Goal: Information Seeking & Learning: Check status

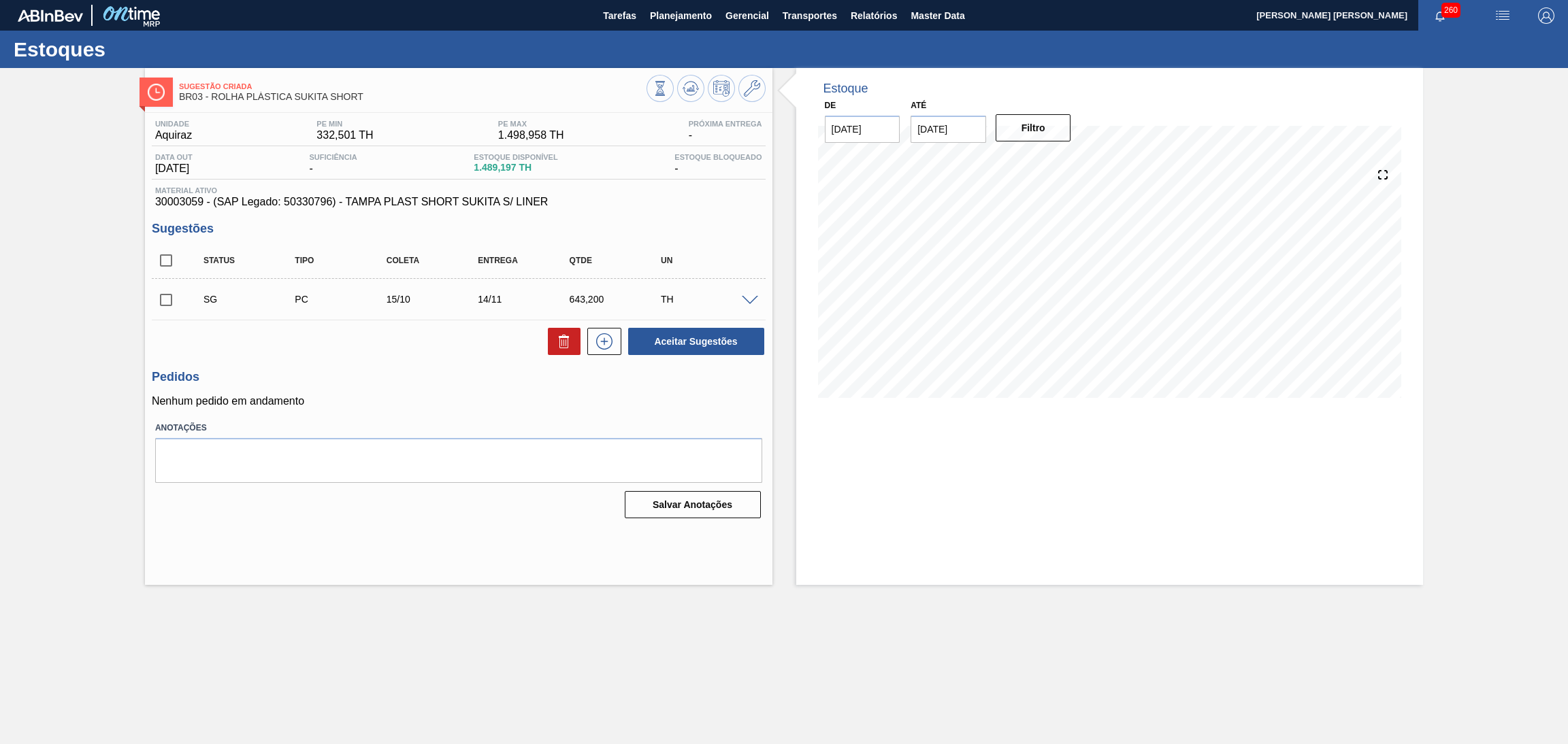
click at [754, 298] on span at bounding box center [750, 301] width 16 height 10
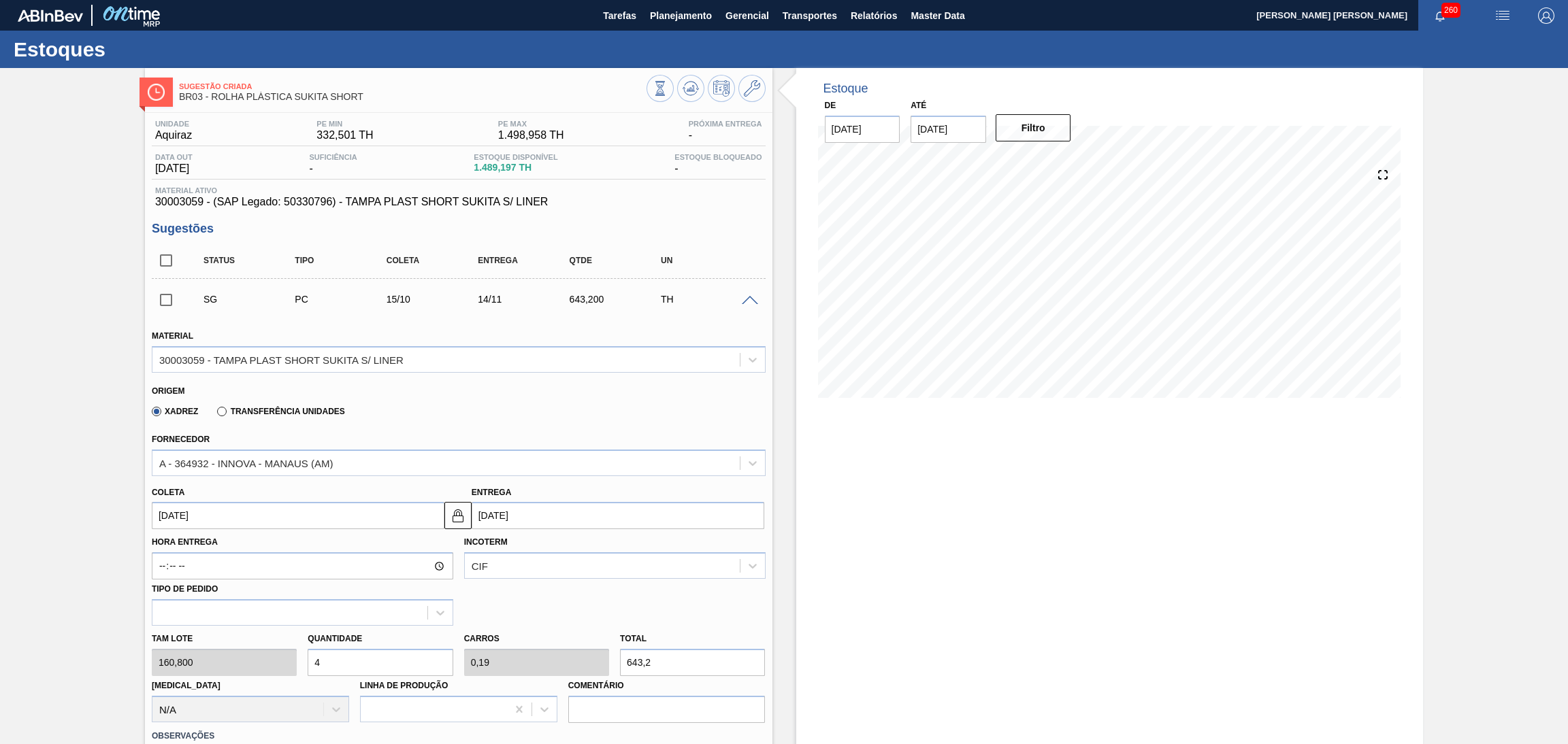
click at [754, 298] on span at bounding box center [750, 301] width 16 height 10
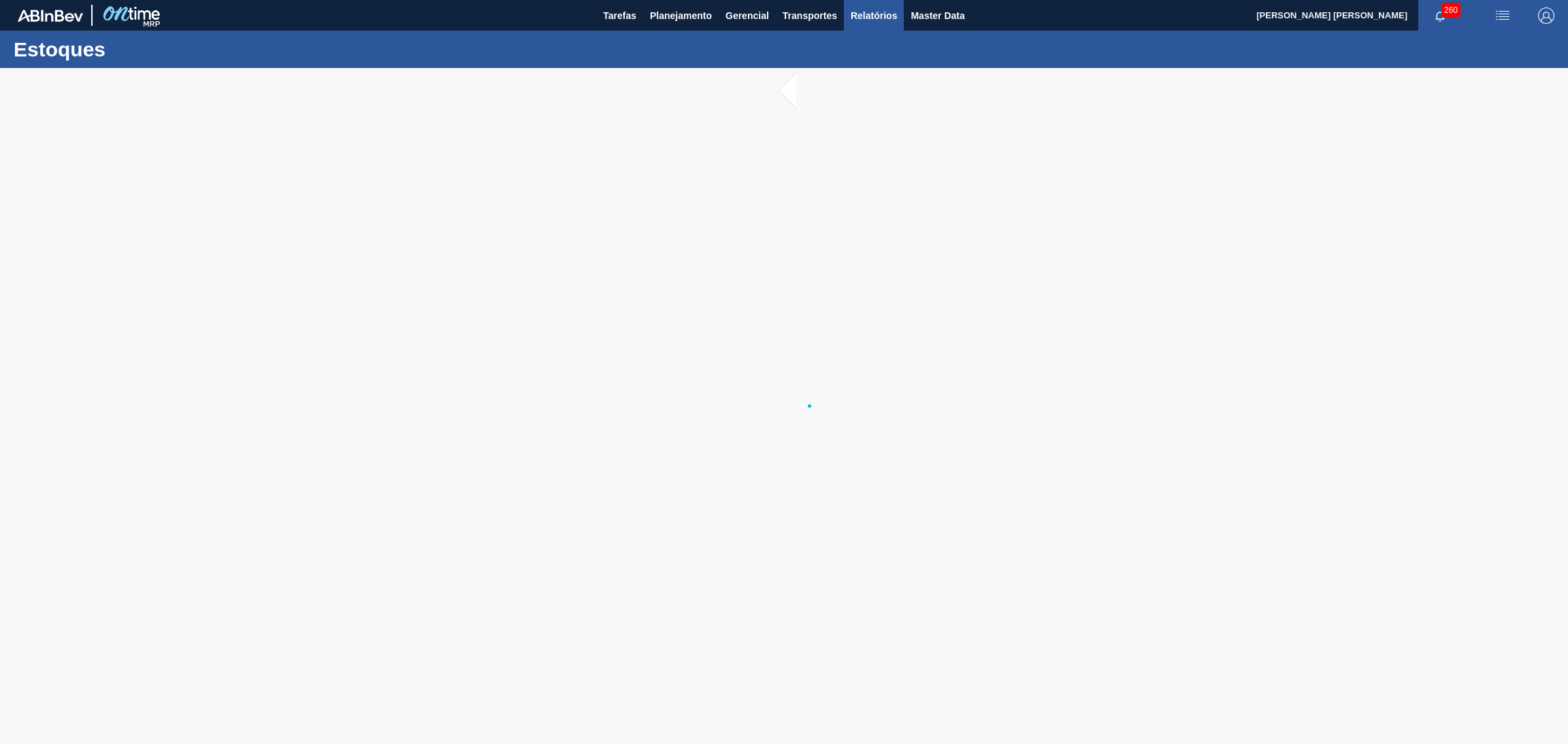
click at [888, 20] on span "Relatórios" at bounding box center [874, 15] width 46 height 16
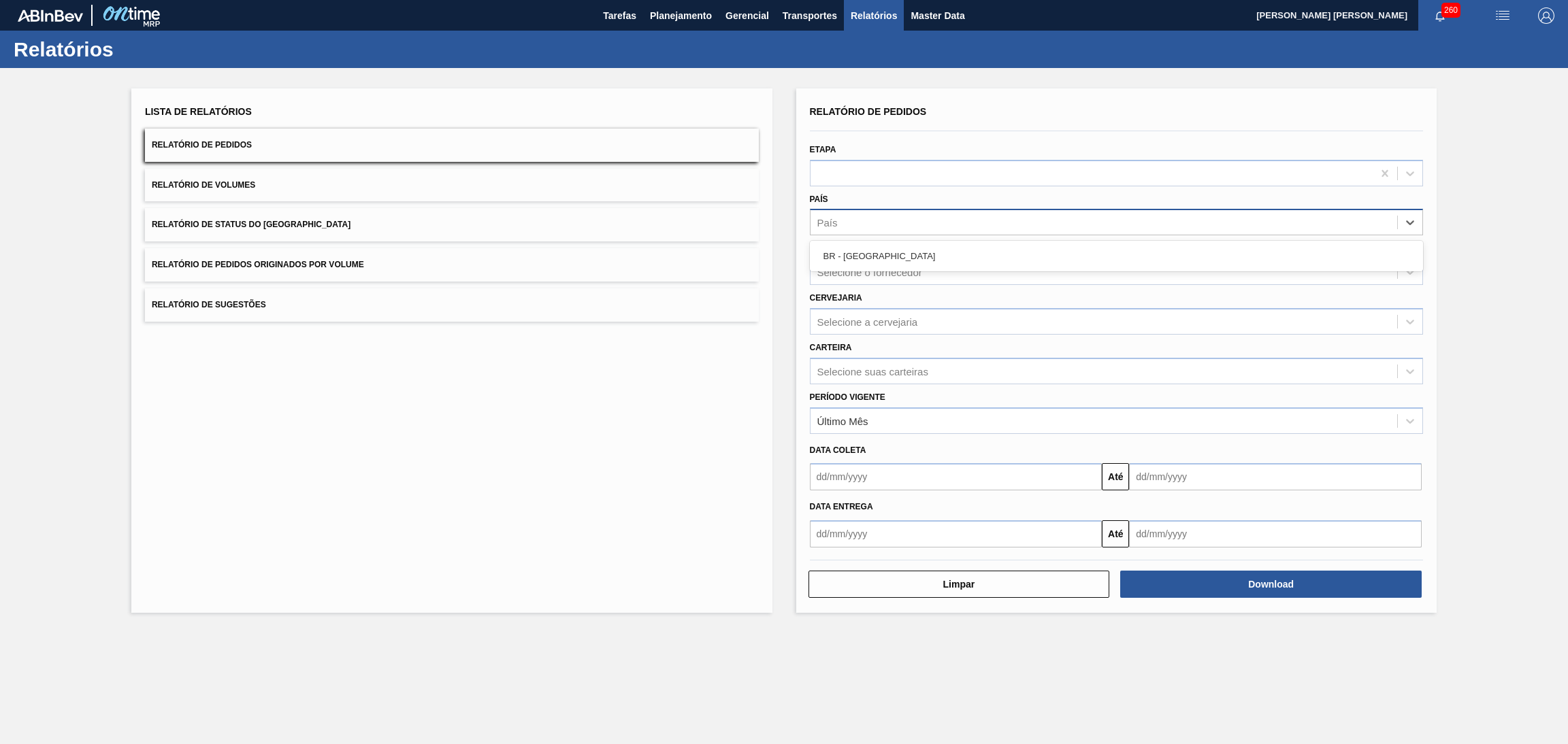
click at [843, 224] on div "País" at bounding box center [1104, 223] width 587 height 20
drag, startPoint x: 867, startPoint y: 282, endPoint x: 863, endPoint y: 273, distance: 9.8
click at [866, 282] on div "Selecione o fornecedor" at bounding box center [1116, 271] width 613 height 26
click at [861, 268] on div "Selecione o fornecedor" at bounding box center [869, 272] width 104 height 12
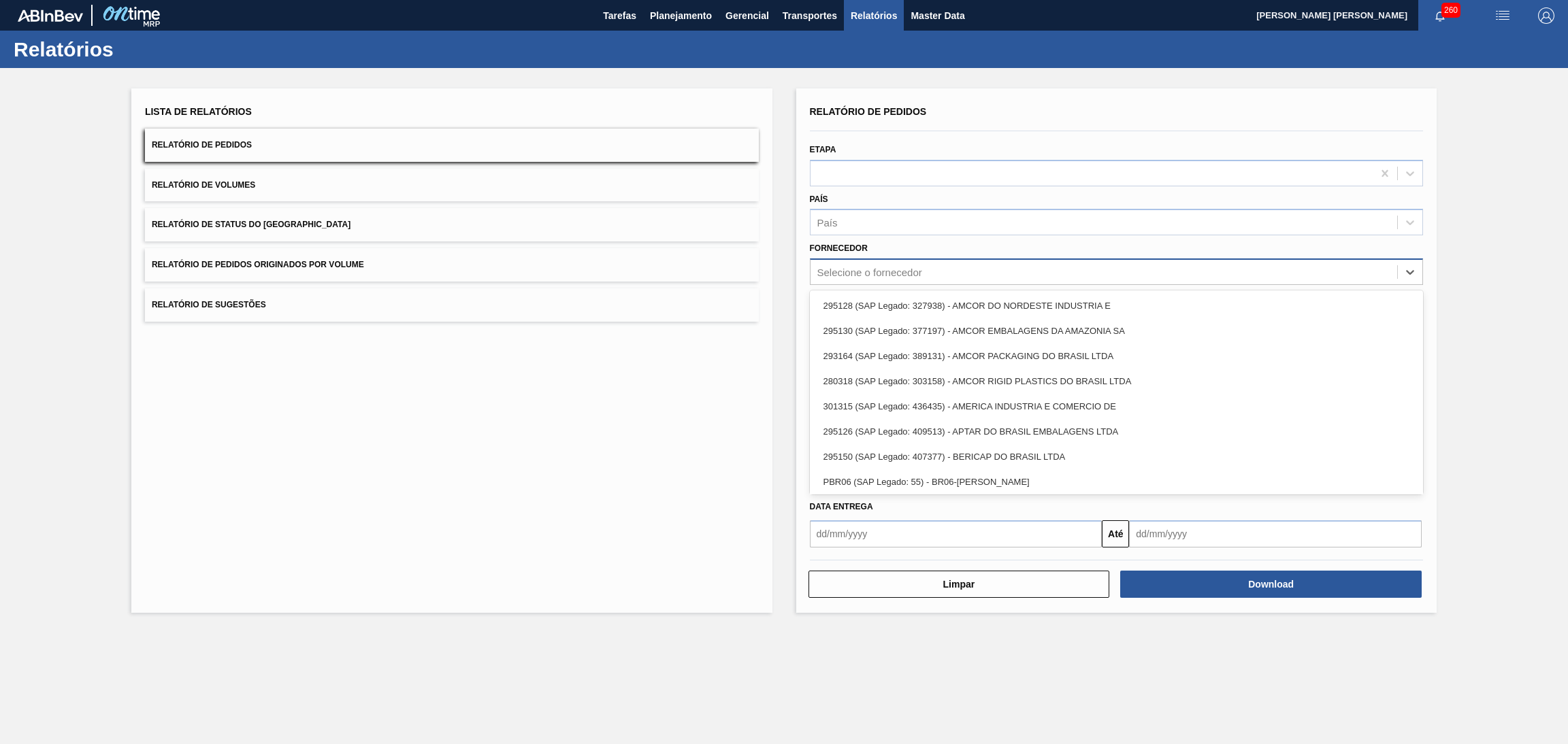
click at [861, 268] on div "Selecione o fornecedor" at bounding box center [869, 272] width 104 height 12
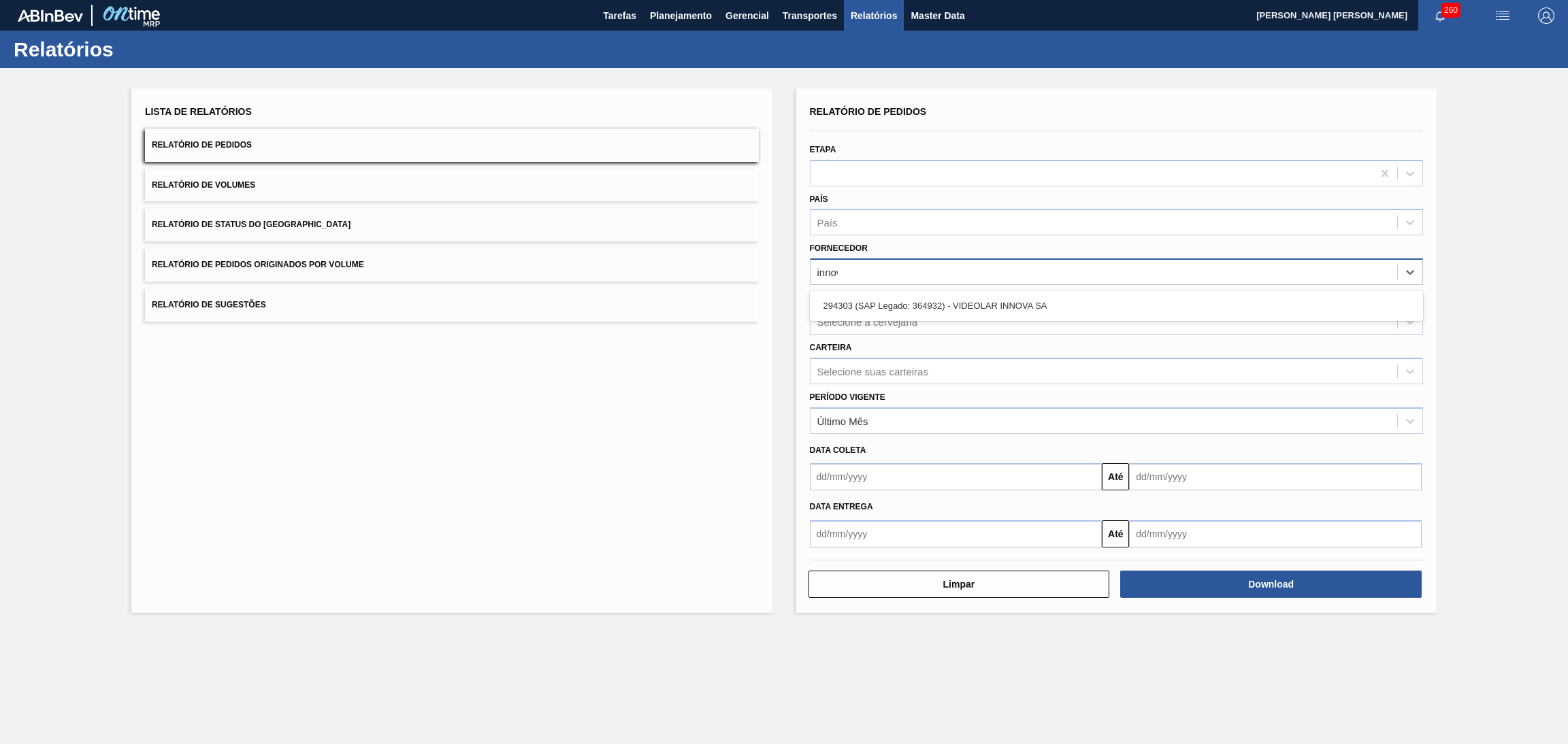
type input "innova"
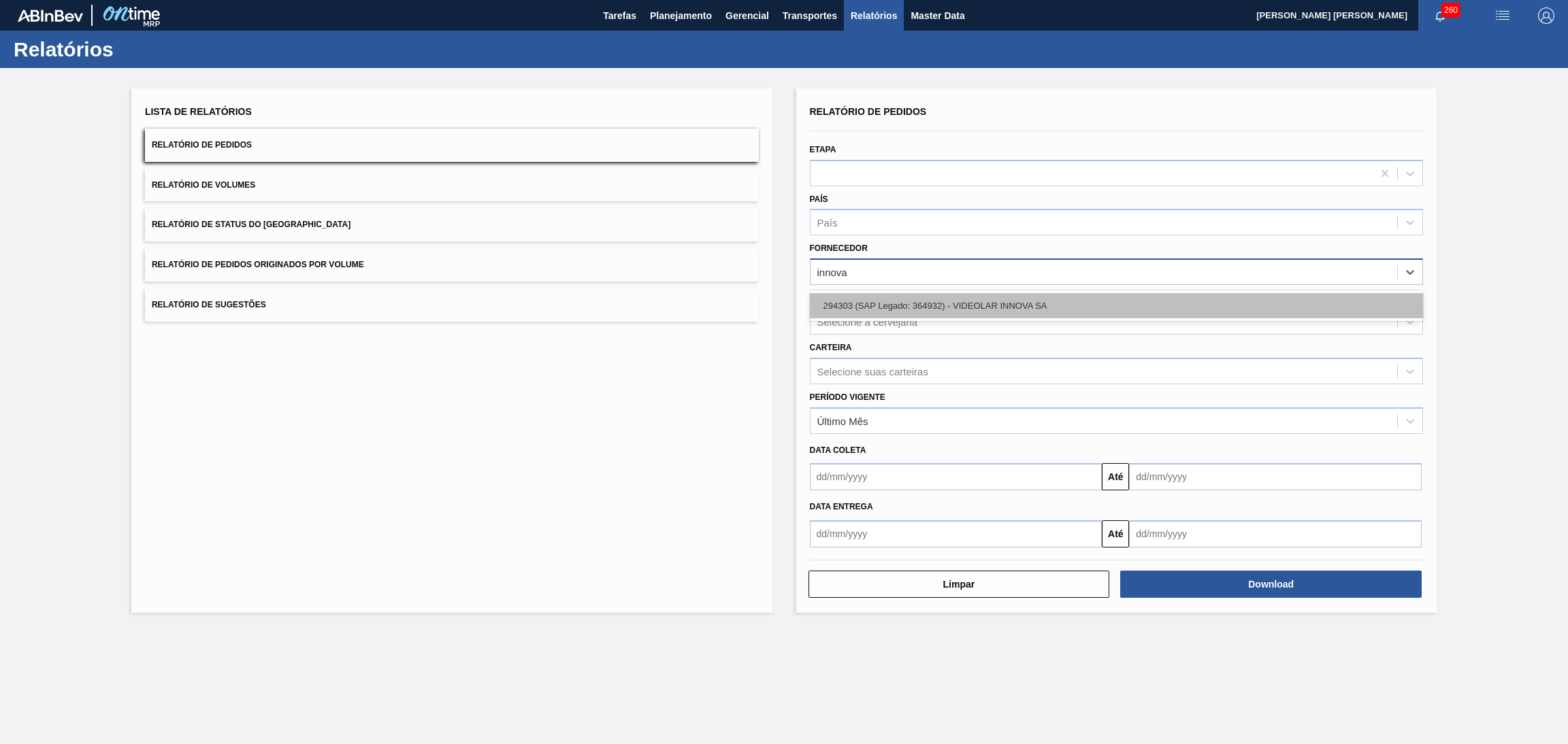
click at [982, 303] on div "294303 (SAP Legado: 364932) - VIDEOLAR INNOVA SA" at bounding box center [1116, 305] width 613 height 26
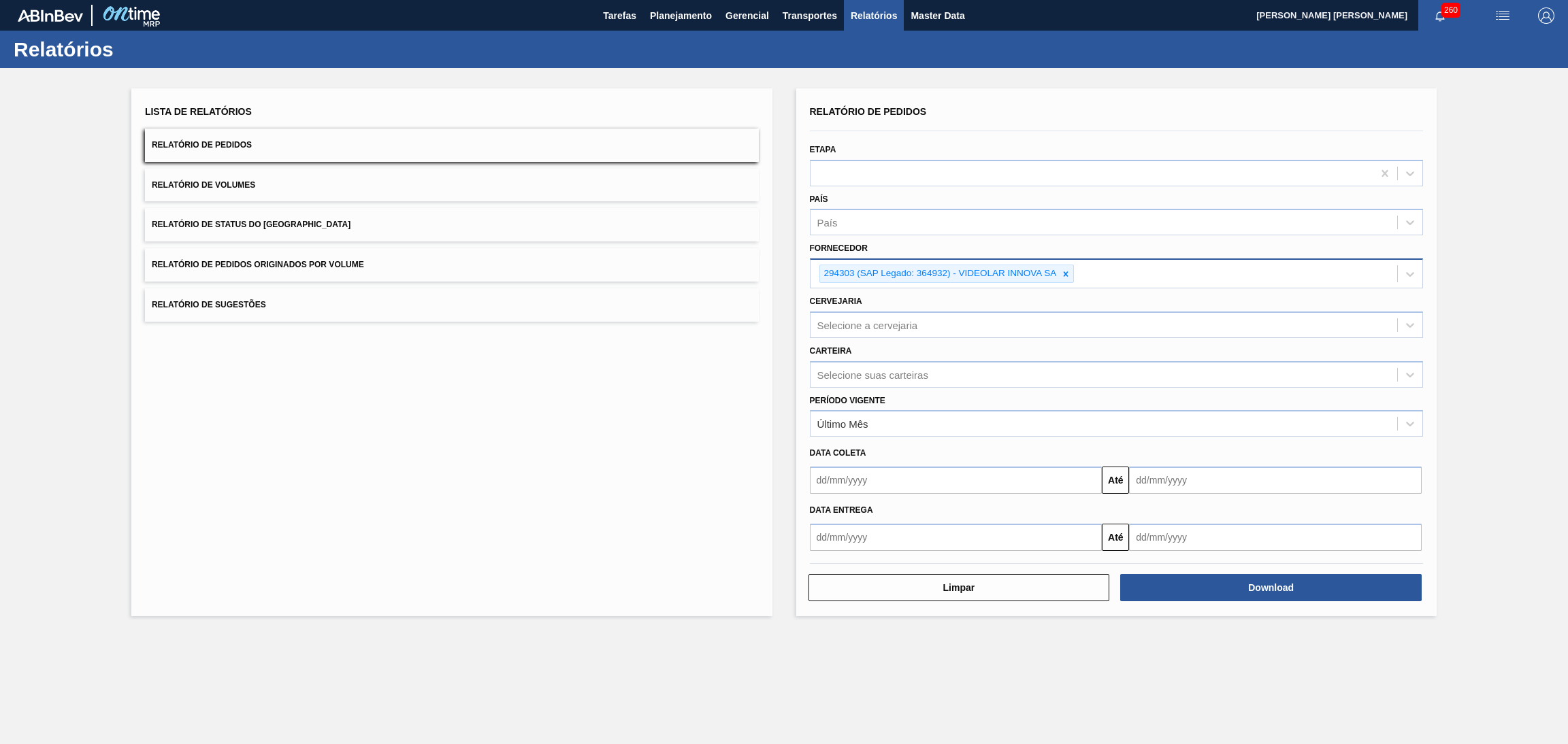
click at [522, 463] on div "Lista de Relatórios Relatório de Pedidos Relatório de Volumes Relatório de Stat…" at bounding box center [452, 352] width 641 height 528
click at [664, 17] on span "Planejamento" at bounding box center [681, 15] width 62 height 16
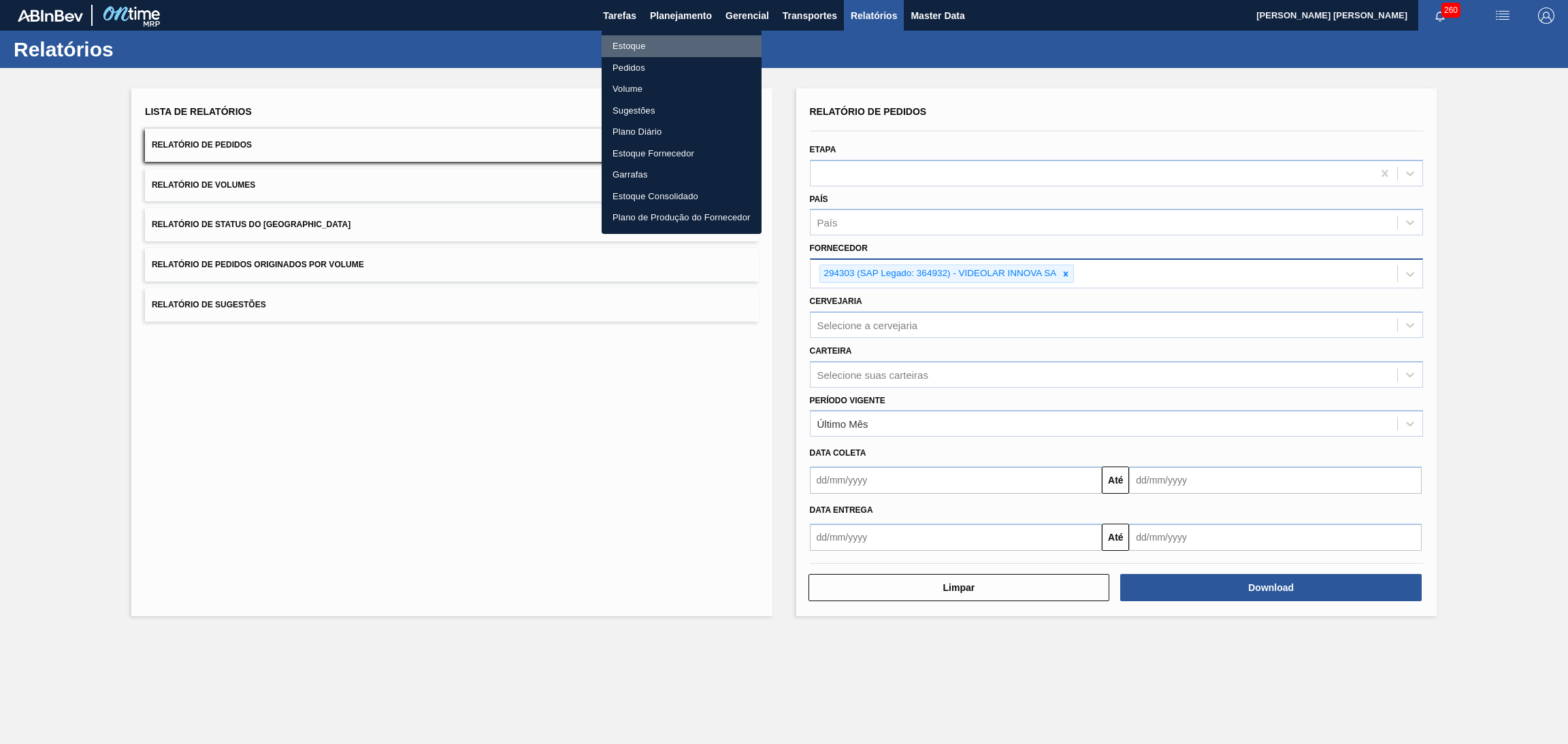
click at [632, 47] on li "Estoque" at bounding box center [682, 46] width 160 height 22
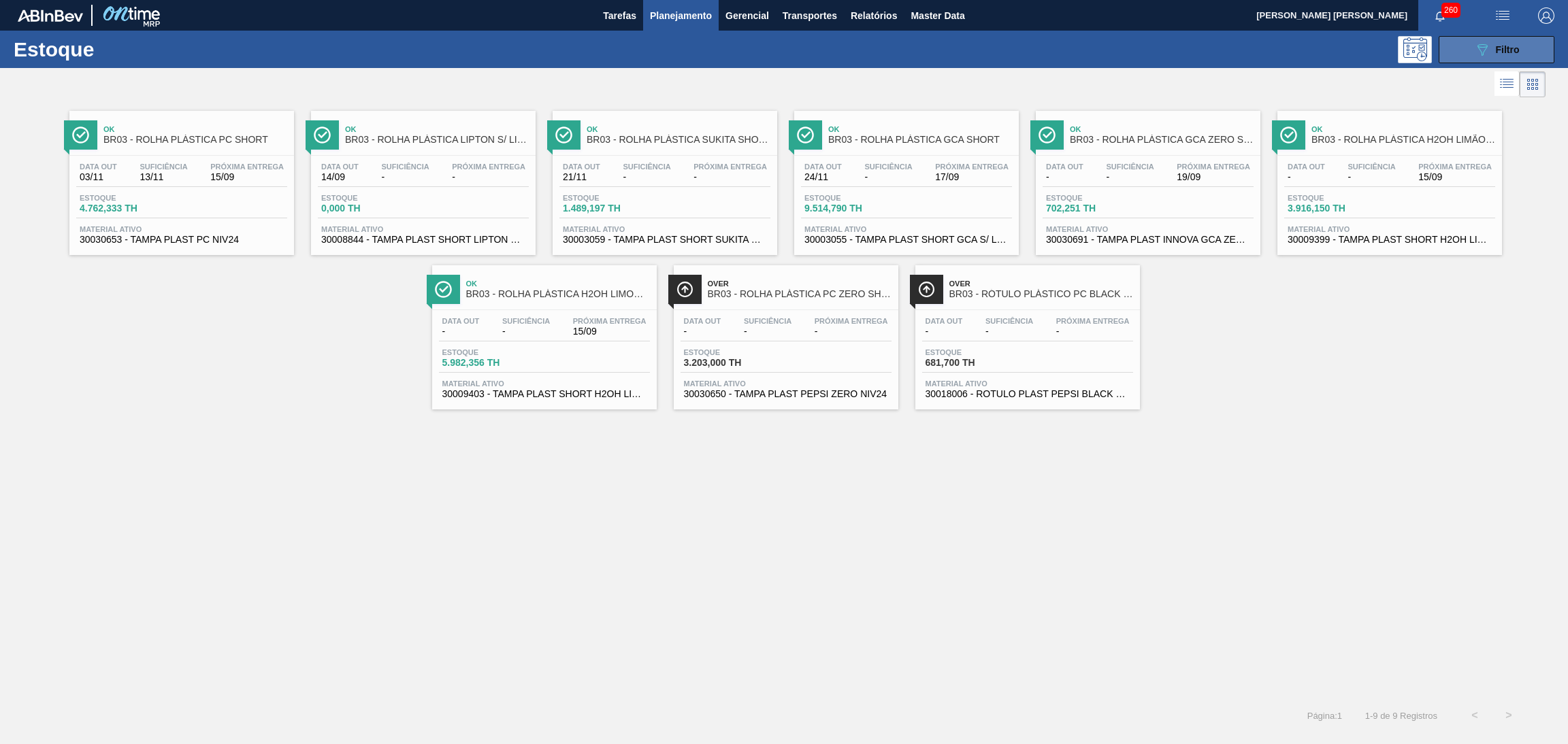
click at [1460, 54] on button "089F7B8B-B2A5-4AFE-B5C0-19BA573D28AC Filtro" at bounding box center [1497, 49] width 116 height 27
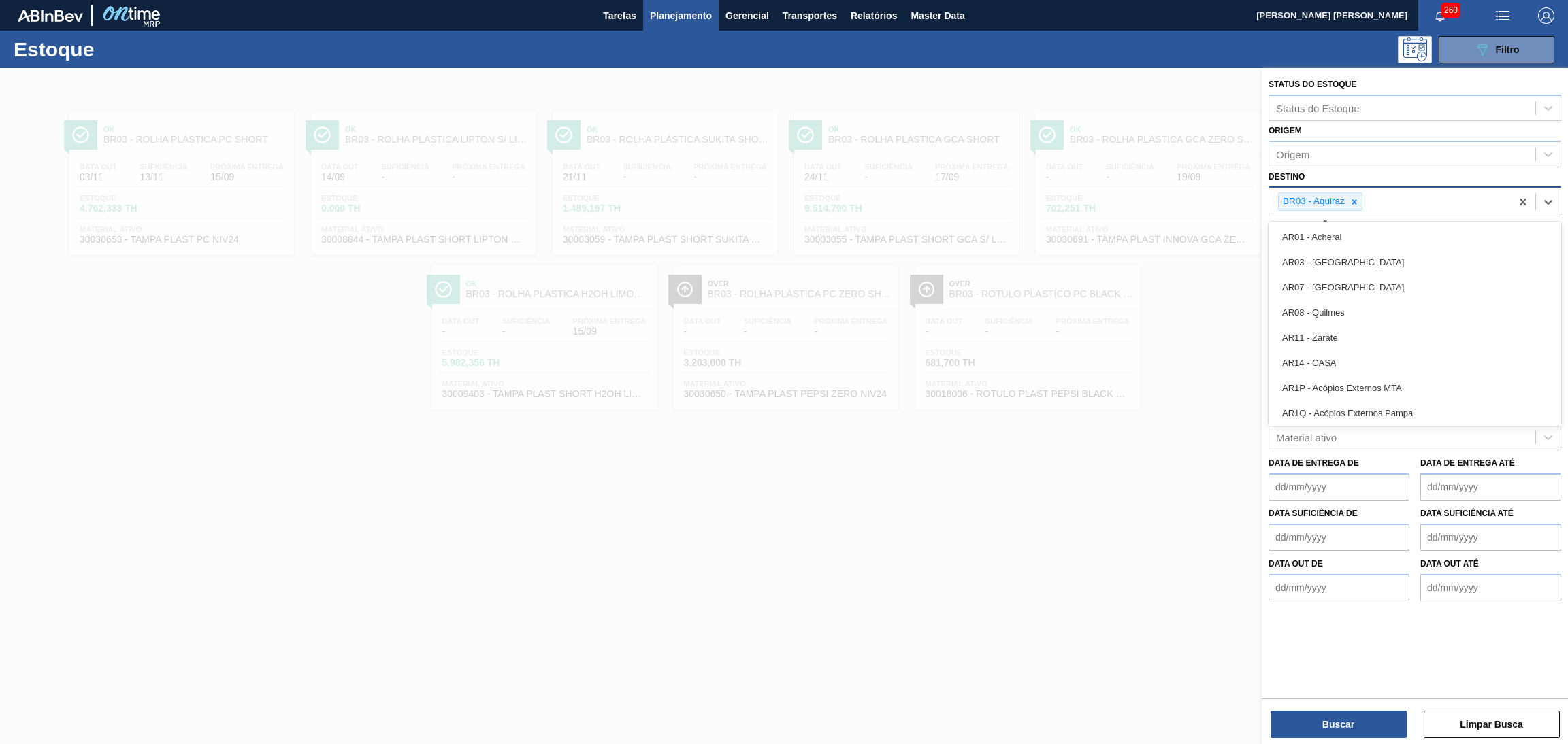
click at [1390, 202] on div "BR03 - Aquiraz" at bounding box center [1390, 202] width 241 height 28
click at [1393, 201] on div "BR03 - Aquiraz" at bounding box center [1390, 202] width 241 height 28
type input "camaçari"
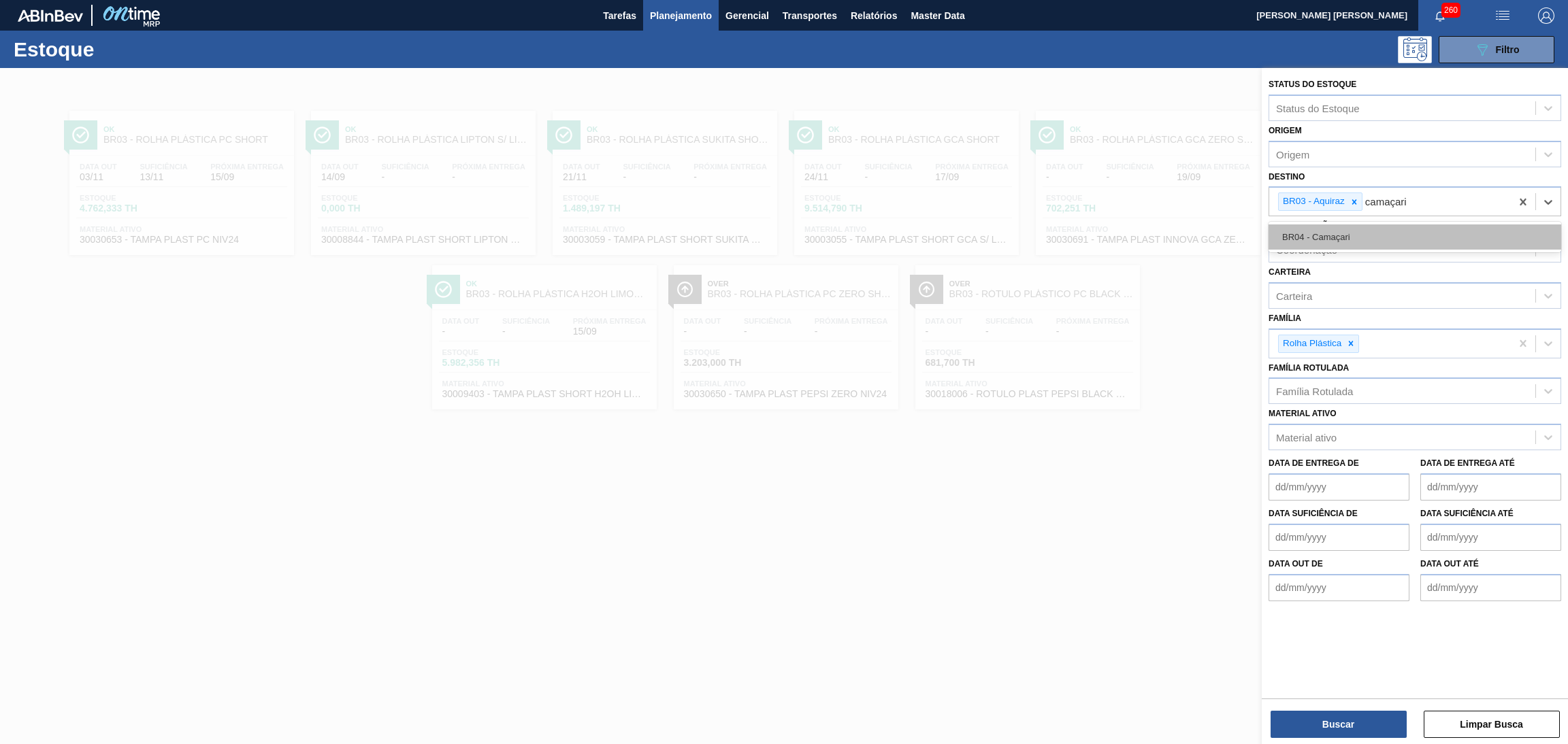
click at [1321, 243] on div "BR04 - Camaçari" at bounding box center [1415, 237] width 292 height 26
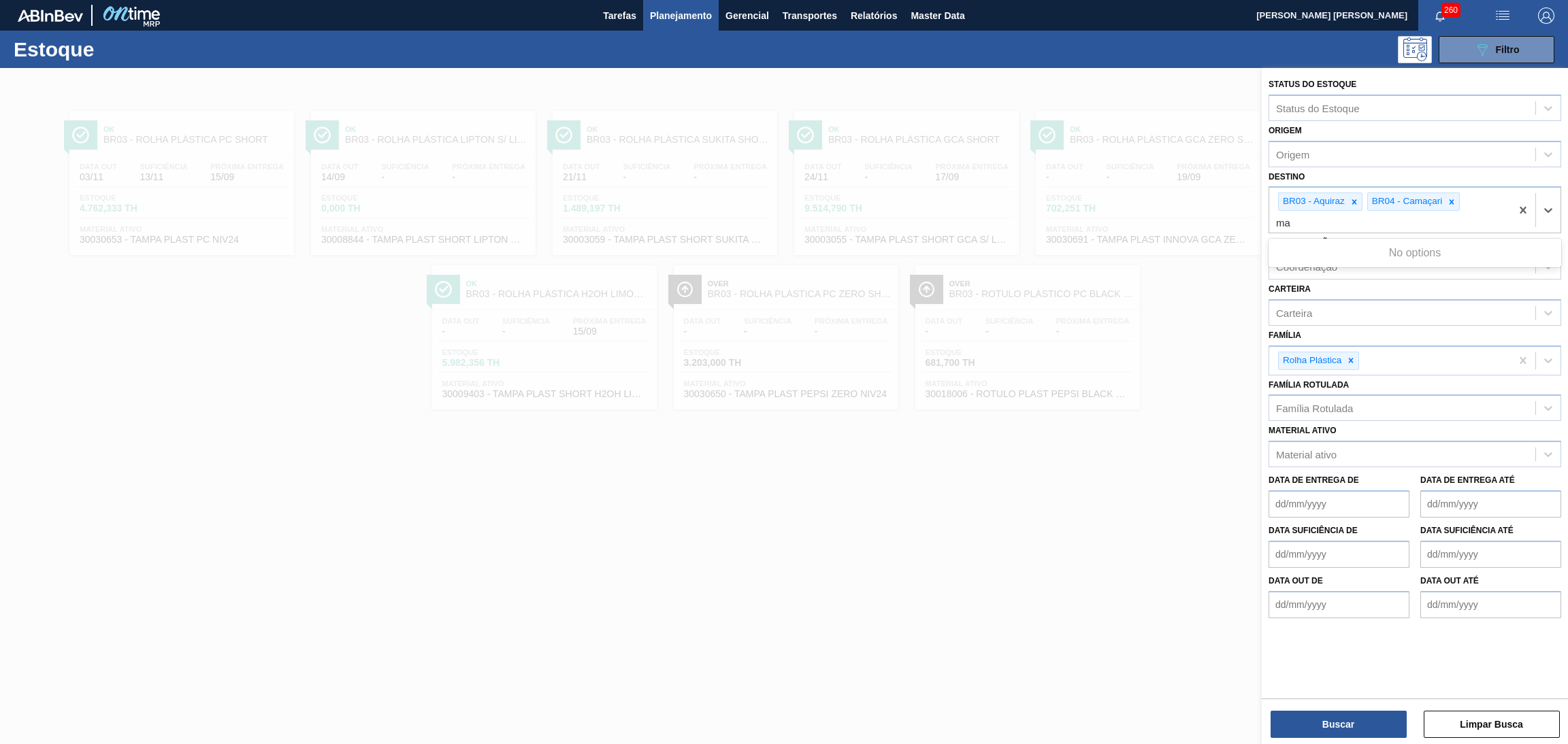
type input "m"
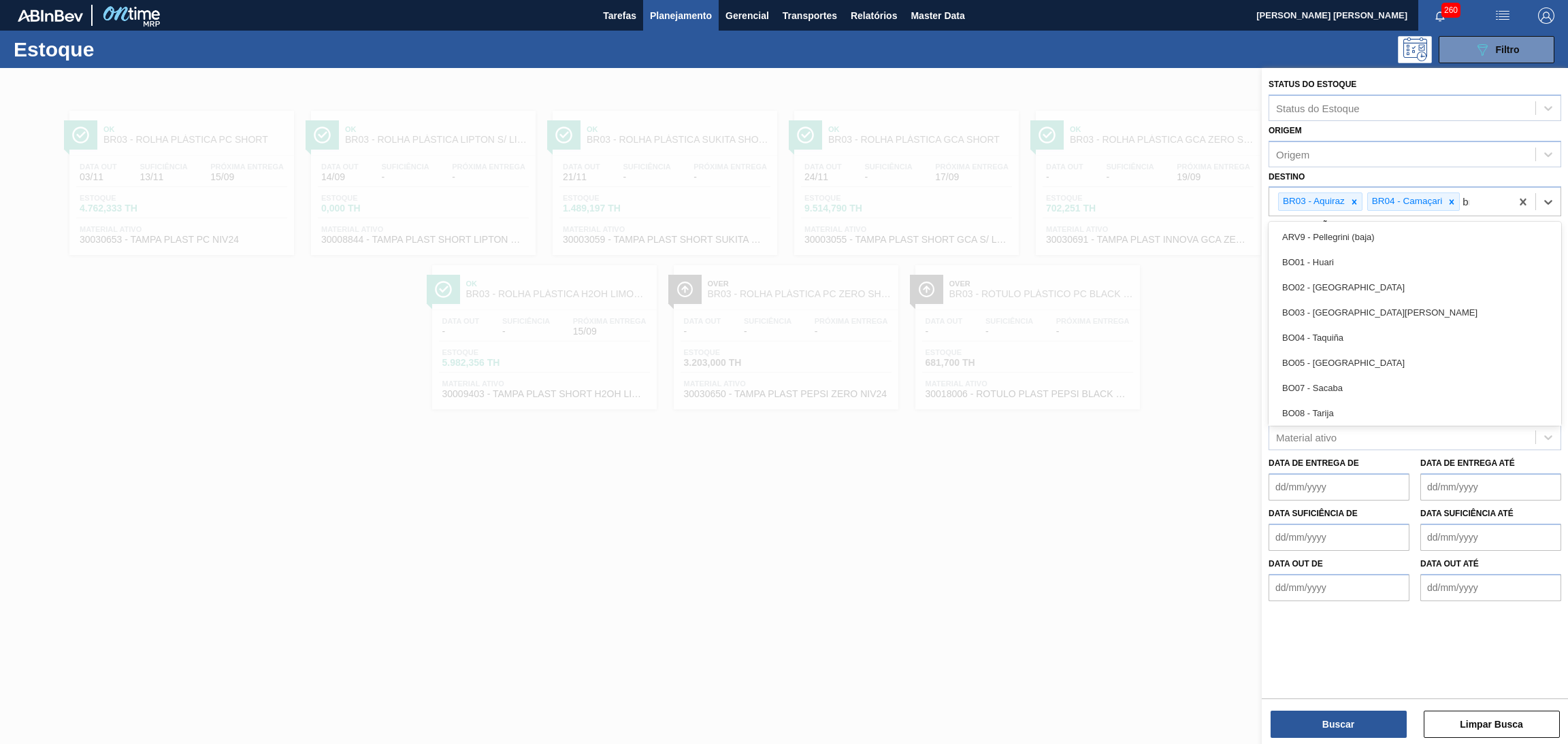
type input "b"
click at [1476, 196] on div "BR03 - Aquiraz BR04 - Camaçari" at bounding box center [1390, 202] width 241 height 28
click at [1477, 196] on div "BR03 - Aquiraz BR04 - Camaçari" at bounding box center [1390, 202] width 241 height 28
type input "j"
type input "br06"
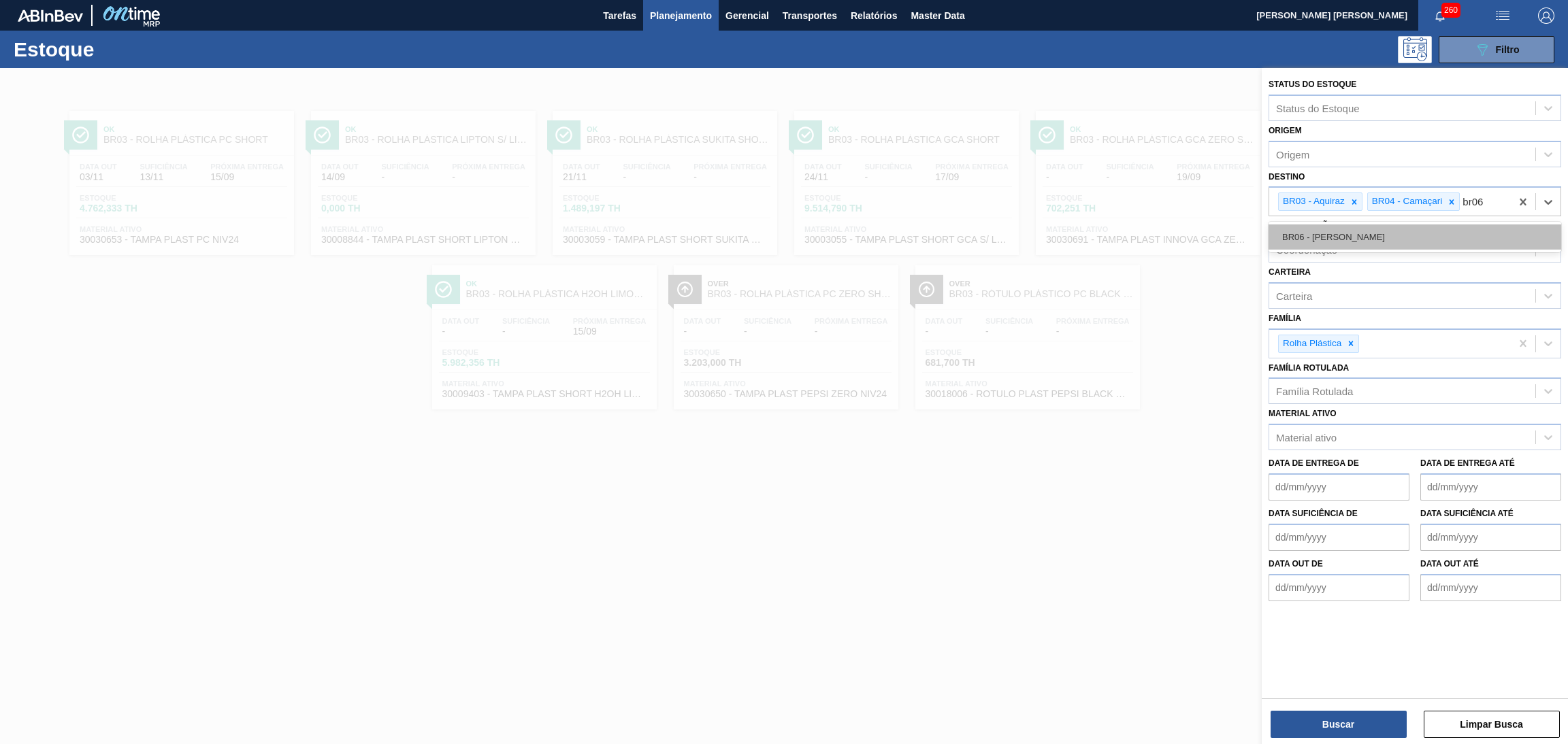
click at [1354, 233] on div "BR06 - João Pessoa" at bounding box center [1415, 237] width 292 height 26
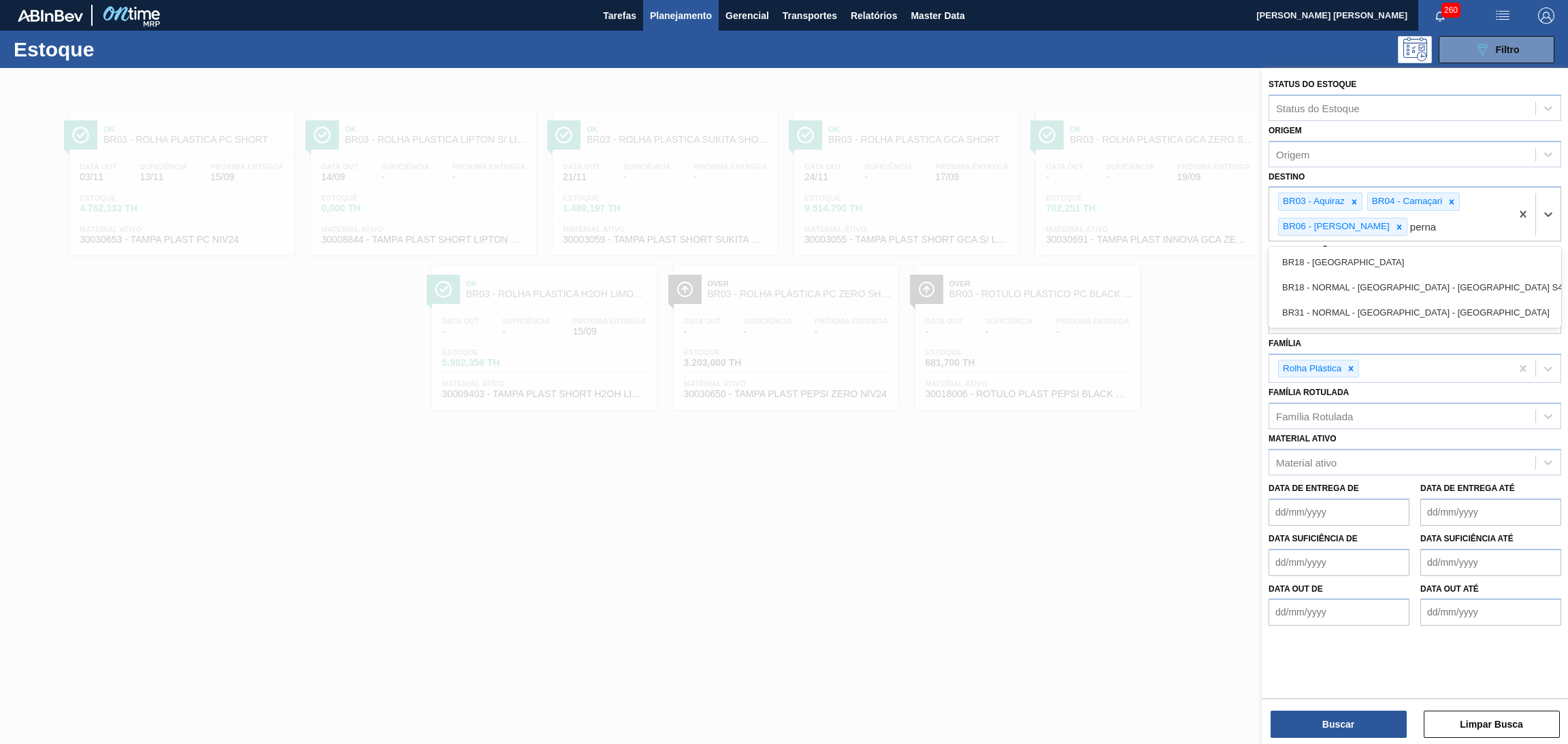
type input "pernam"
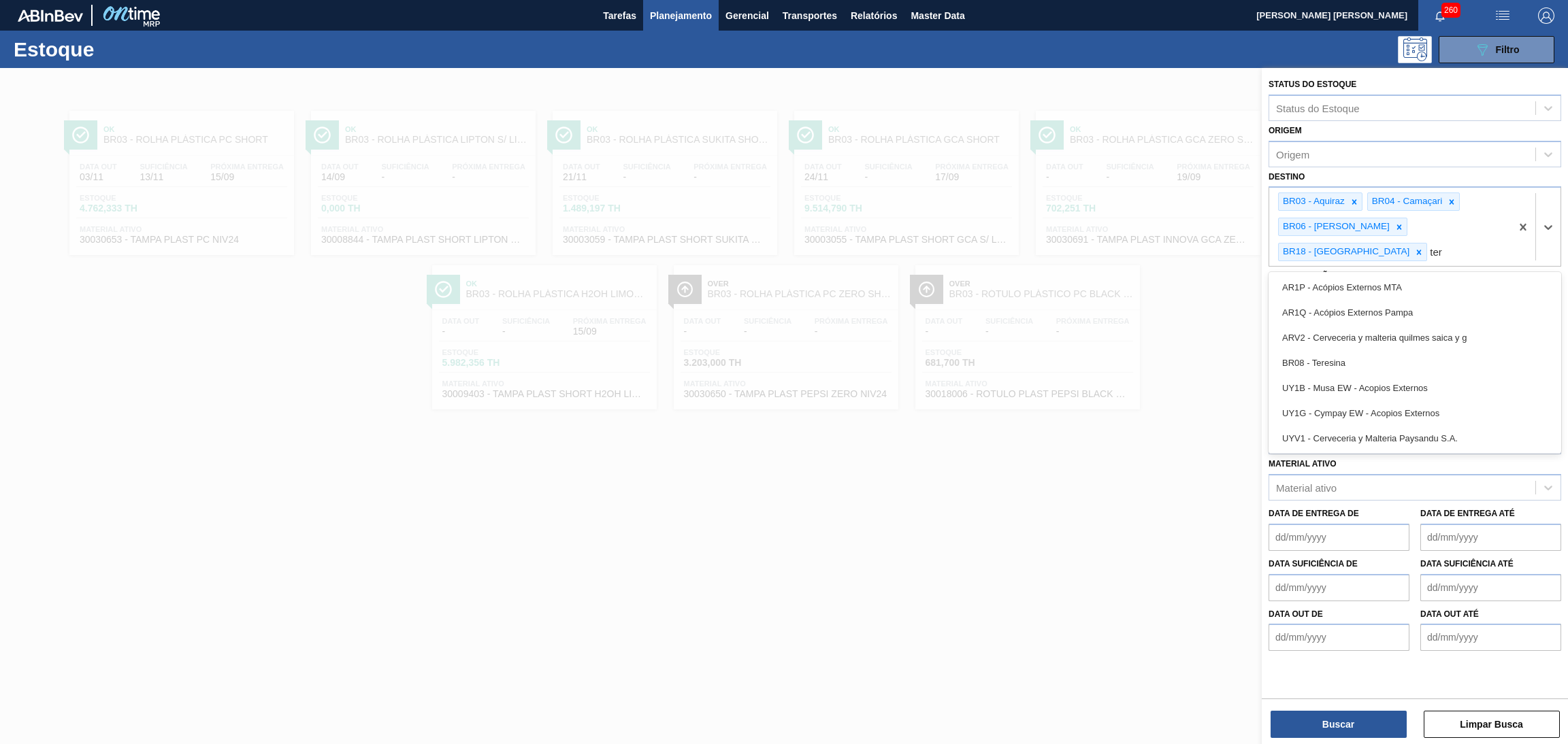
type input "tere"
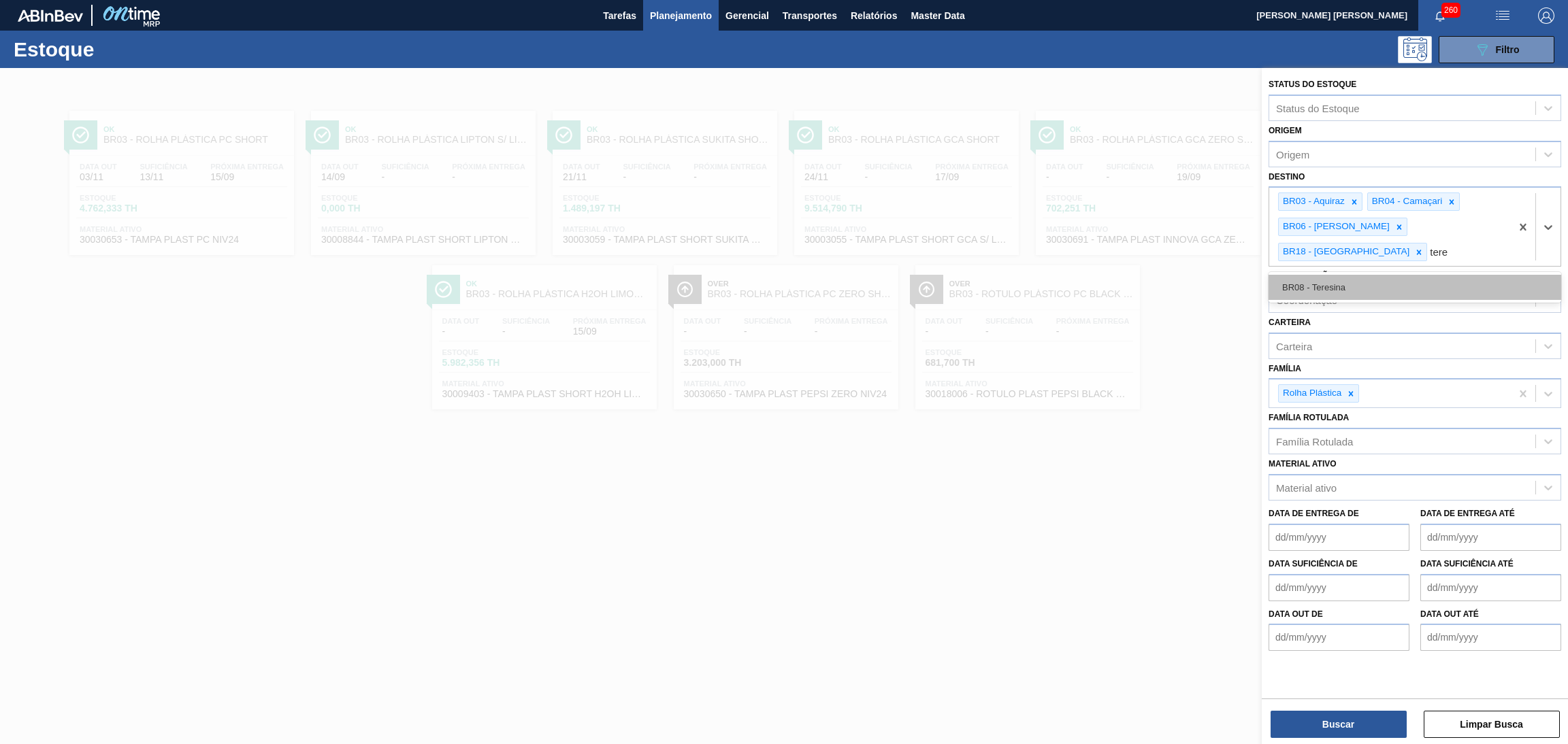
click at [1338, 275] on div "BR08 - Teresina" at bounding box center [1415, 287] width 292 height 26
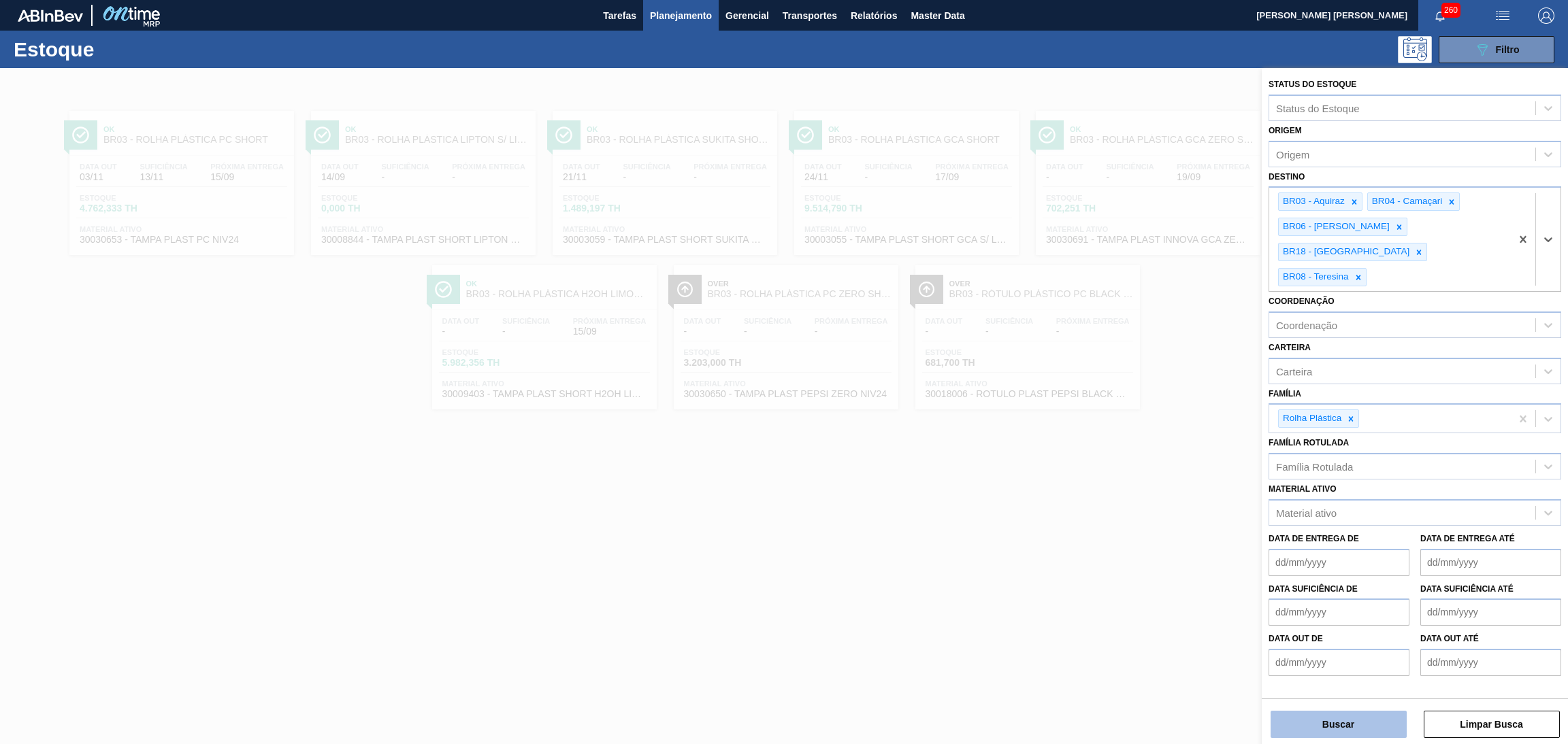
click at [1344, 722] on button "Buscar" at bounding box center [1338, 724] width 136 height 27
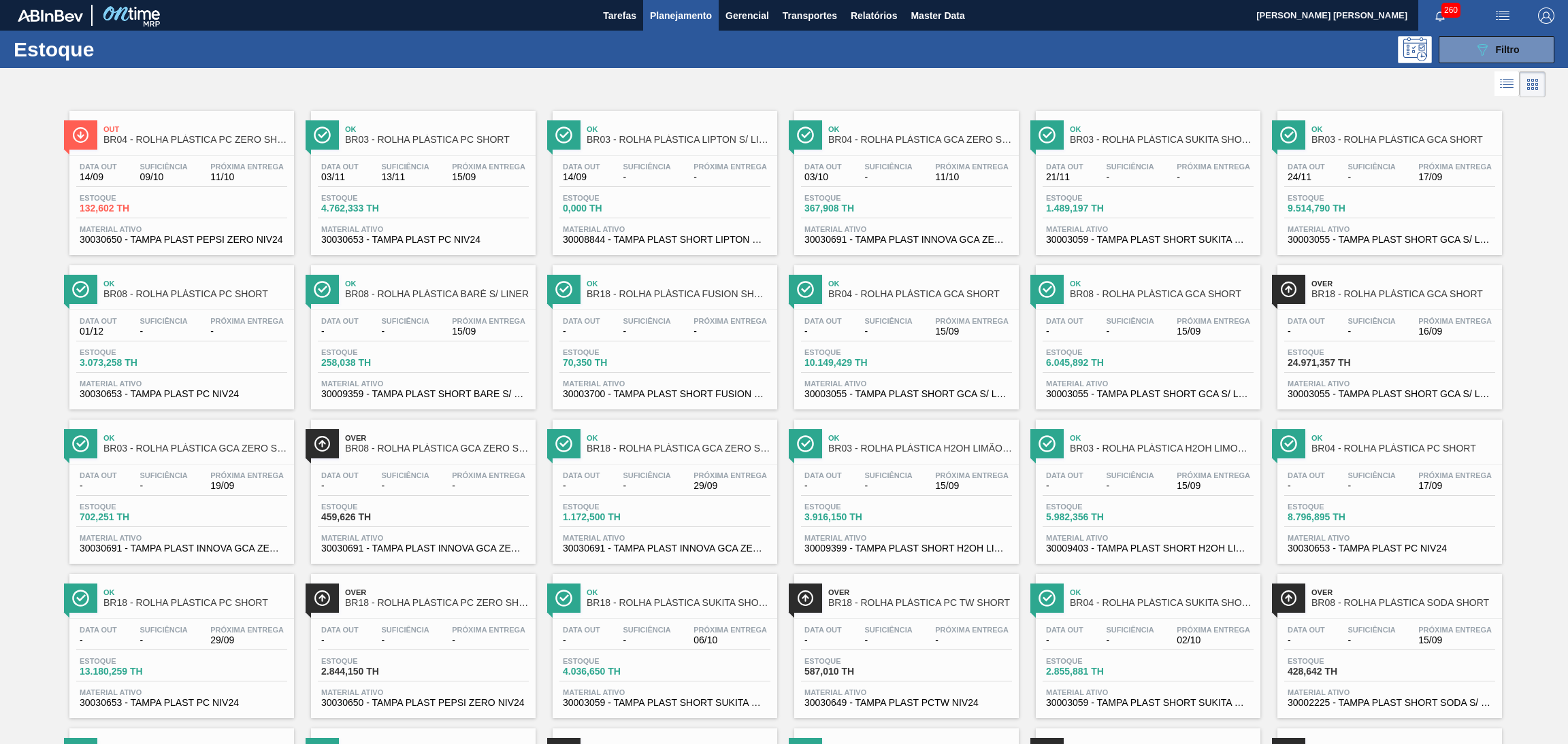
click at [119, 172] on div "Data out 14/09" at bounding box center [98, 172] width 44 height 20
click at [1501, 83] on icon at bounding box center [1506, 84] width 16 height 16
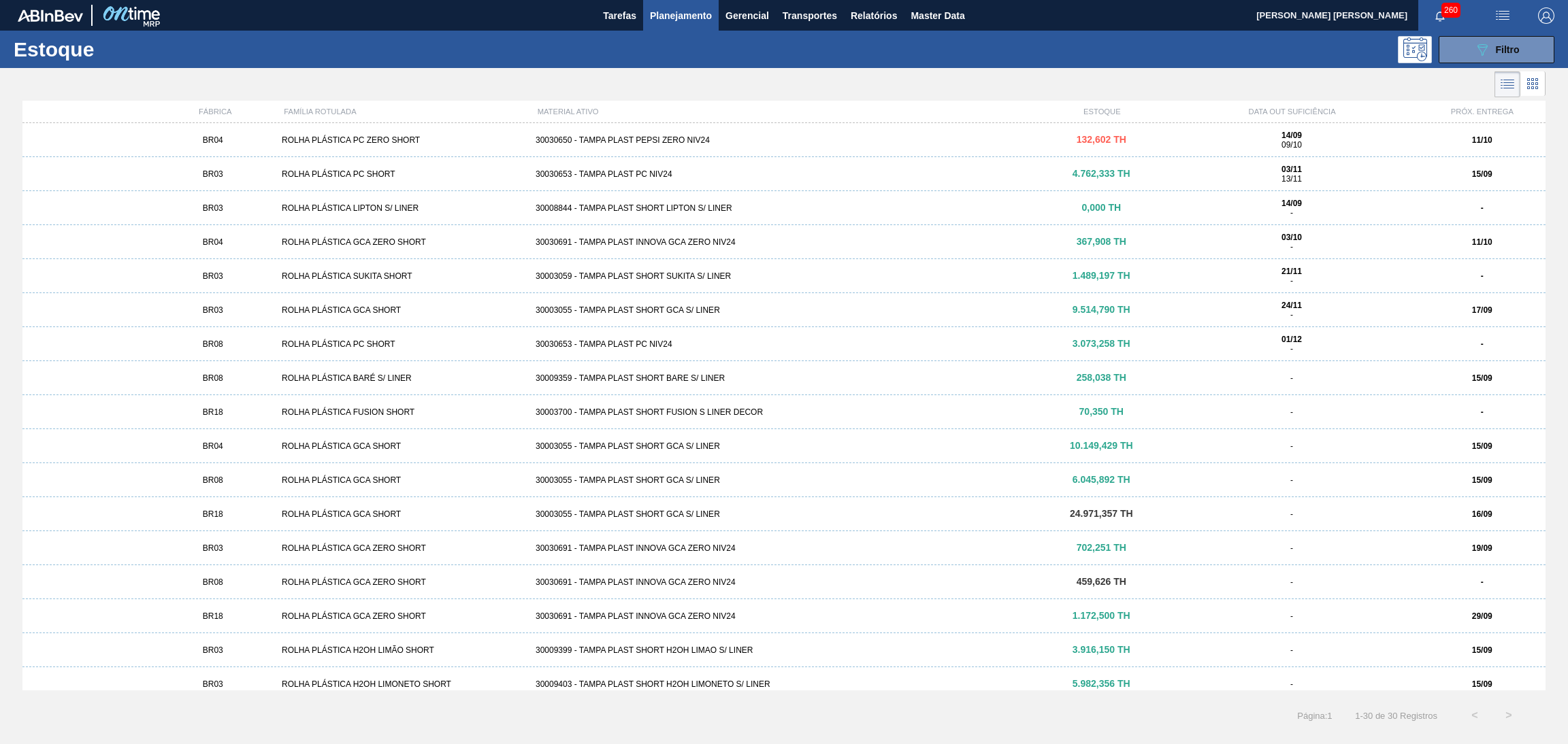
click at [594, 138] on div "30030650 - TAMPA PLAST PEPSI ZERO NIV24" at bounding box center [784, 140] width 507 height 9
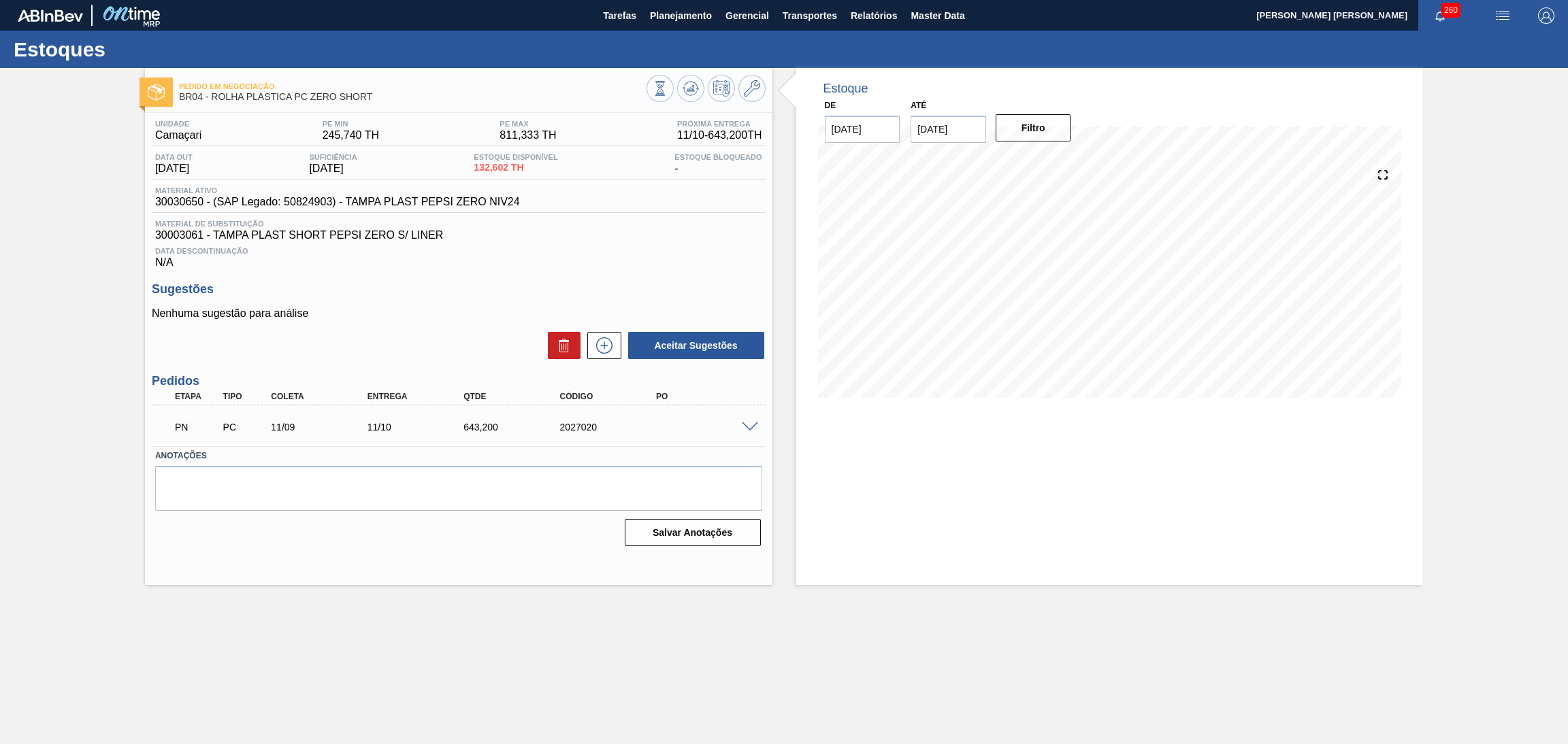
click at [750, 422] on span at bounding box center [750, 427] width 16 height 10
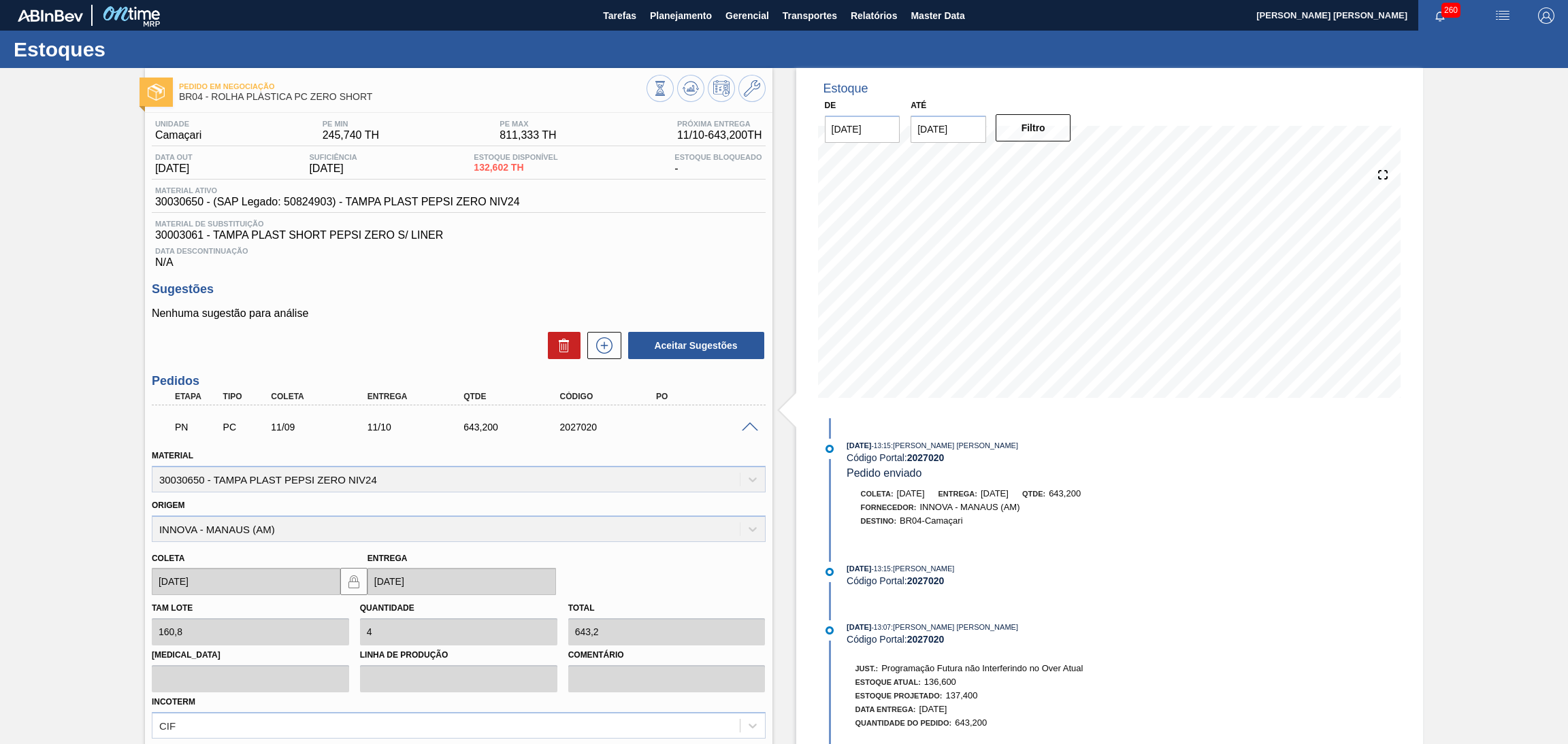
click at [752, 424] on span at bounding box center [750, 427] width 16 height 10
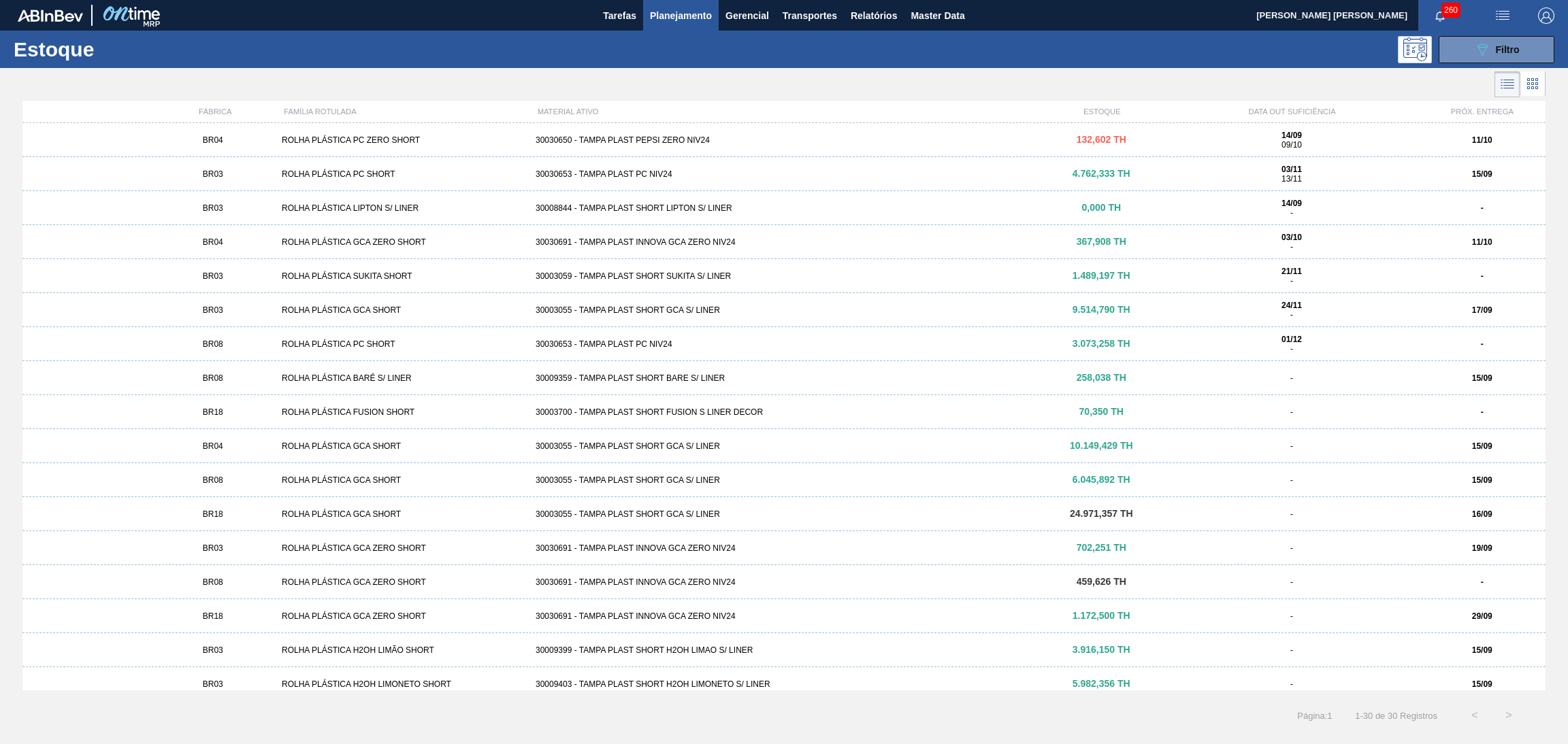
click at [316, 477] on div "ROLHA PLÁSTICA GCA SHORT" at bounding box center [403, 480] width 254 height 9
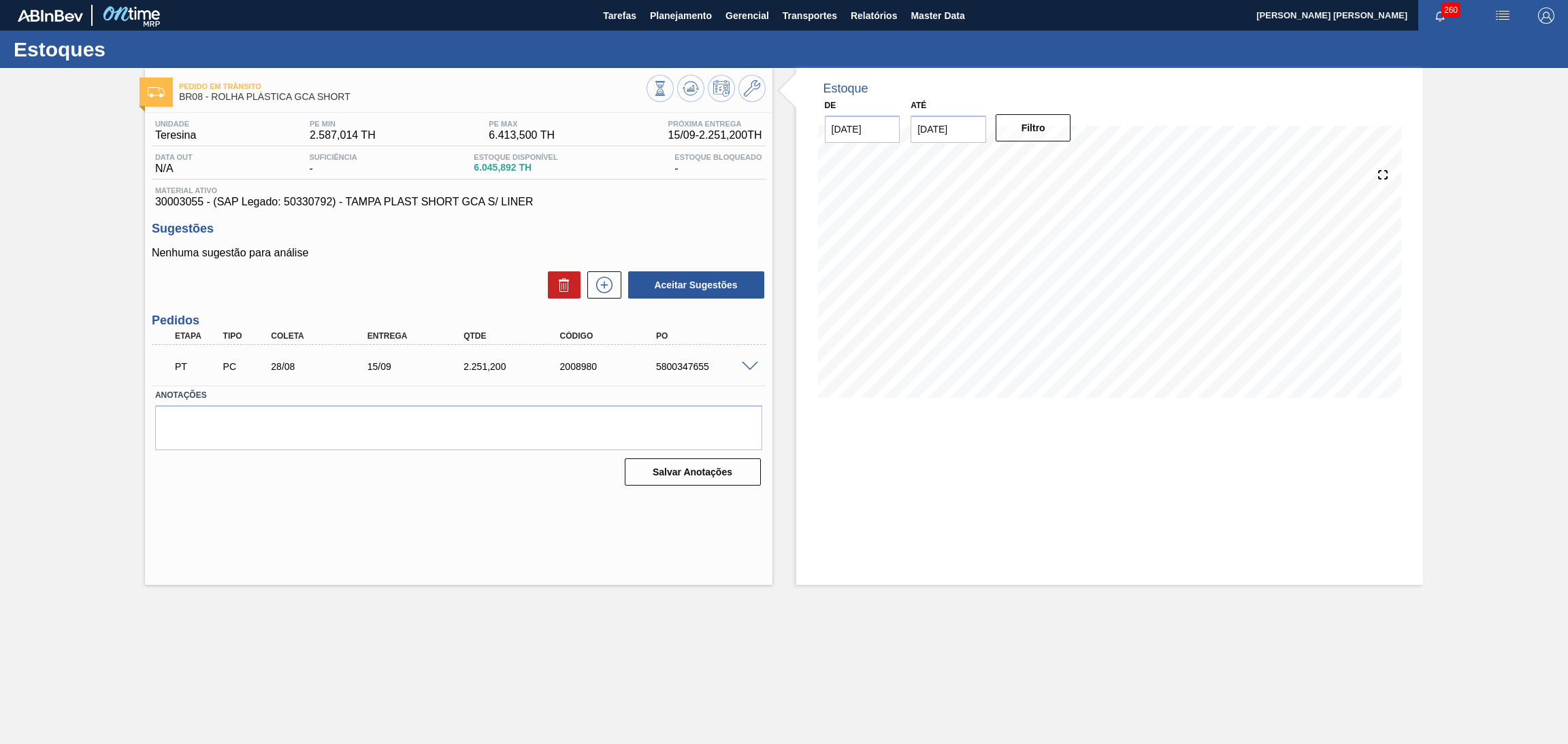
click at [756, 362] on span at bounding box center [750, 367] width 16 height 10
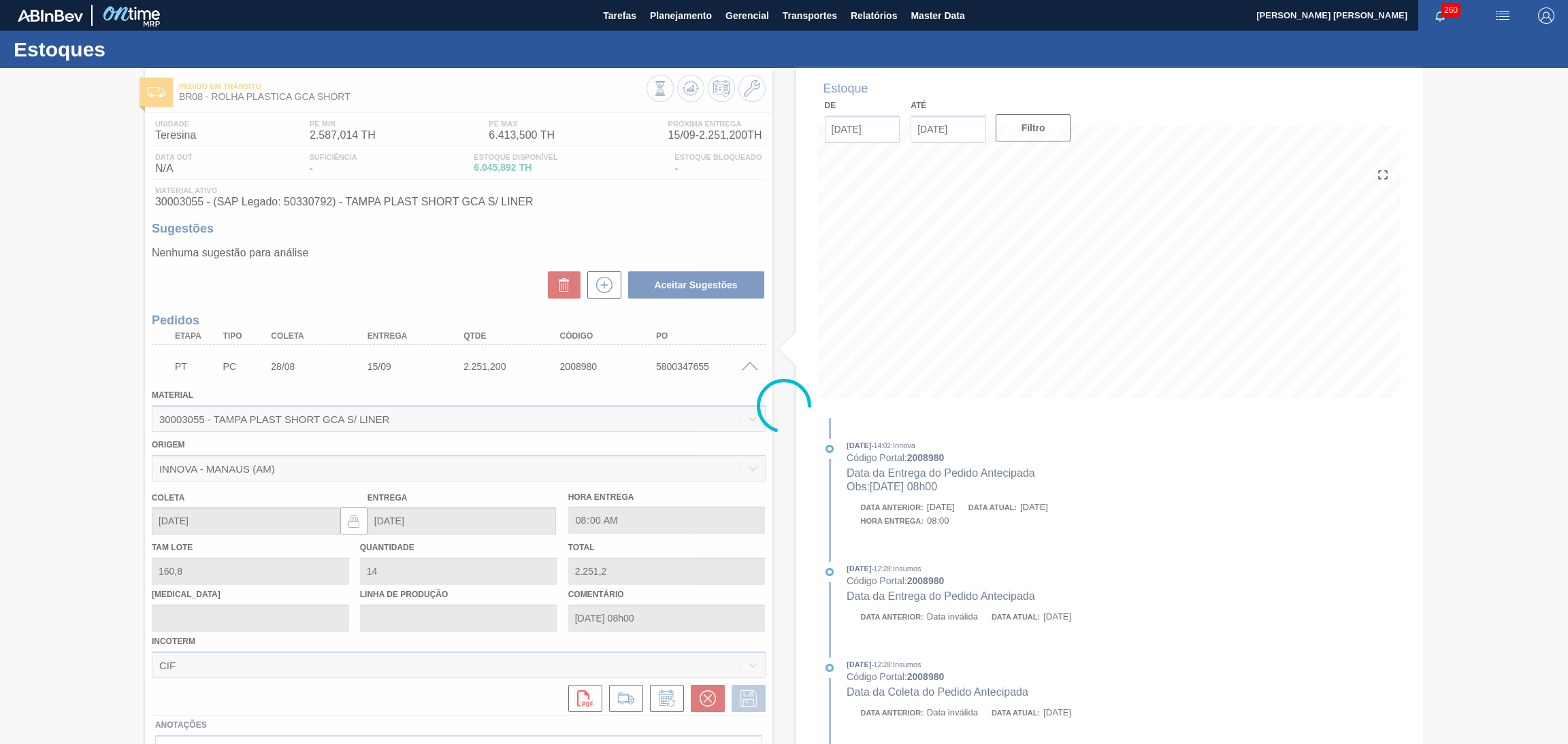
click at [754, 360] on div at bounding box center [784, 406] width 1568 height 676
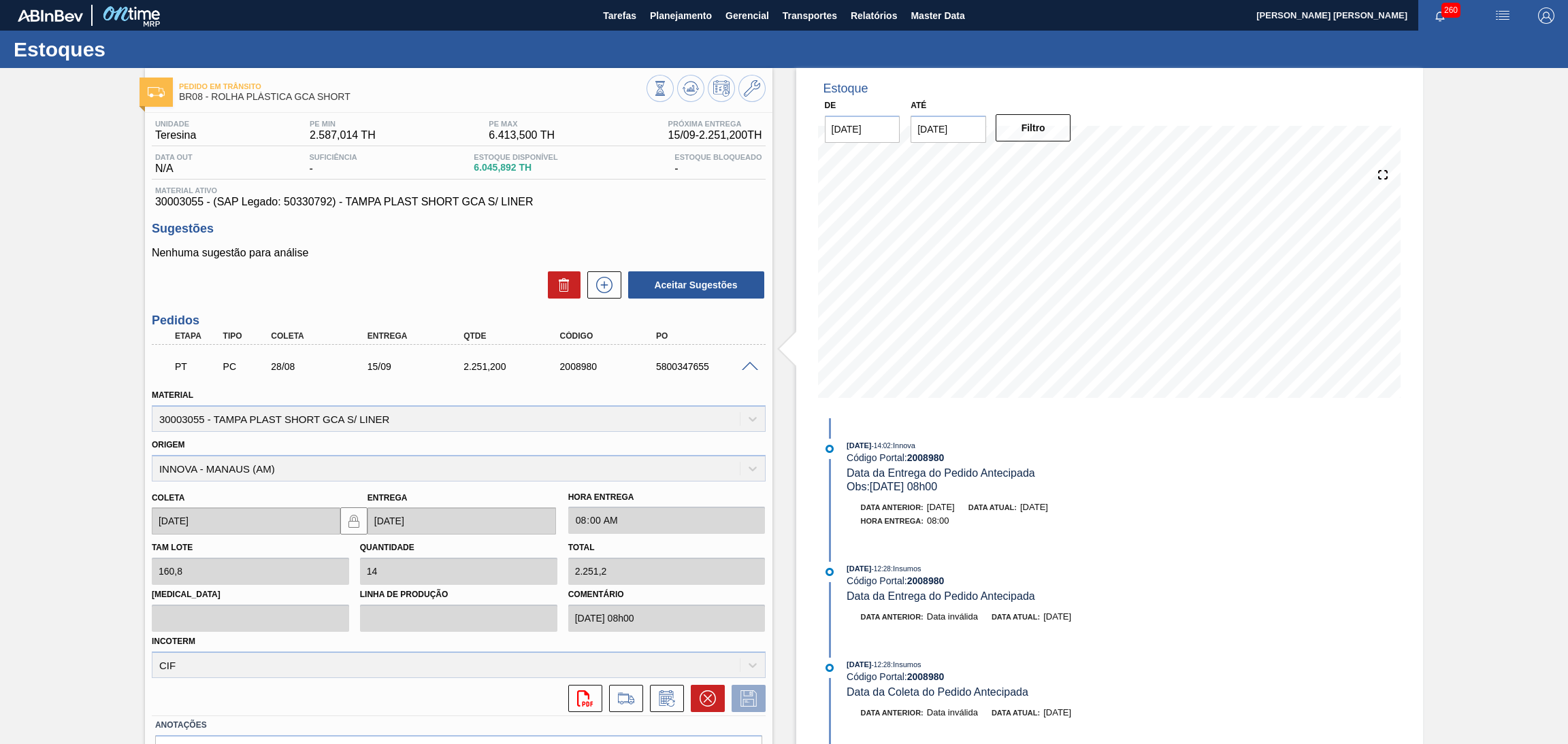
click at [750, 367] on span at bounding box center [750, 367] width 16 height 10
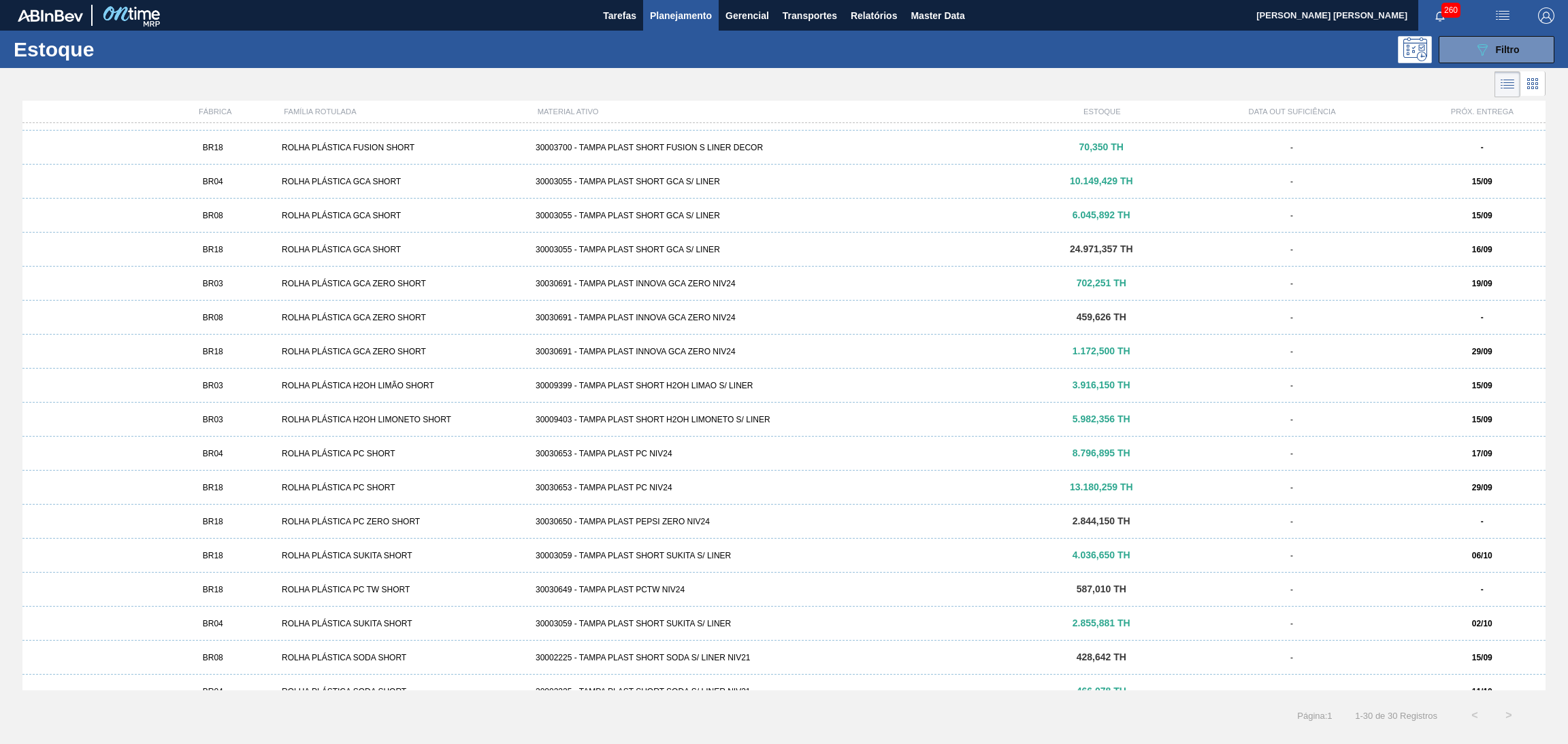
scroll to position [305, 0]
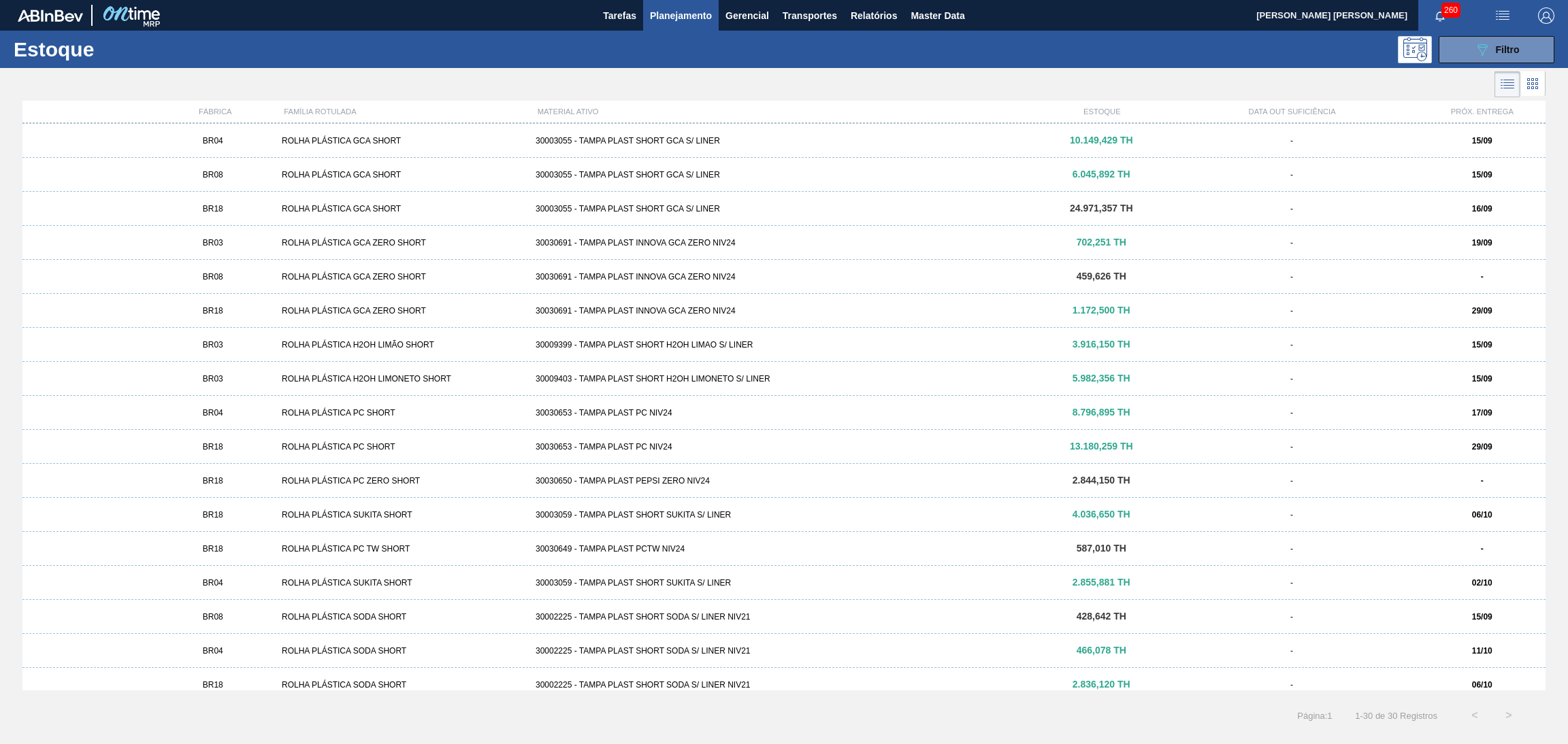
click at [292, 486] on div "BR18 ROLHA PLÁSTICA PC ZERO SHORT 30030650 - TAMPA PLAST PEPSI ZERO NIV24 2.844…" at bounding box center [784, 481] width 1523 height 34
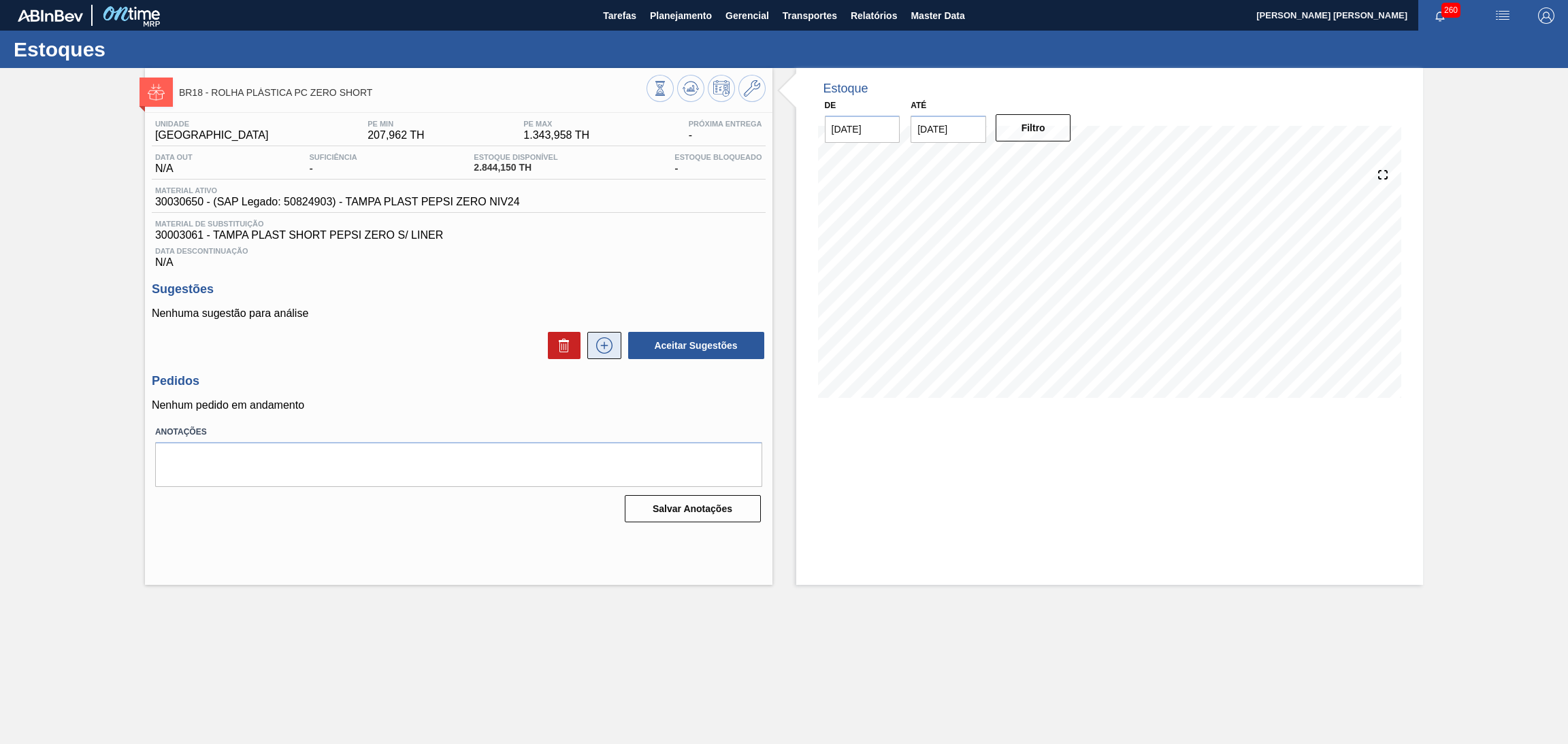
click at [605, 352] on icon at bounding box center [604, 345] width 22 height 16
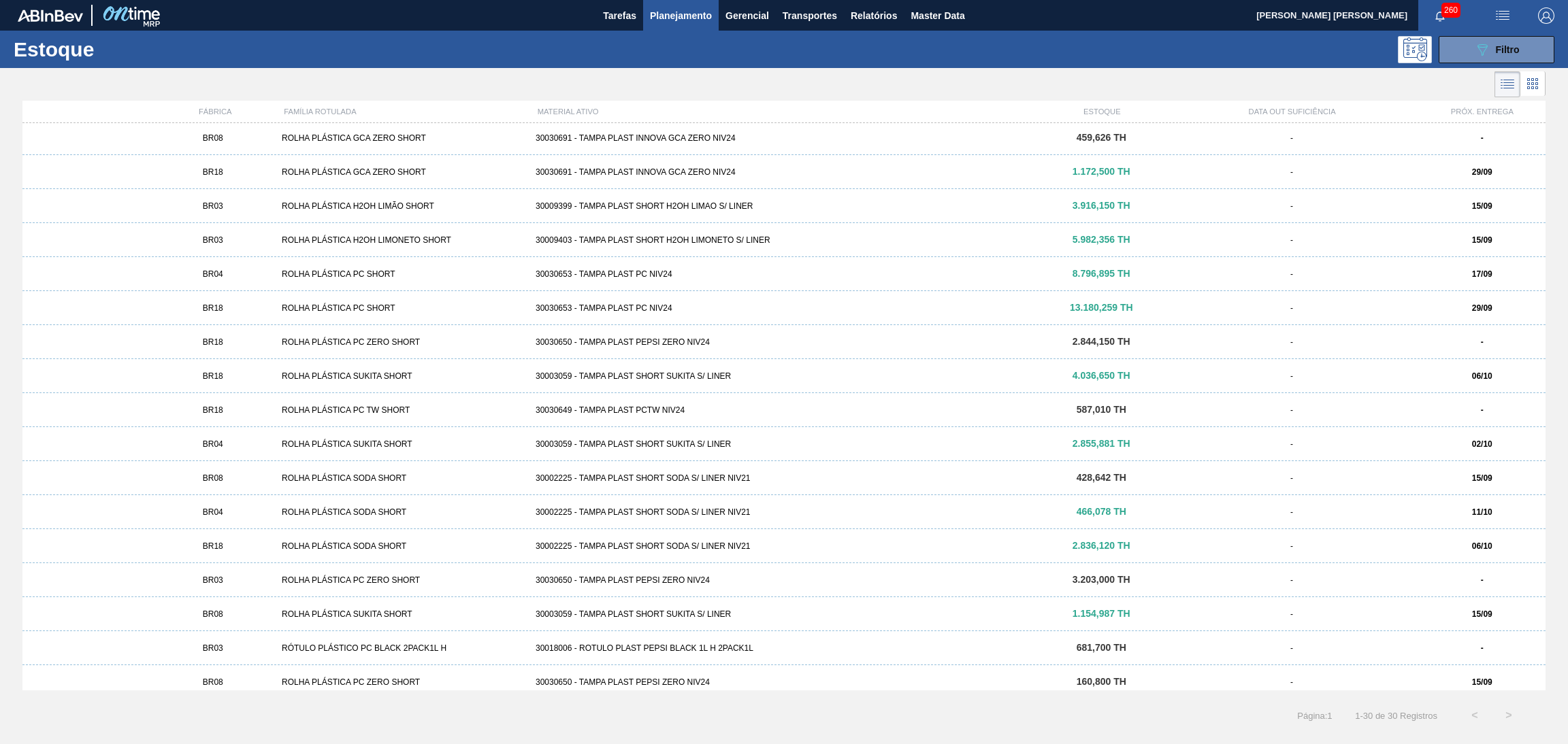
scroll to position [452, 0]
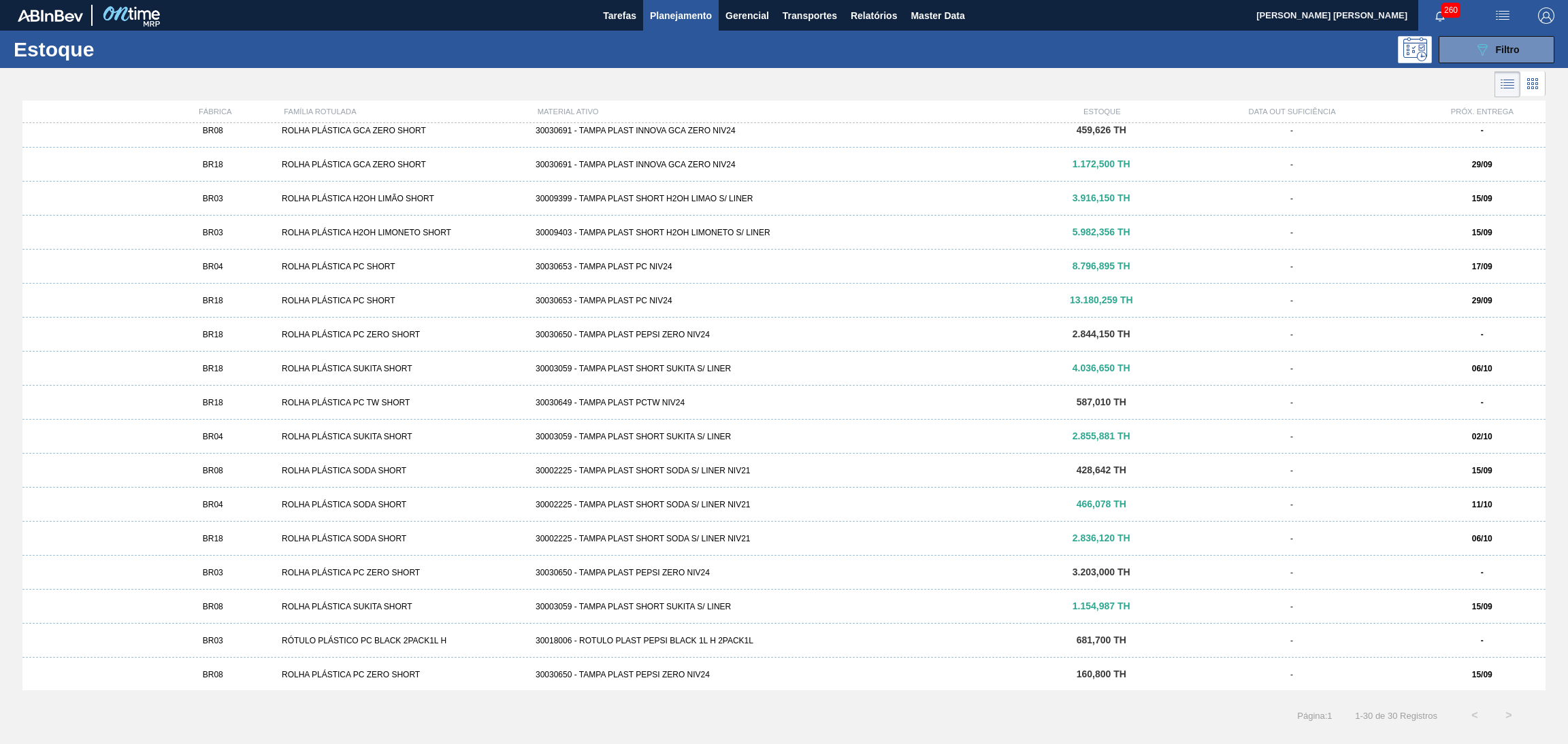
click at [379, 467] on div "ROLHA PLÁSTICA SODA SHORT" at bounding box center [403, 471] width 254 height 9
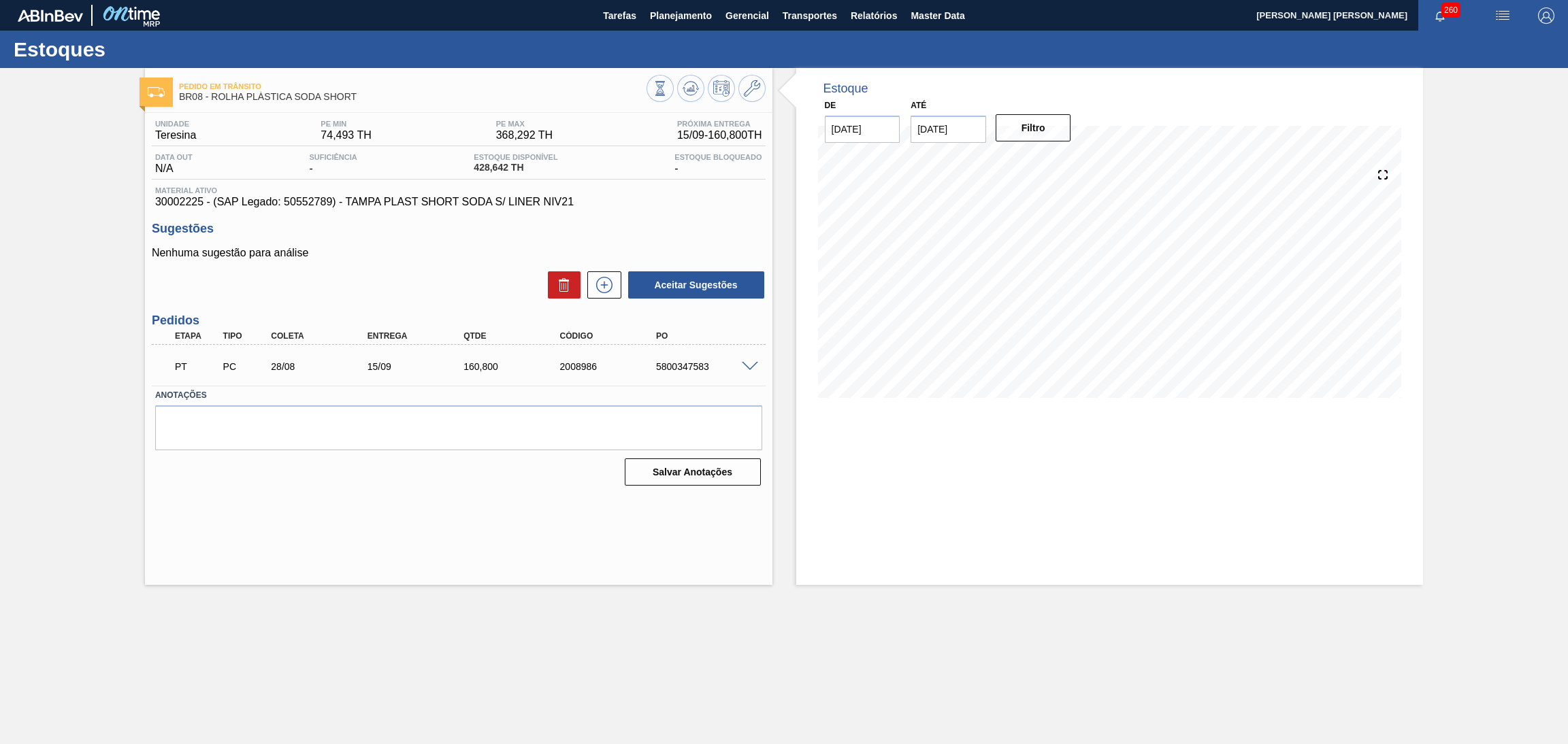
click at [753, 363] on span at bounding box center [750, 367] width 16 height 10
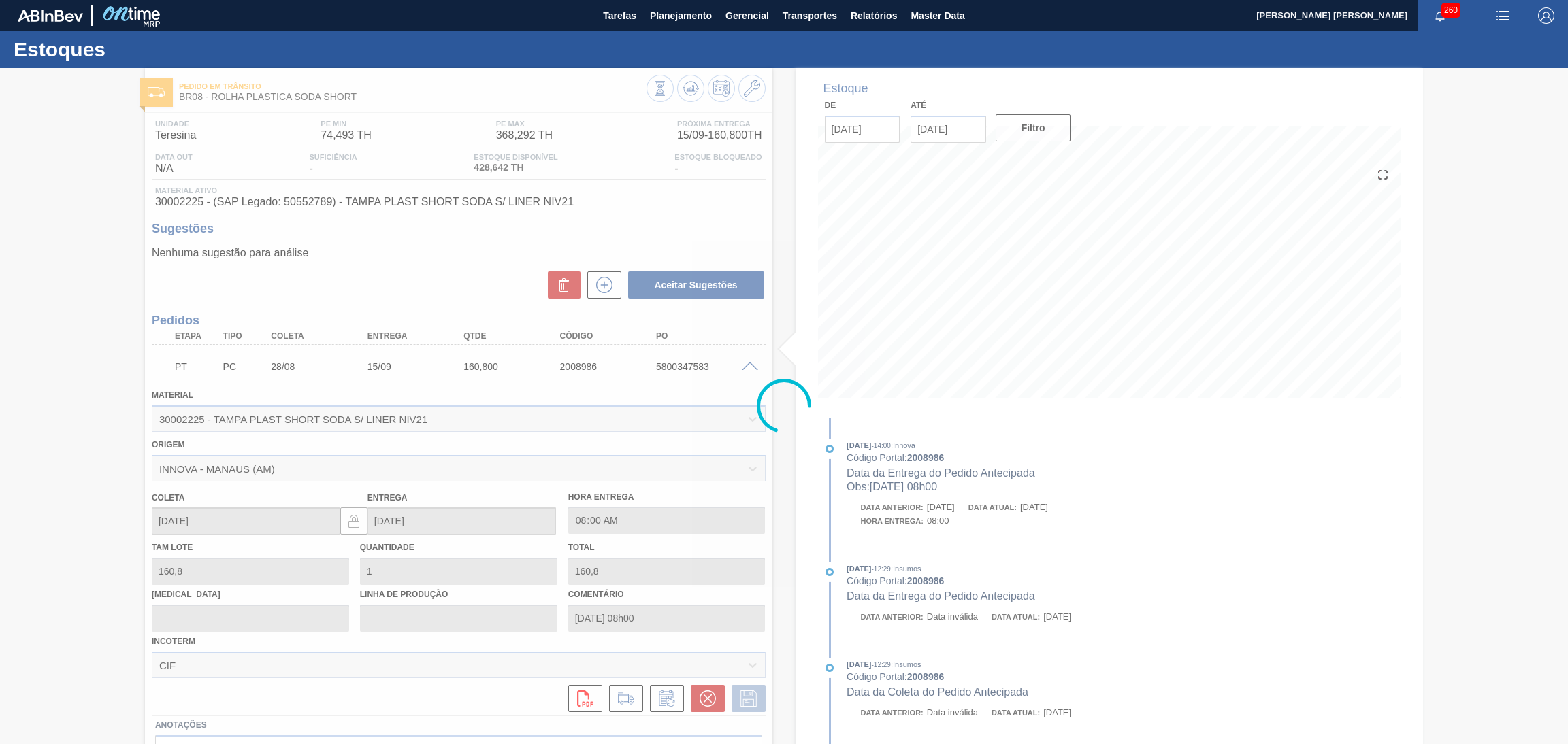
click at [753, 363] on div at bounding box center [784, 406] width 1568 height 676
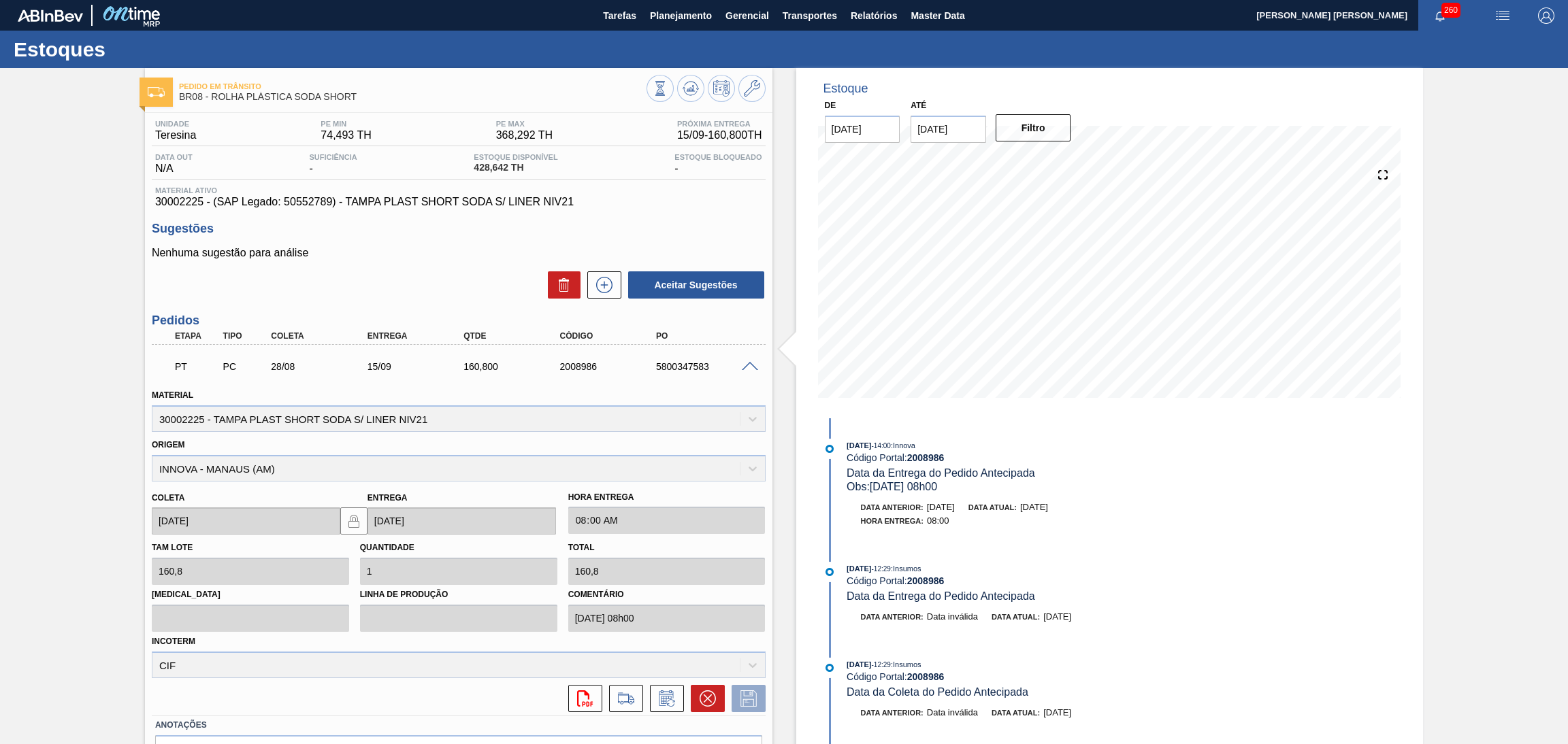
click at [753, 363] on span at bounding box center [750, 367] width 16 height 10
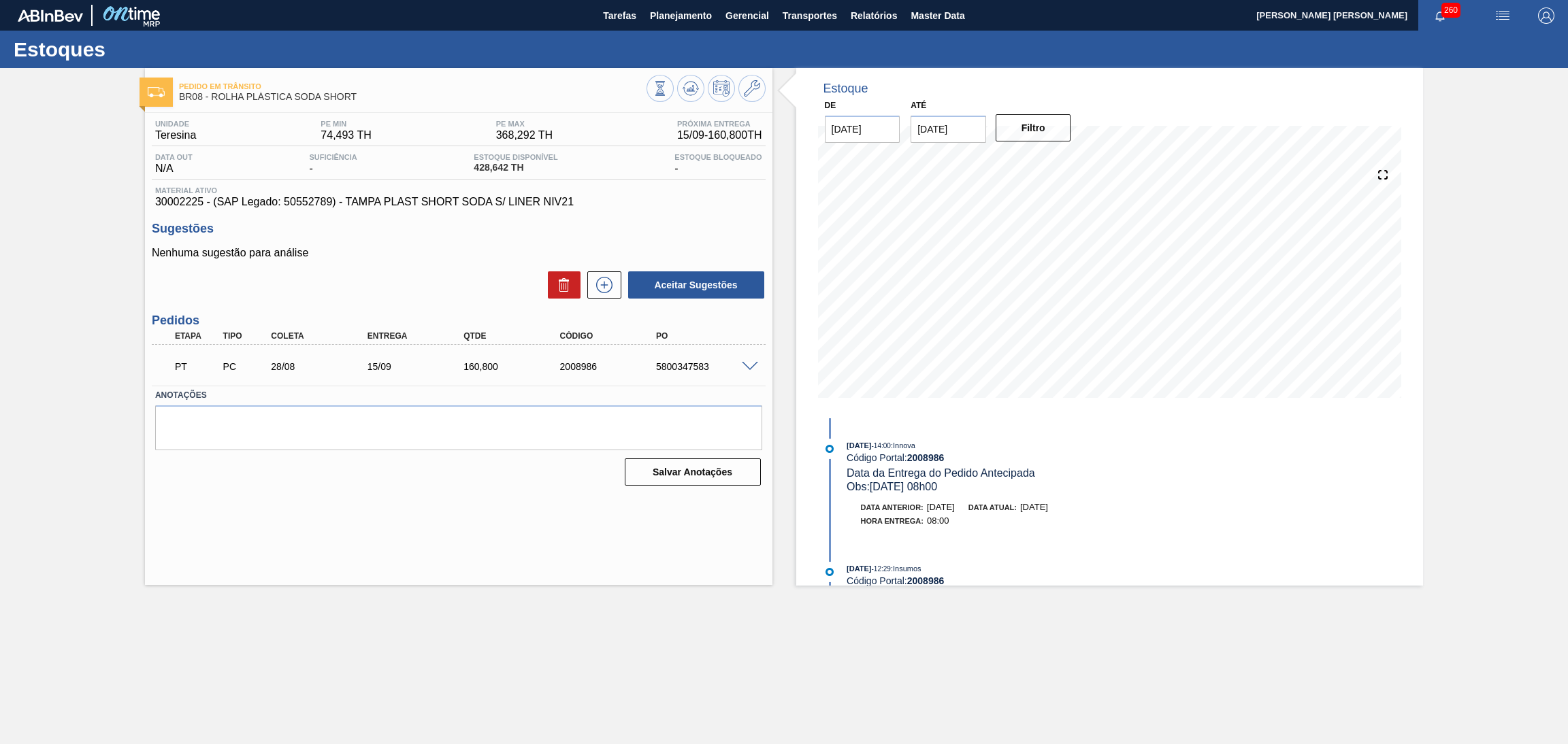
click at [420, 551] on div "Pedido em Trânsito BR08 - ROLHA PLÁSTICA SODA SHORT Unidade Teresina PE MIN 74,…" at bounding box center [458, 326] width 627 height 517
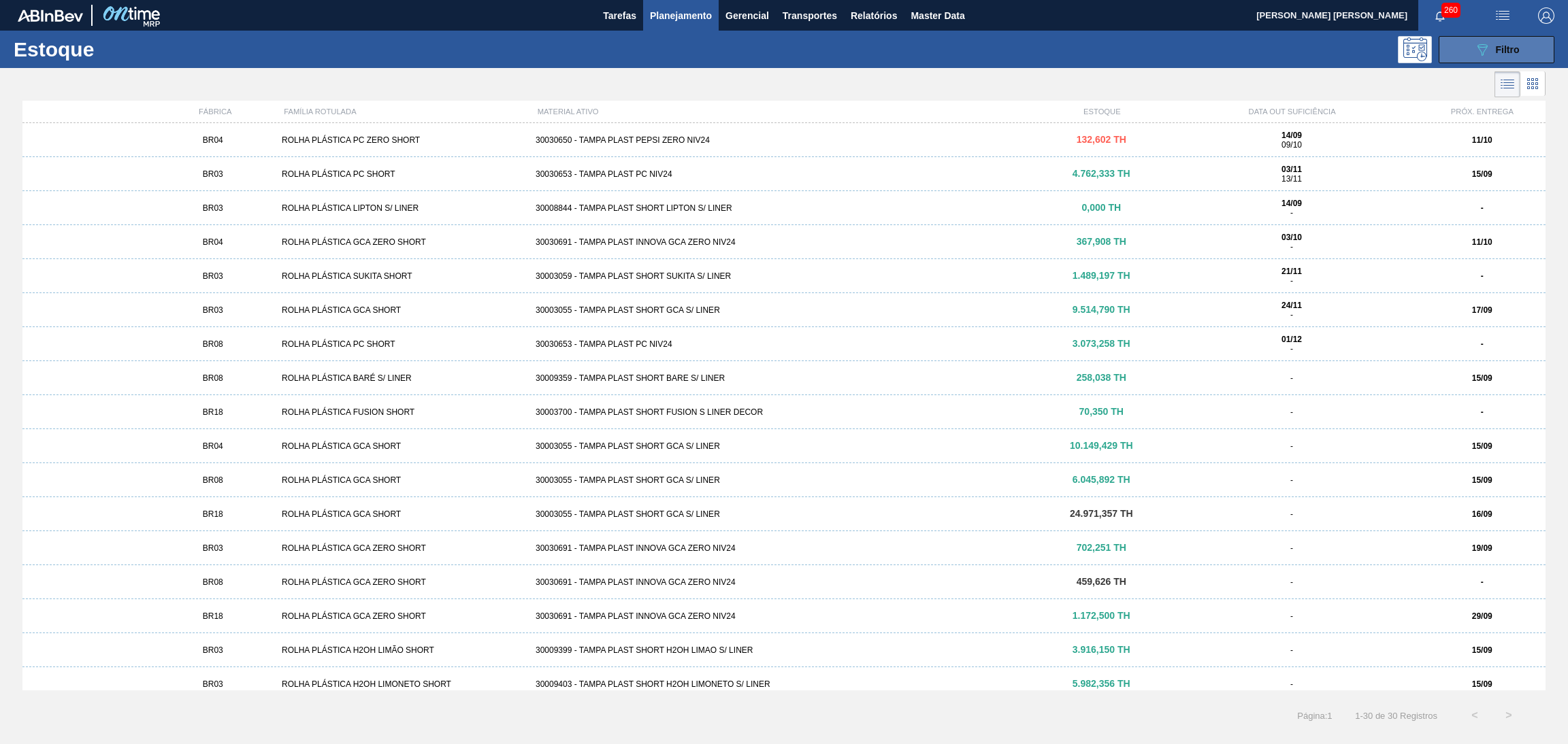
click at [1488, 44] on icon "089F7B8B-B2A5-4AFE-B5C0-19BA573D28AC" at bounding box center [1481, 49] width 16 height 16
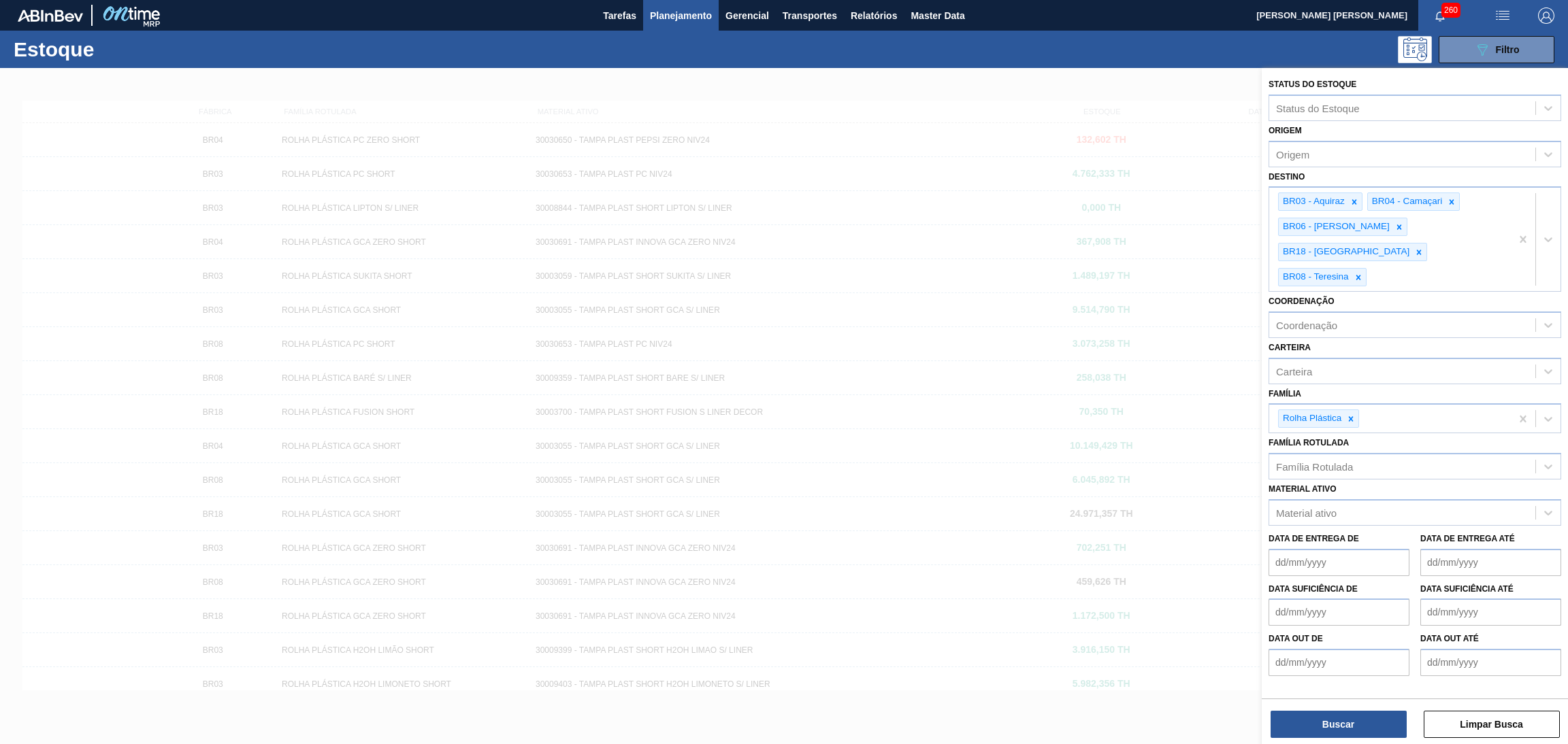
click at [975, 68] on div at bounding box center [784, 440] width 1568 height 744
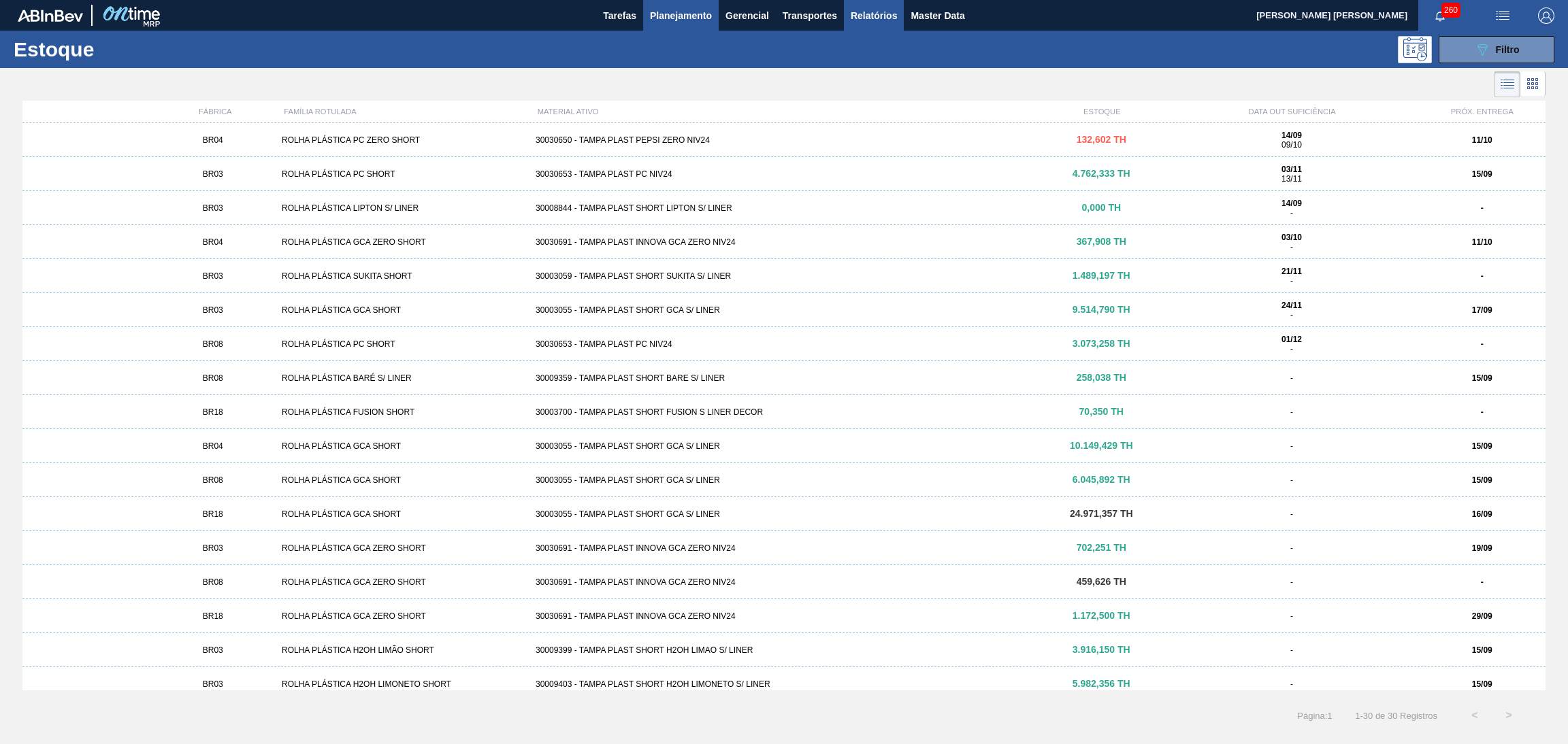
click at [874, 15] on span "Relatórios" at bounding box center [874, 15] width 46 height 16
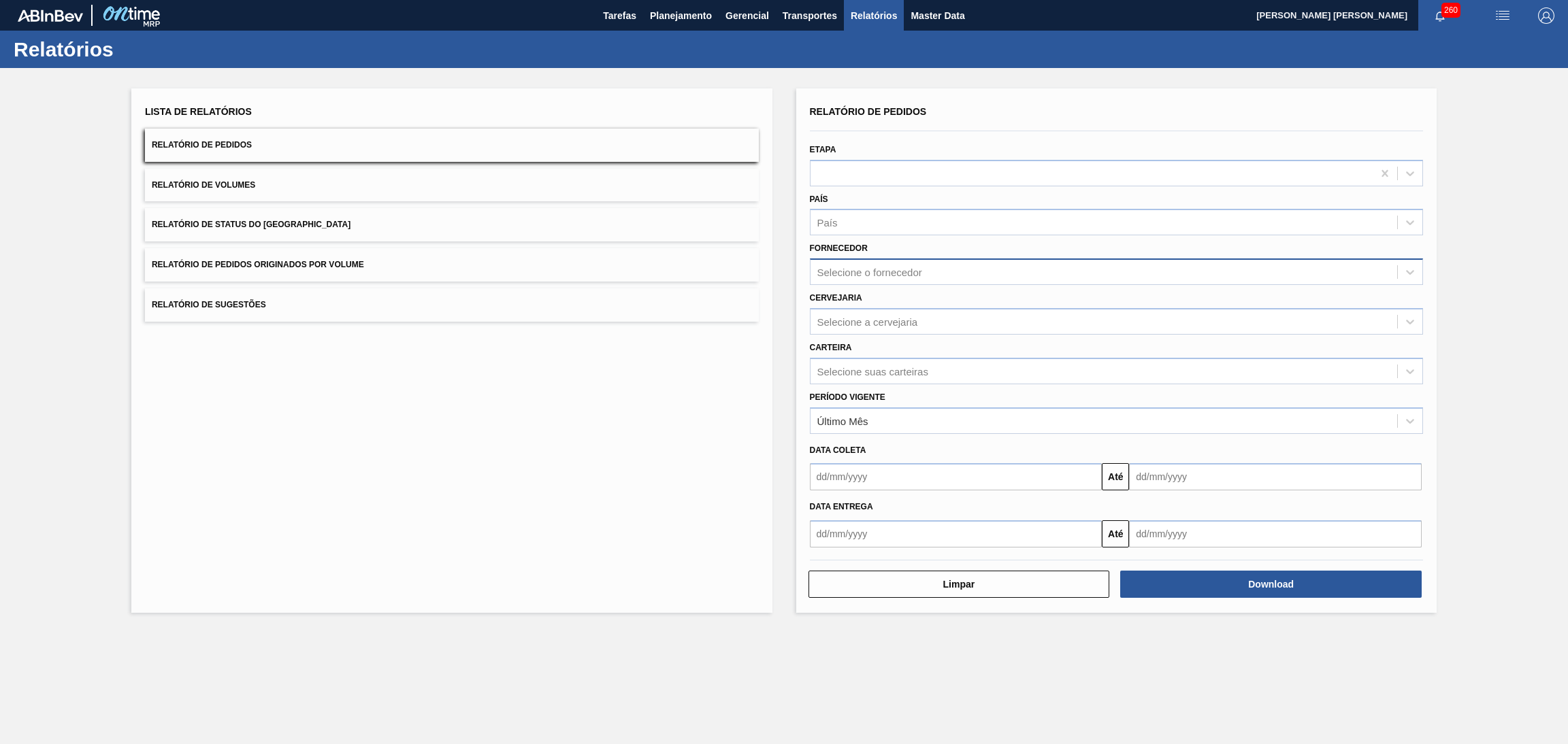
click at [891, 268] on div "Selecione o fornecedor" at bounding box center [869, 272] width 104 height 12
type input "c"
type input "365044"
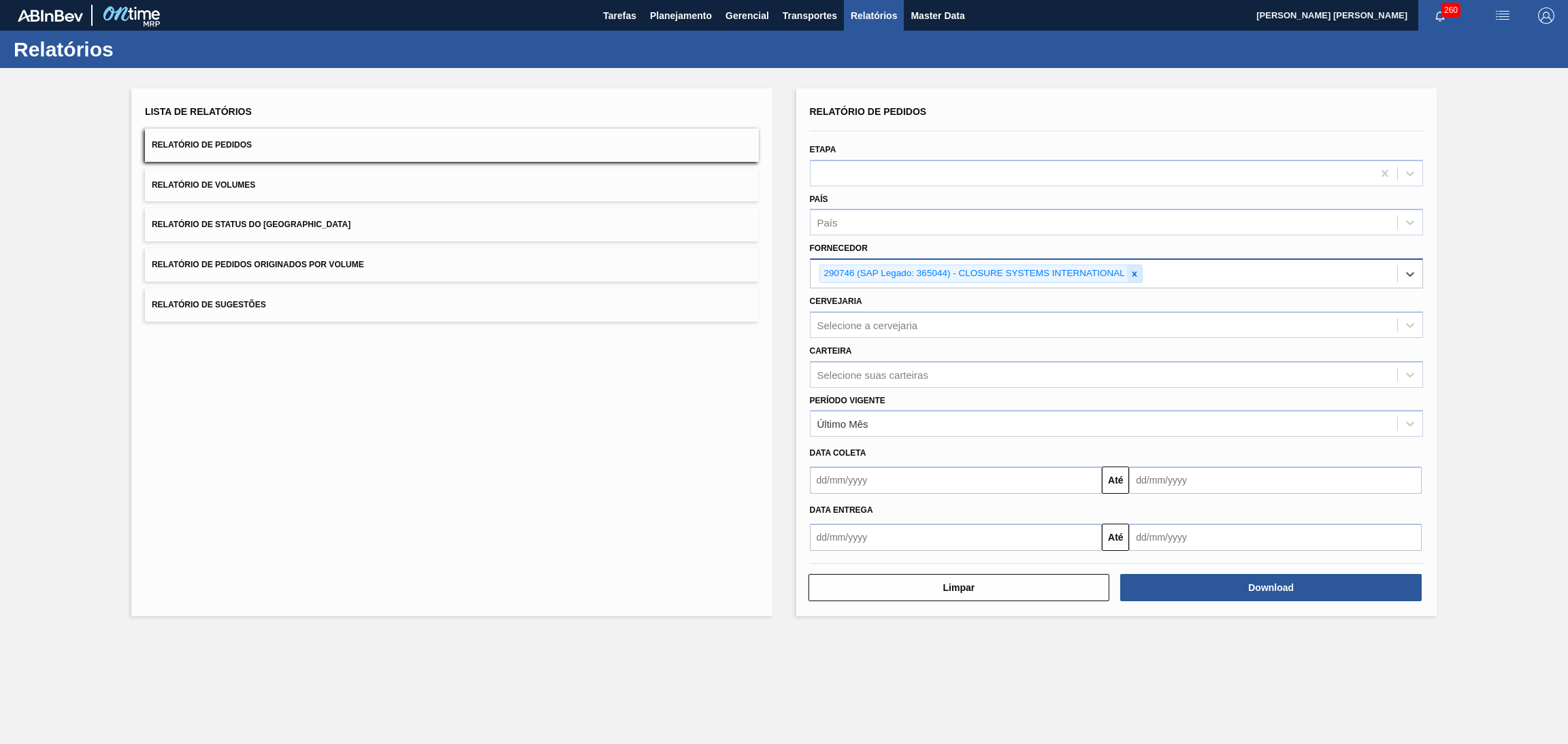
click at [1133, 274] on icon at bounding box center [1134, 274] width 5 height 5
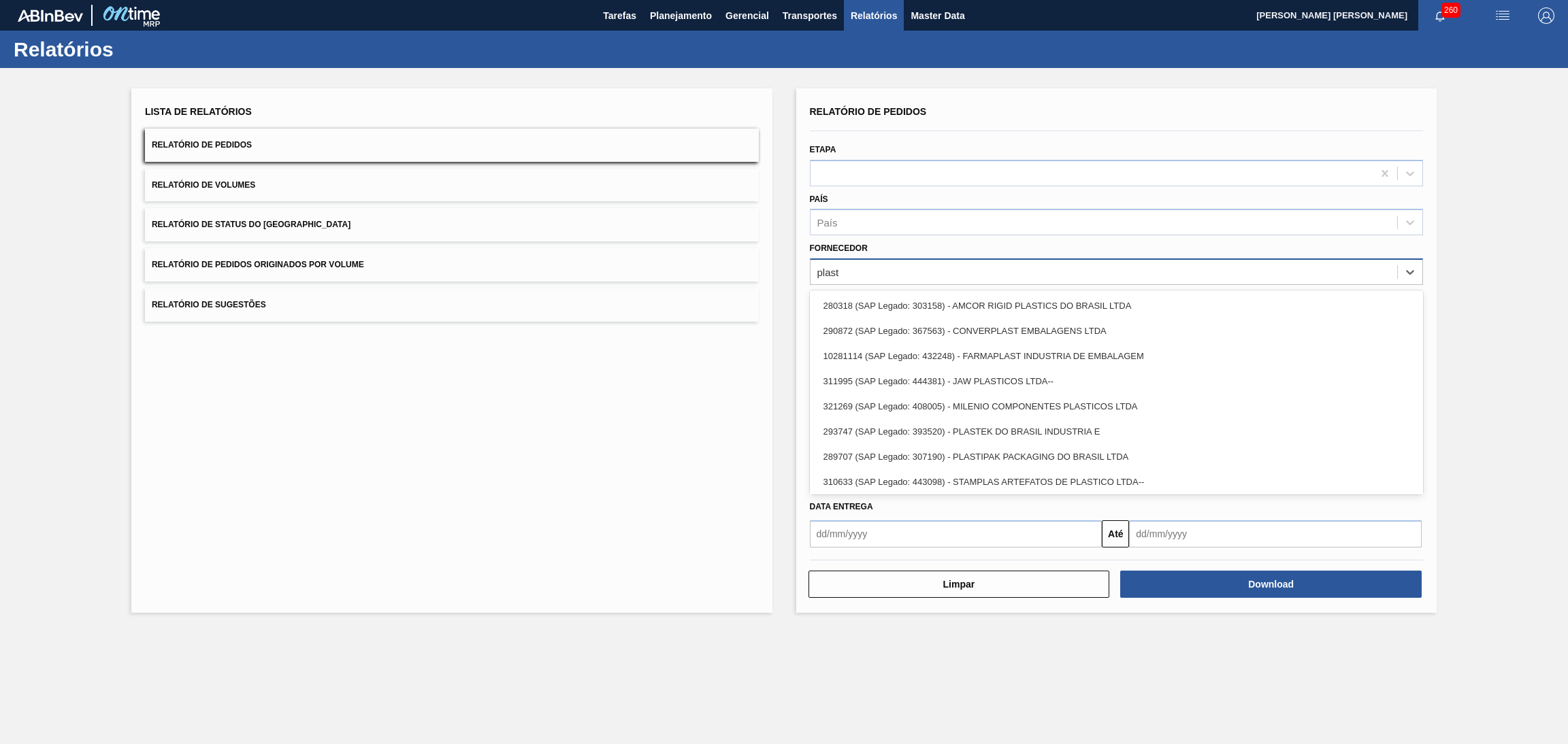
type input "plaste"
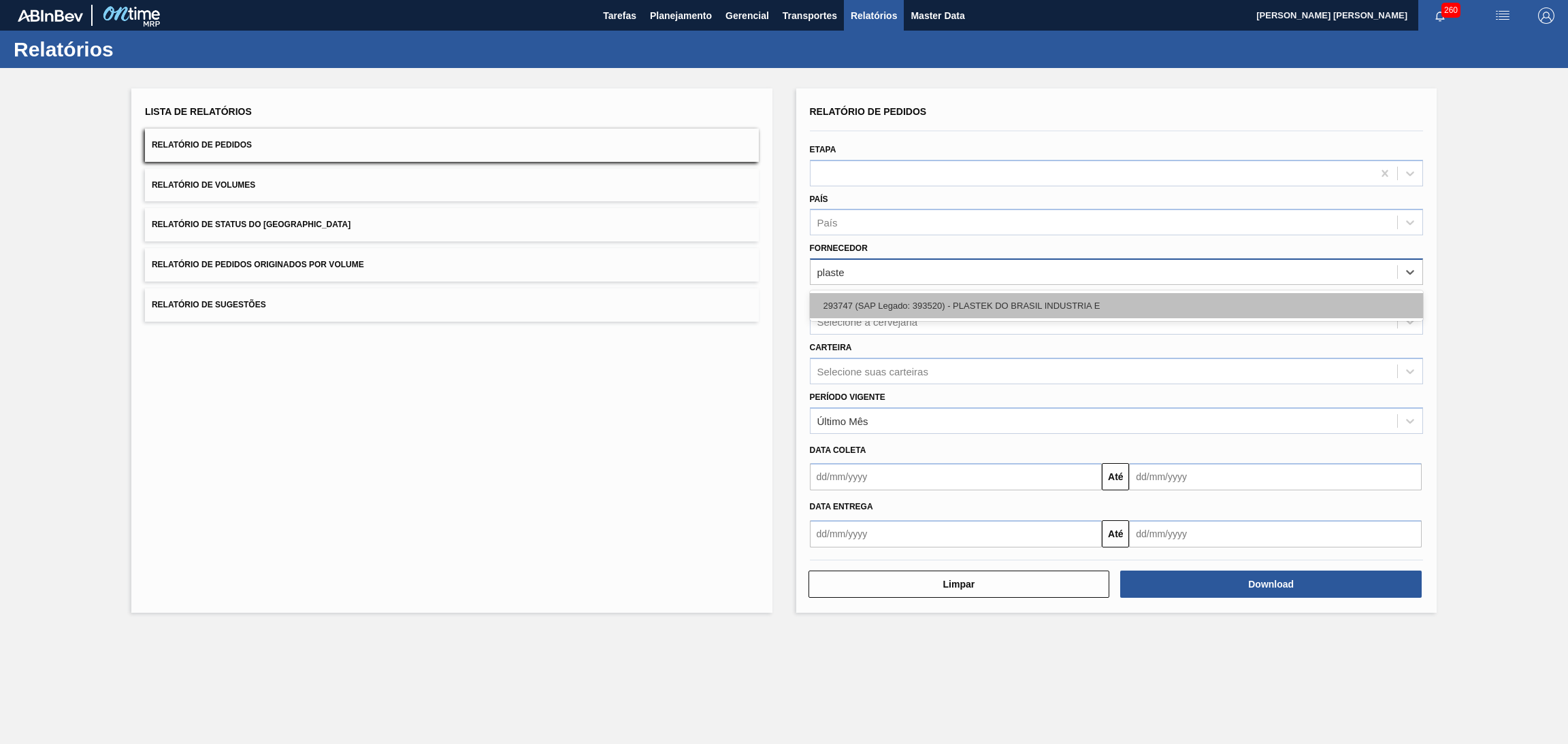
click at [1038, 295] on div "293747 (SAP Legado: 393520) - PLASTEK DO BRASIL INDUSTRIA E" at bounding box center [1116, 305] width 613 height 26
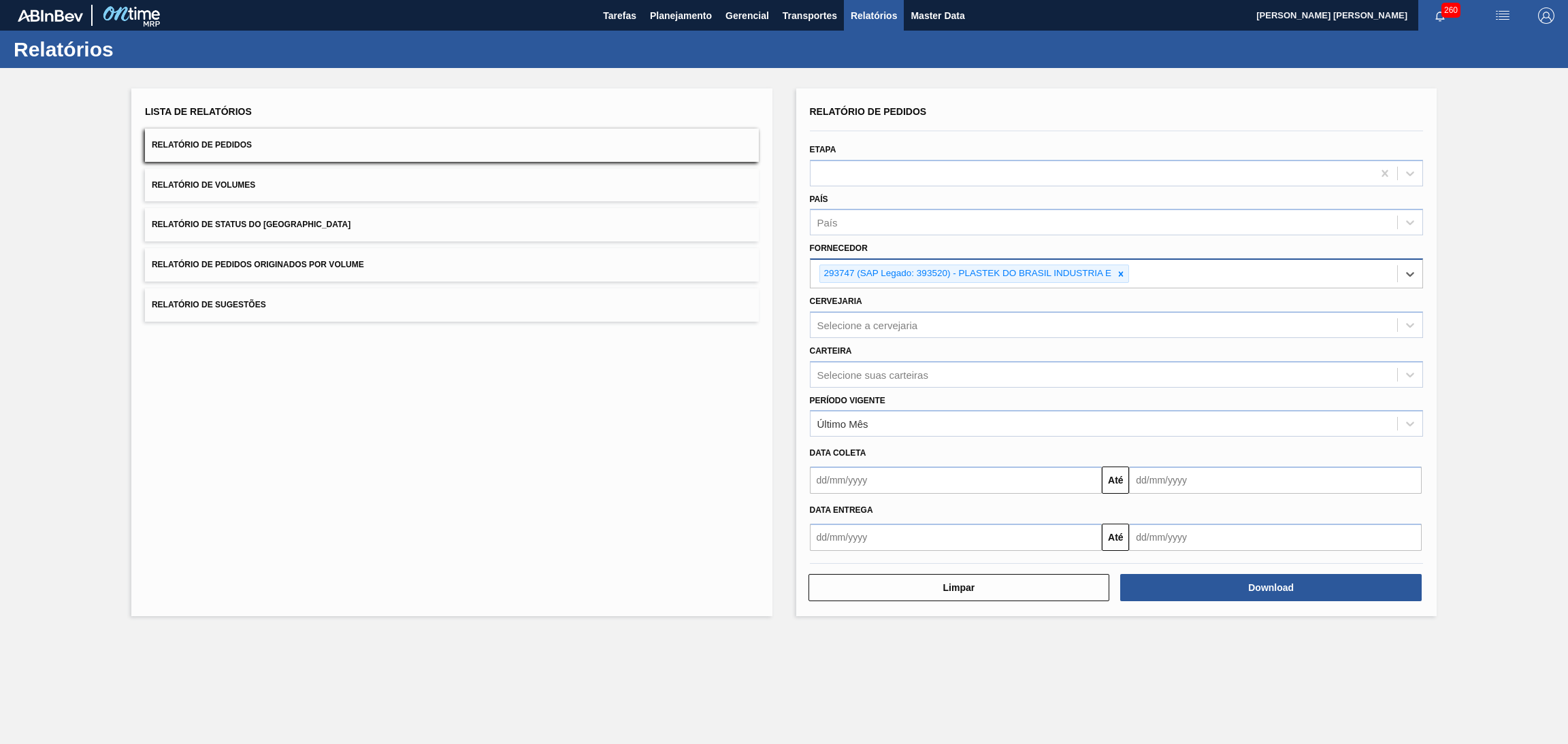
click at [979, 270] on div "293747 (SAP Legado: 393520) - PLASTEK DO BRASIL INDUSTRIA E" at bounding box center [966, 274] width 293 height 17
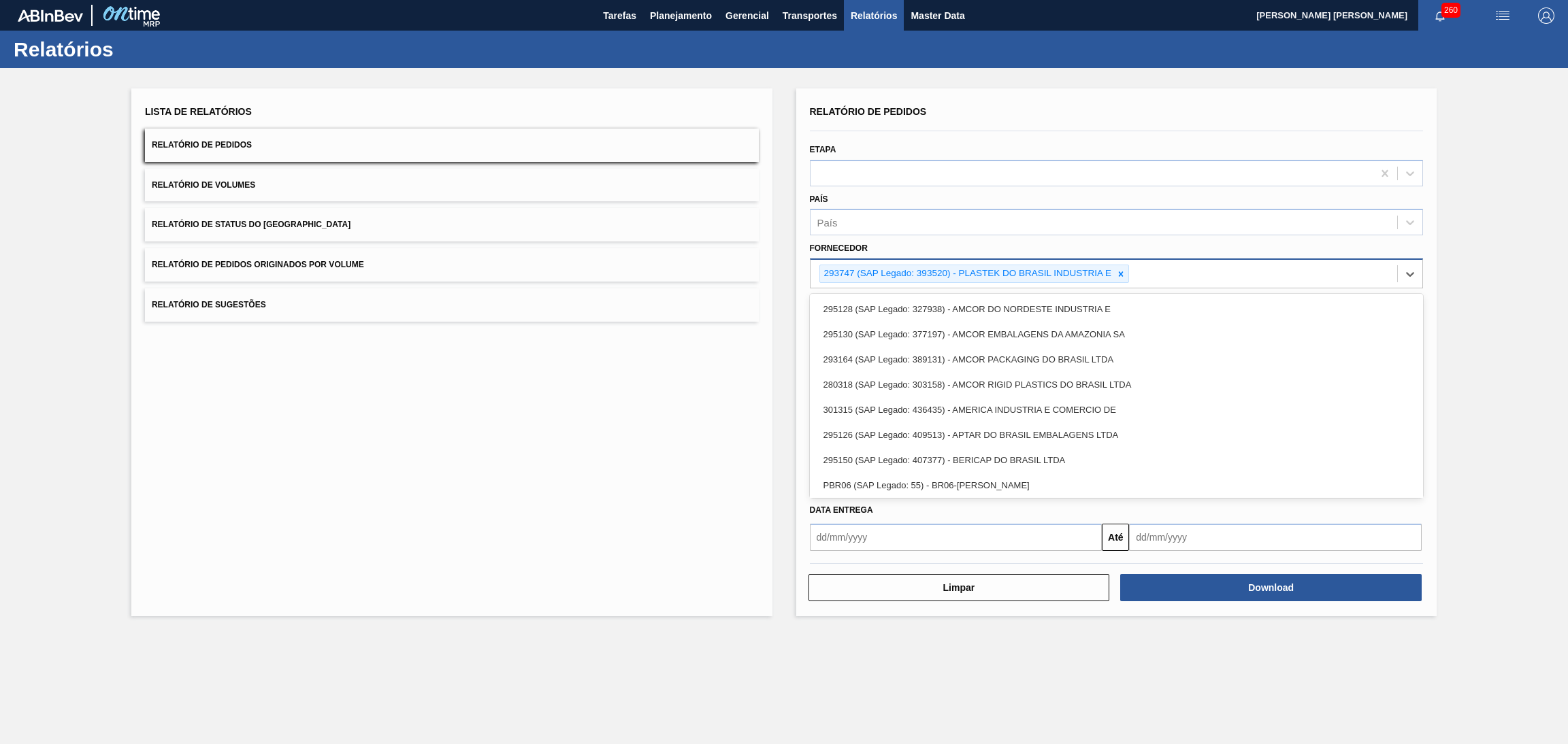
click at [979, 270] on div "293747 (SAP Legado: 393520) - PLASTEK DO BRASIL INDUSTRIA E" at bounding box center [966, 274] width 293 height 17
click at [981, 271] on div "293747 (SAP Legado: 393520) - PLASTEK DO BRASIL INDUSTRIA E" at bounding box center [966, 274] width 293 height 17
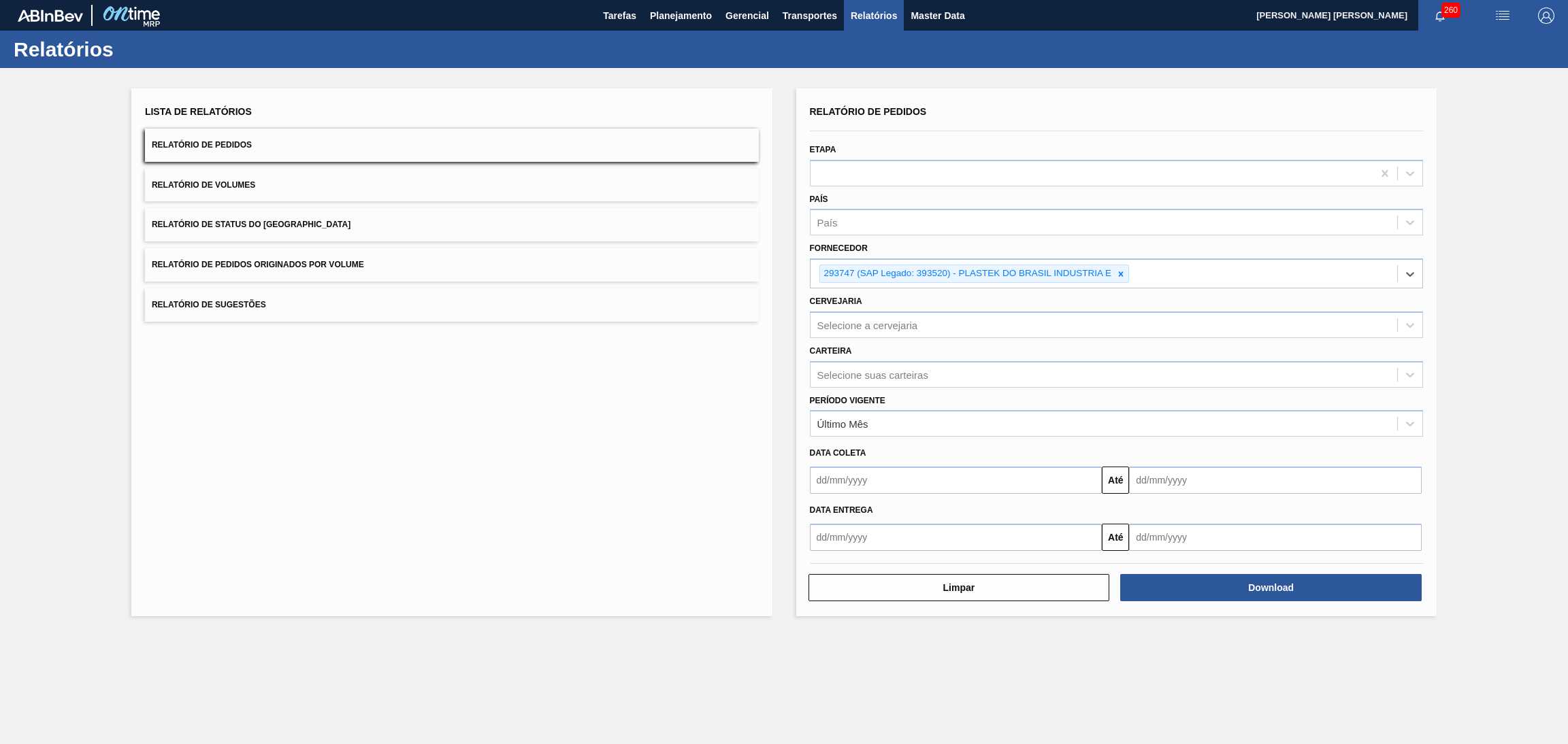
click at [1505, 271] on div "Lista de Relatórios Relatório de Pedidos Relatório de Volumes Relatório de Stat…" at bounding box center [784, 350] width 1568 height 565
click at [1122, 275] on icon at bounding box center [1121, 274] width 9 height 9
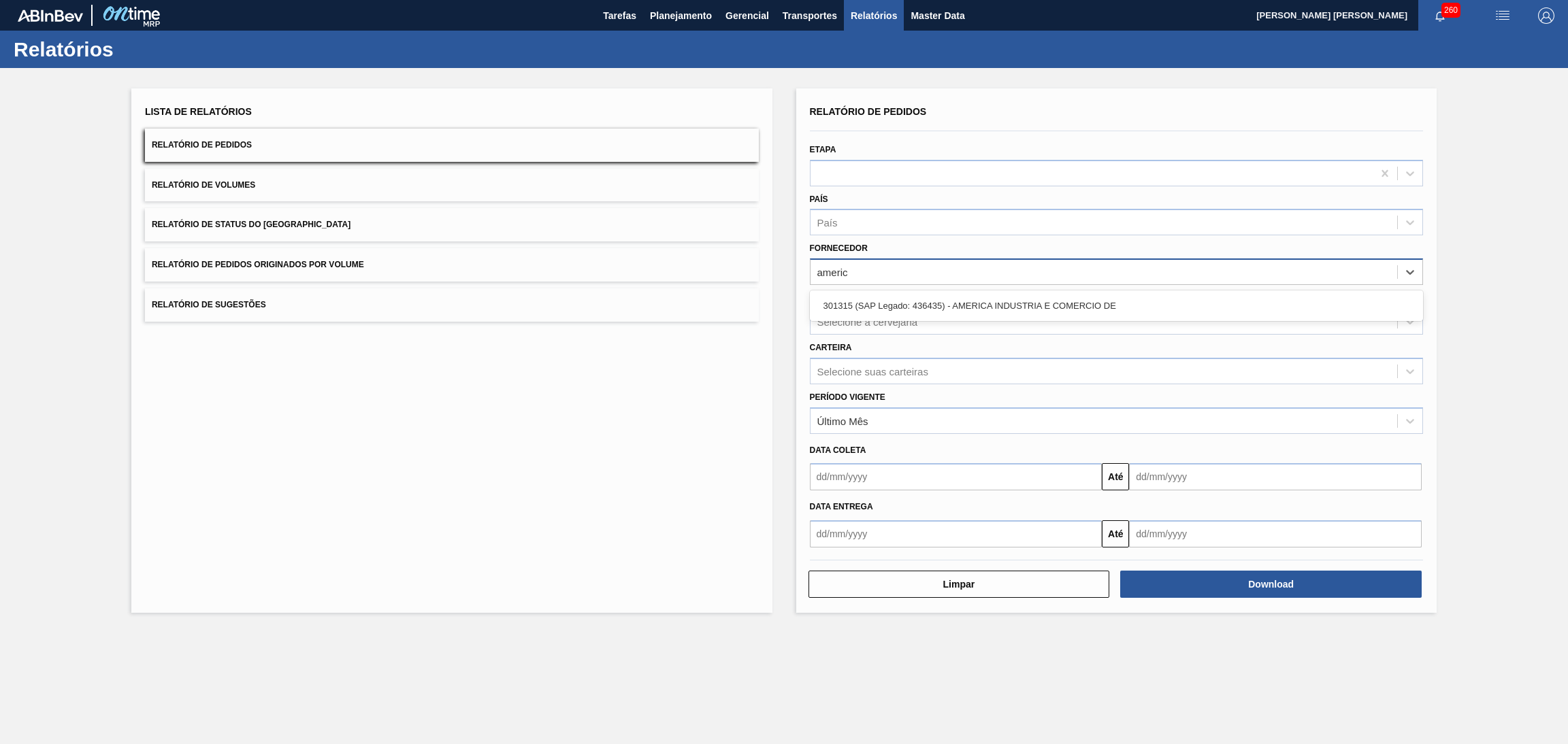
type input "america"
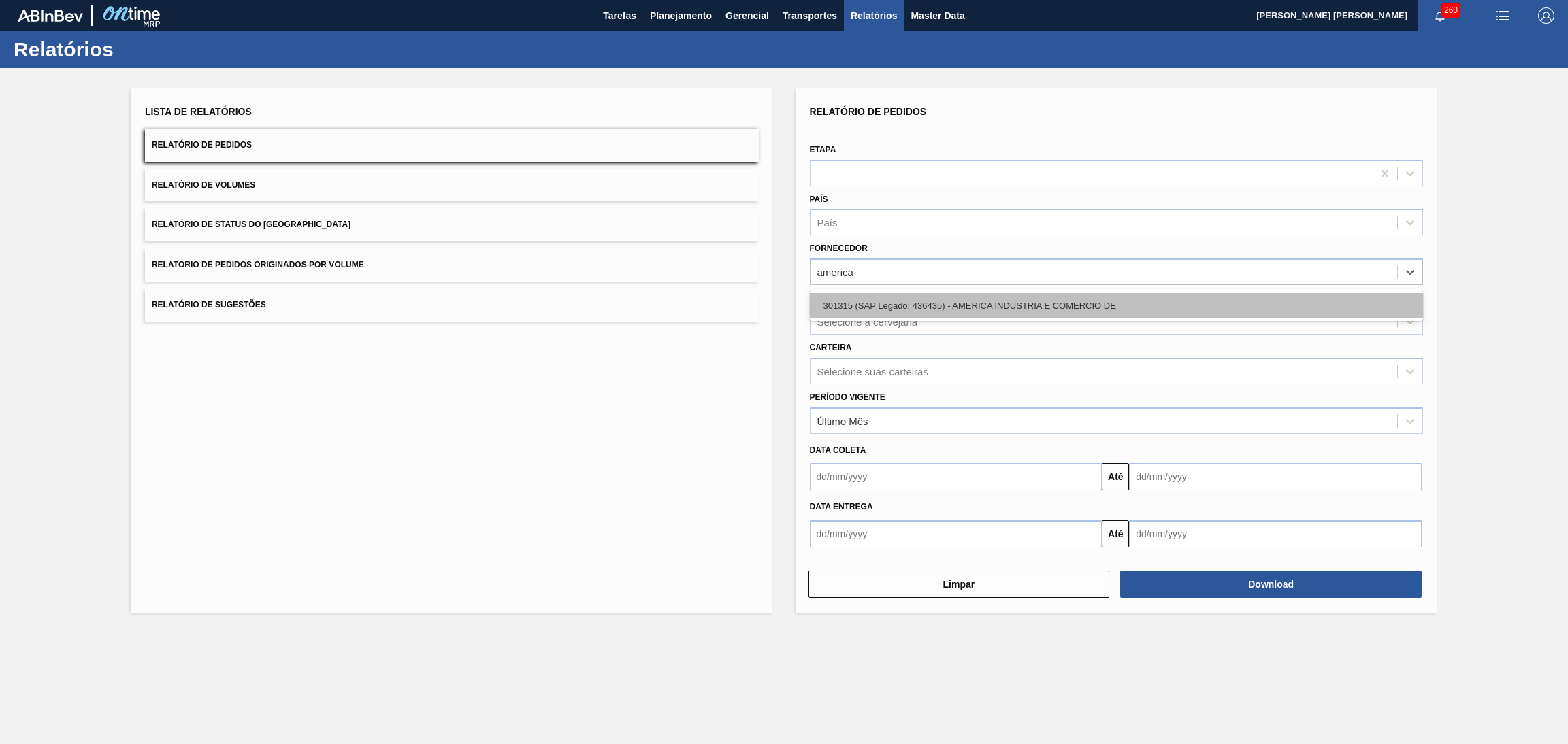
click at [1022, 308] on div "301315 (SAP Legado: 436435) - AMERICA INDUSTRIA E COMERCIO DE" at bounding box center [1116, 305] width 613 height 26
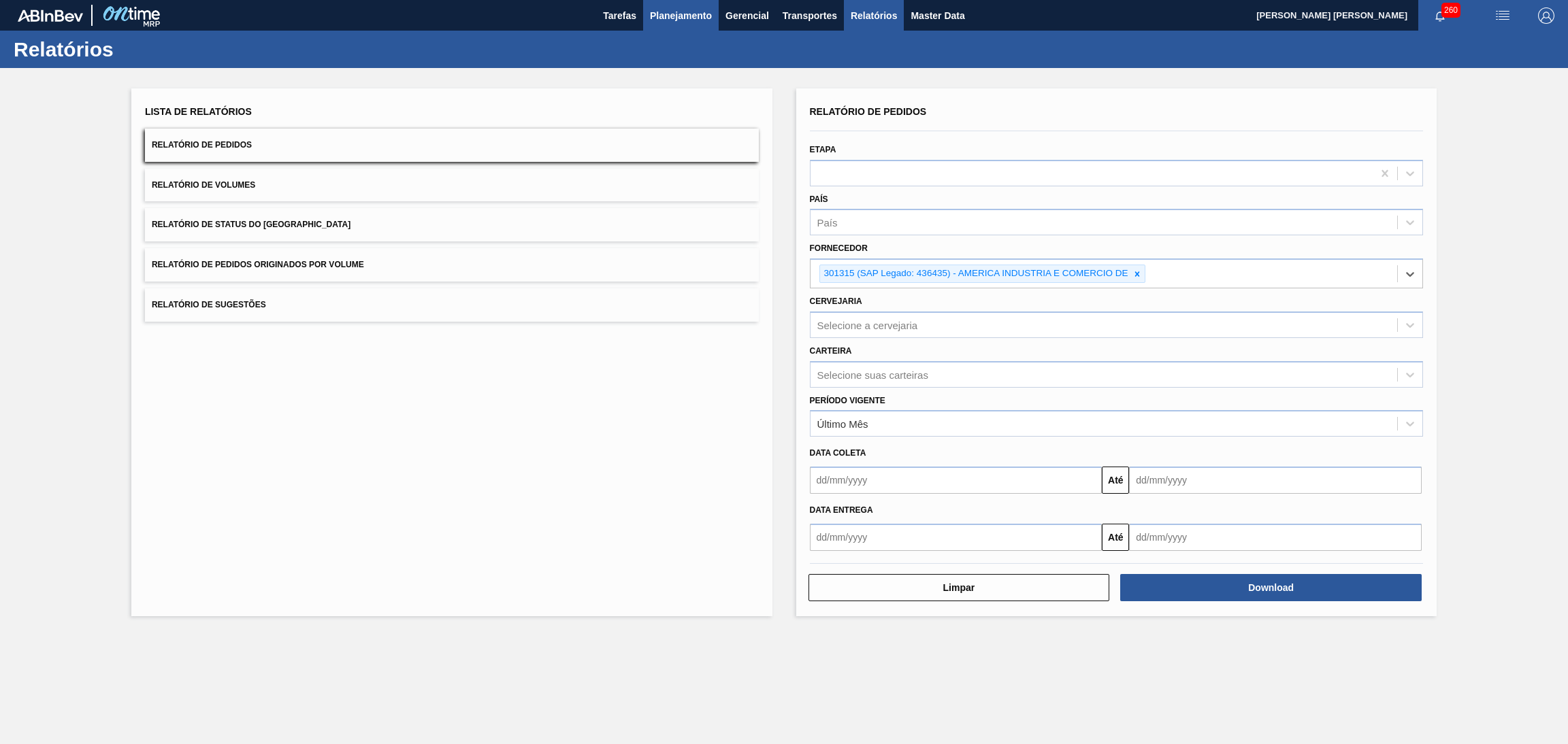
click at [702, 12] on span "Planejamento" at bounding box center [681, 15] width 62 height 16
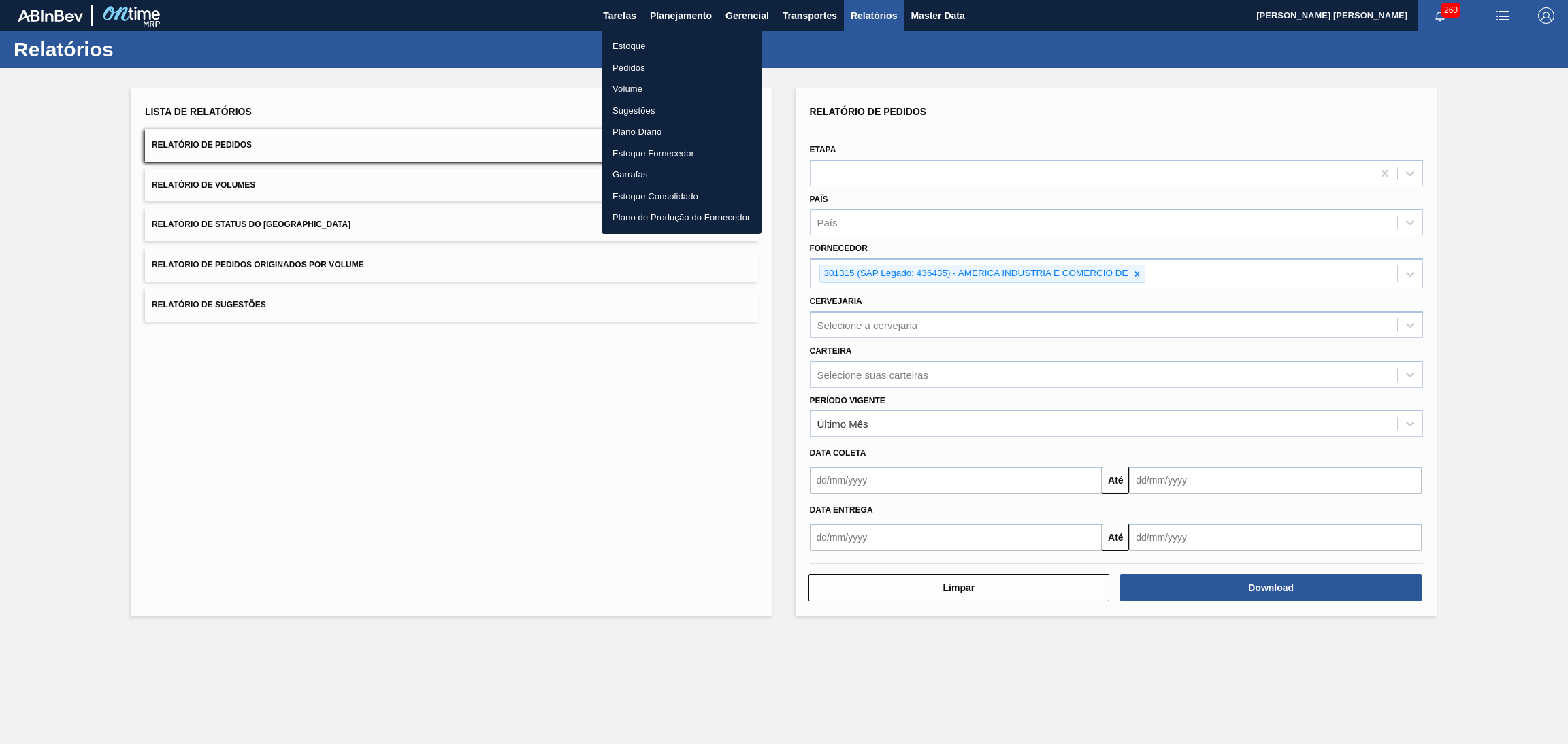
click at [642, 43] on li "Estoque" at bounding box center [682, 46] width 160 height 22
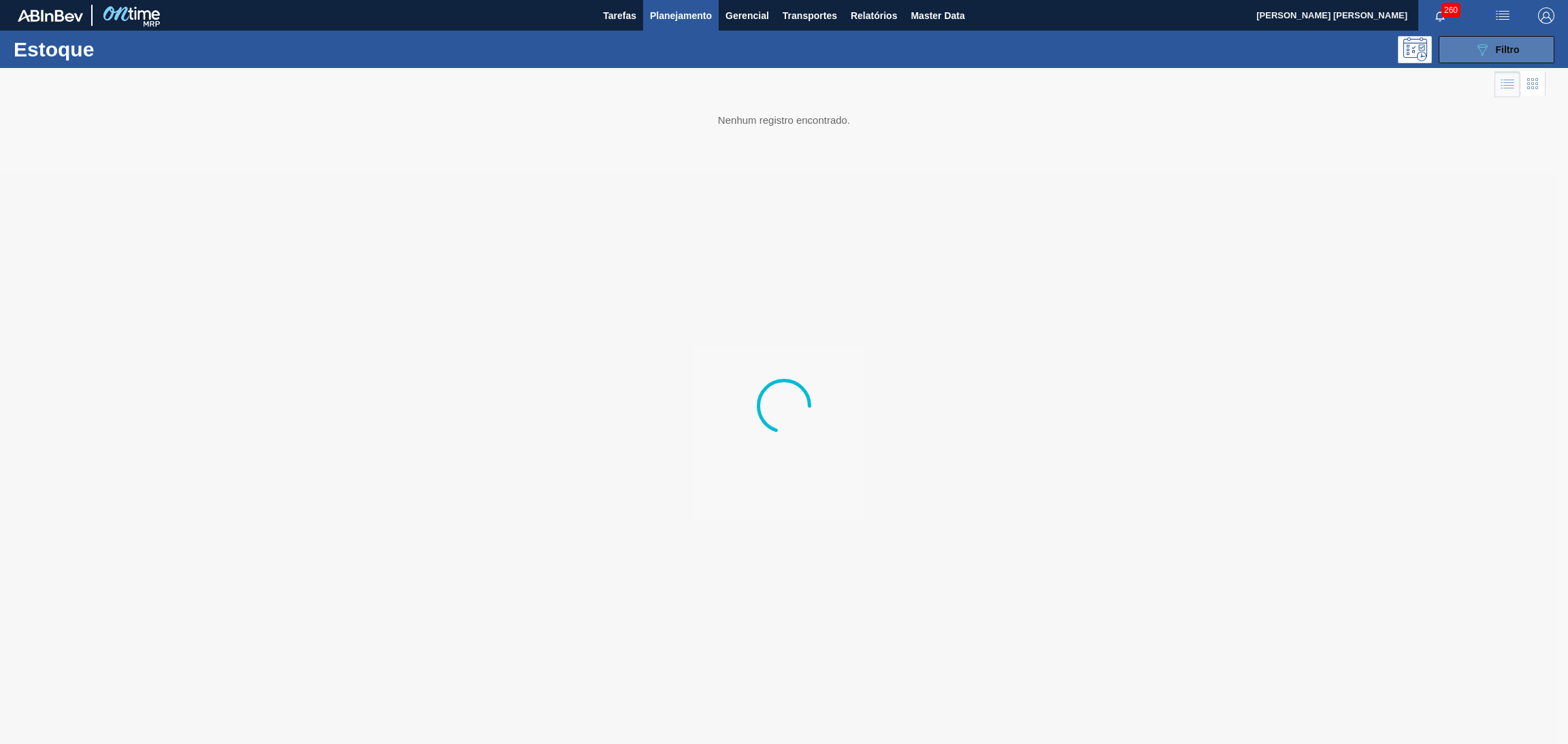
click at [1460, 61] on button "089F7B8B-B2A5-4AFE-B5C0-19BA573D28AC Filtro" at bounding box center [1497, 49] width 116 height 27
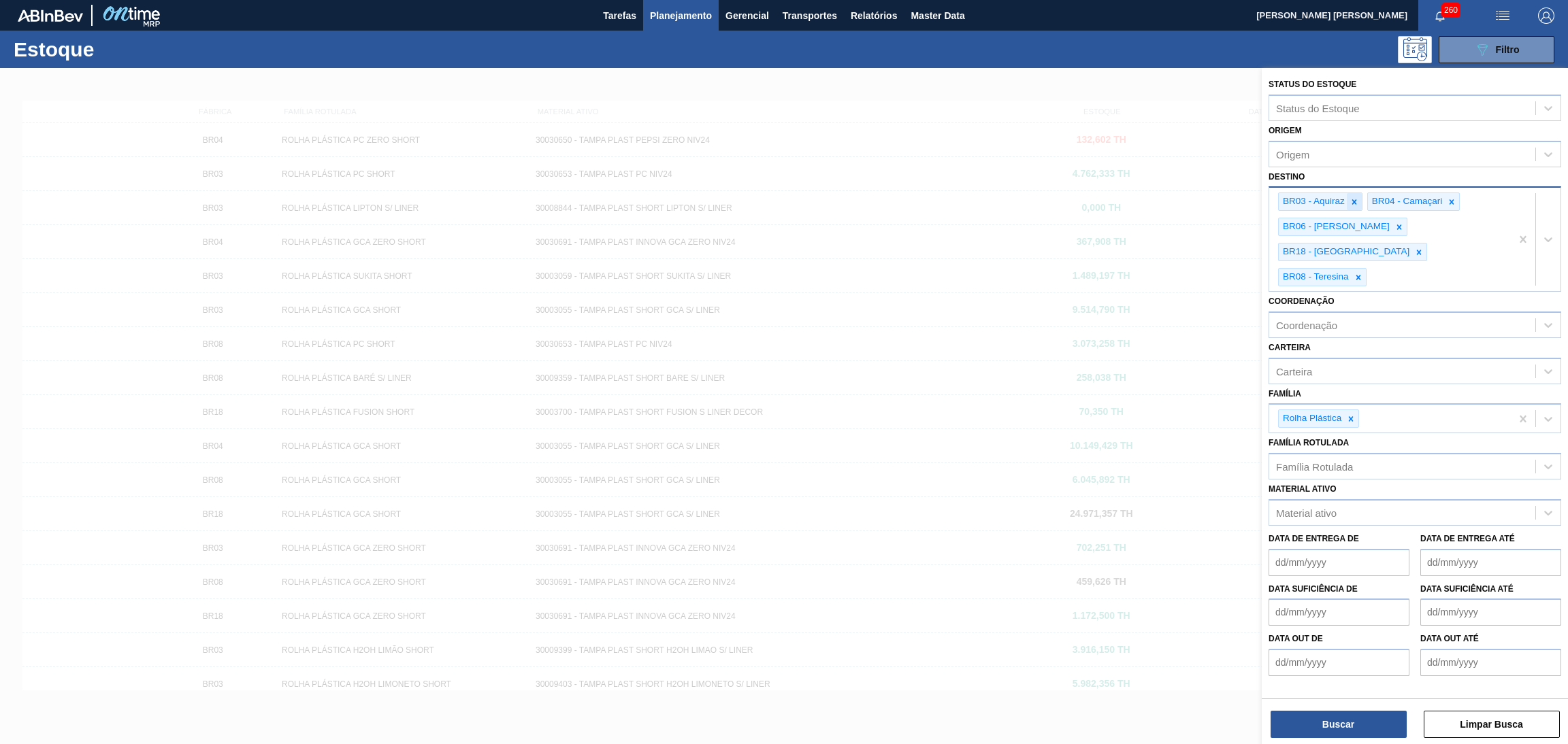
click at [1356, 197] on icon at bounding box center [1354, 202] width 9 height 9
click at [1356, 196] on div at bounding box center [1362, 202] width 15 height 17
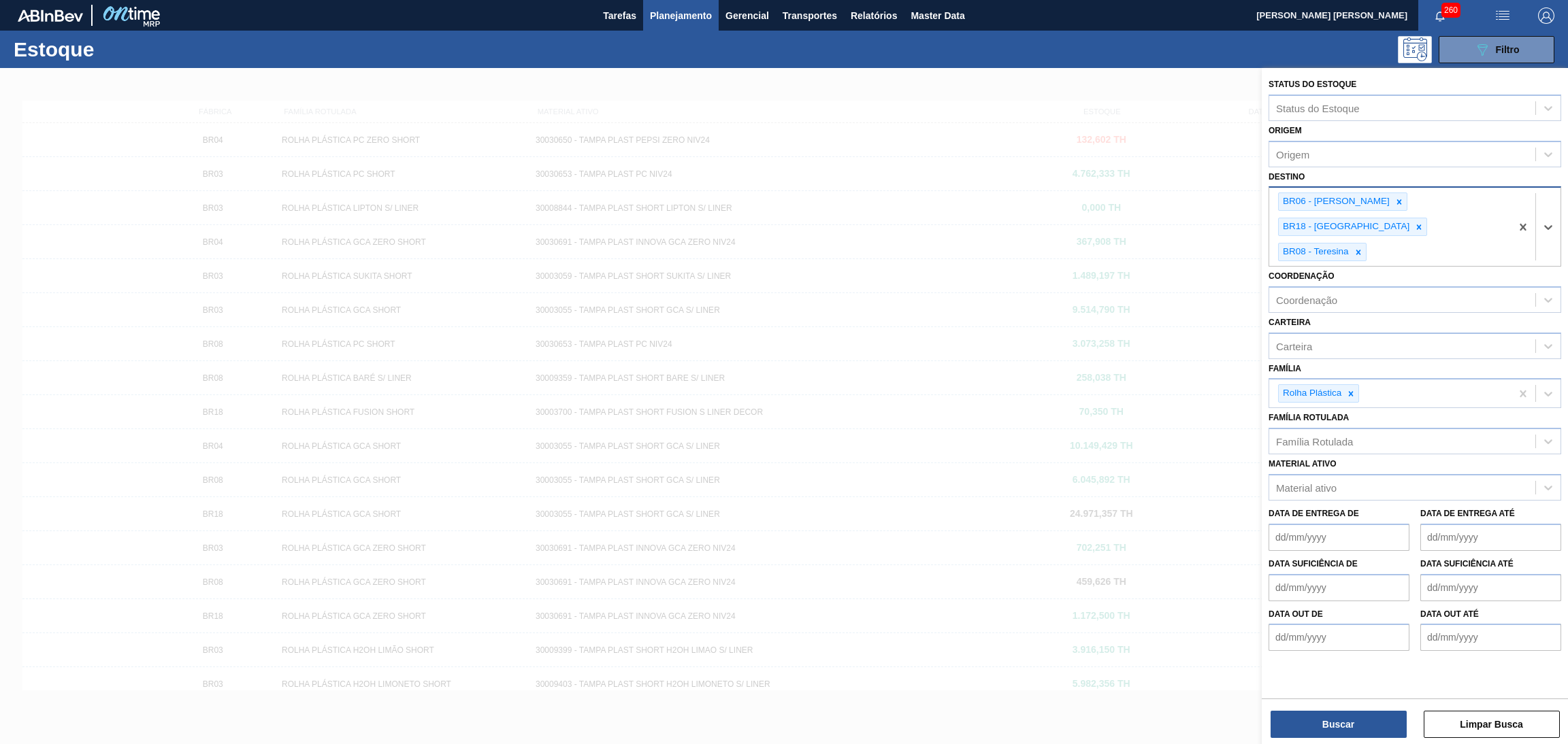
click at [1357, 197] on div "BR06 - João Pessoa" at bounding box center [1335, 202] width 113 height 17
click at [1392, 203] on div at bounding box center [1399, 202] width 15 height 17
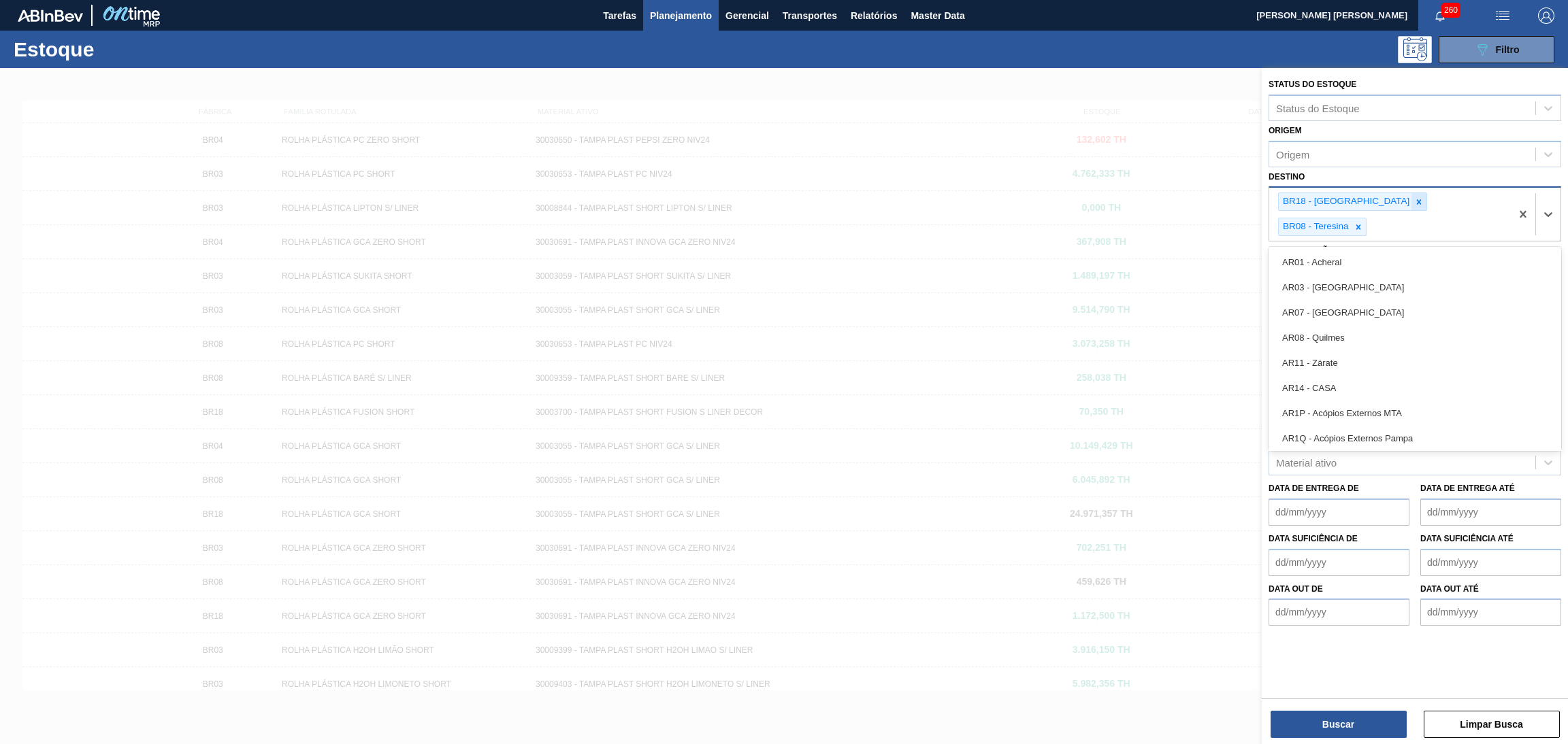
click at [1414, 204] on icon at bounding box center [1419, 202] width 9 height 9
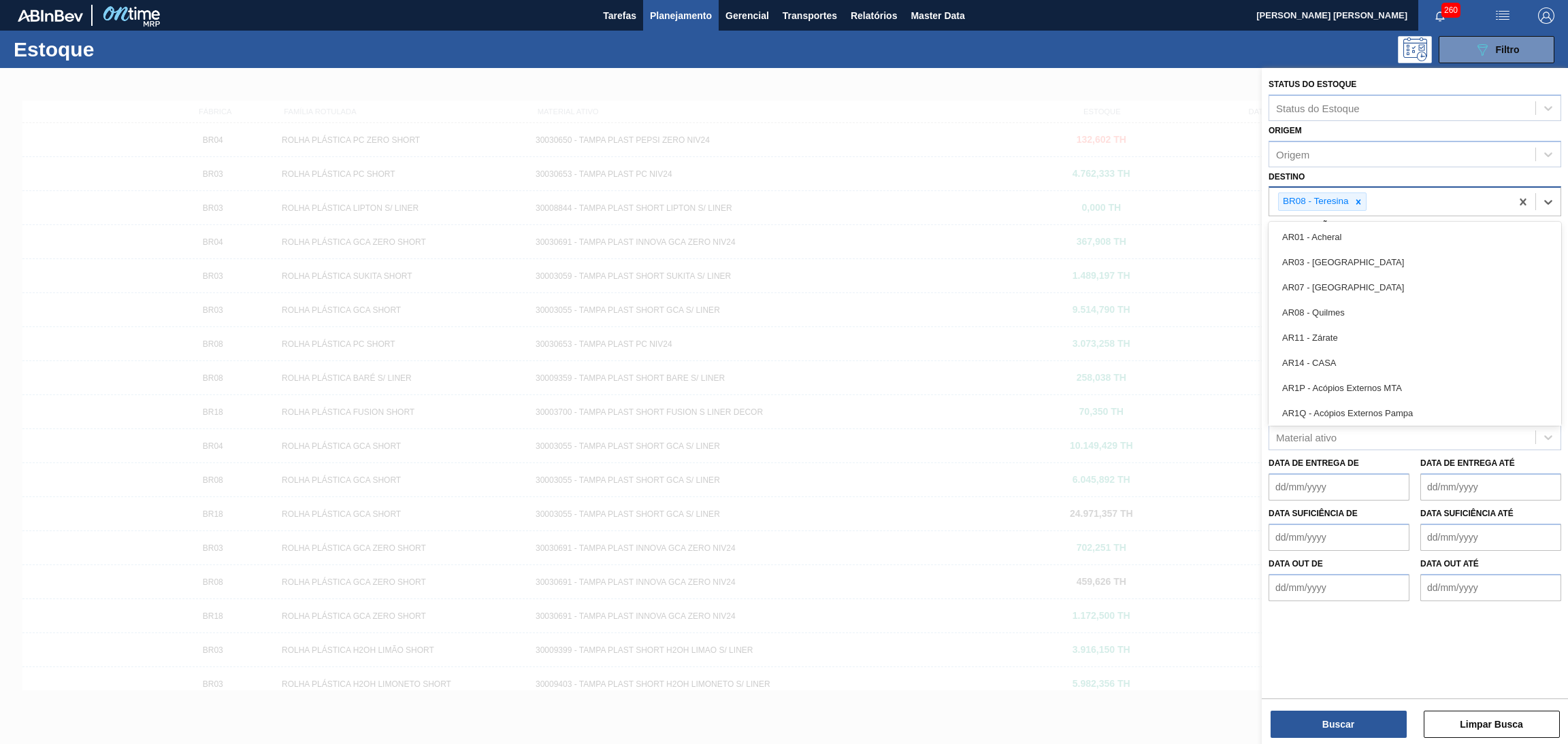
click at [1372, 198] on div "BR08 - Teresina" at bounding box center [1390, 202] width 241 height 28
click at [1358, 205] on icon at bounding box center [1358, 202] width 9 height 9
type input "agu"
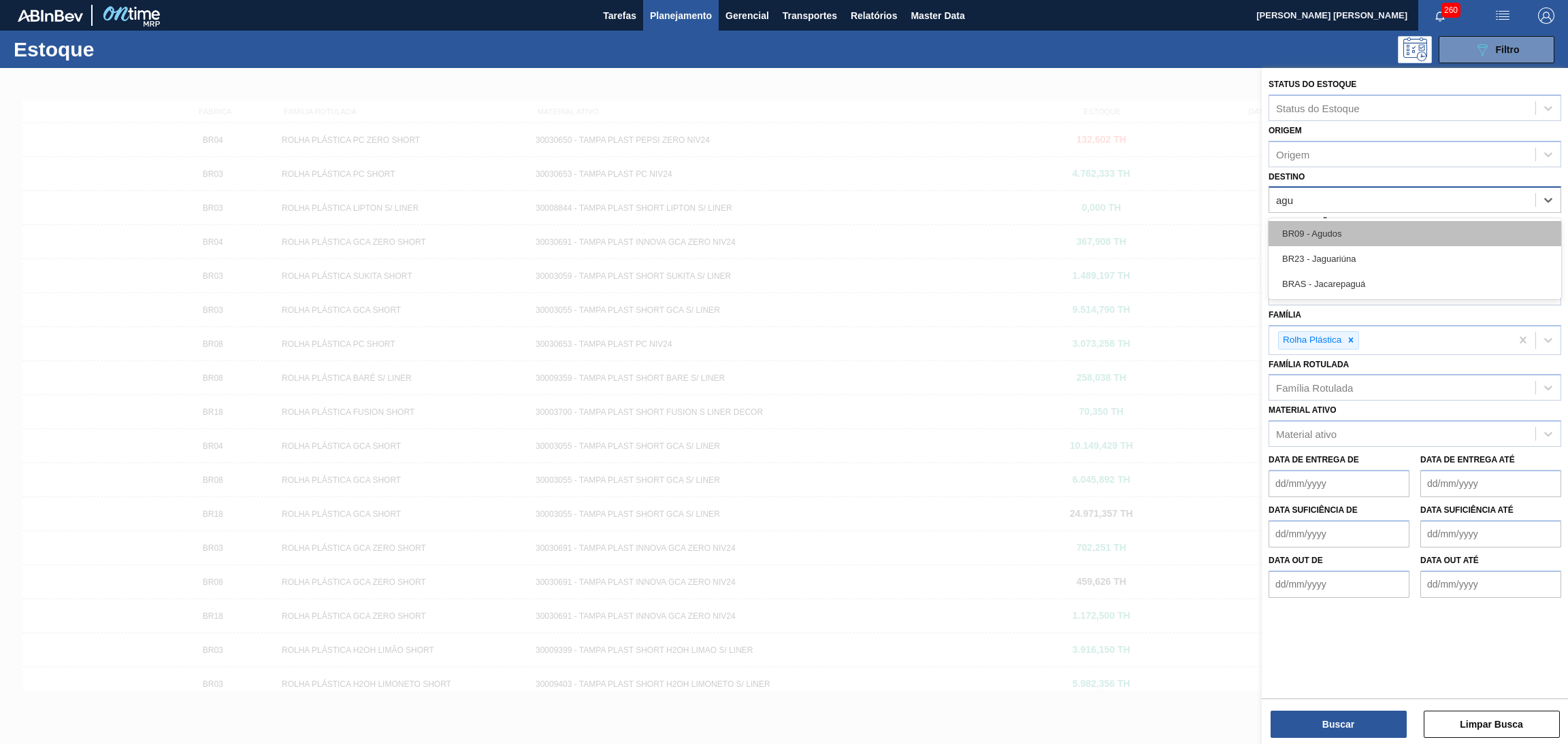
click at [1340, 237] on div "BR09 - Agudos" at bounding box center [1415, 234] width 292 height 26
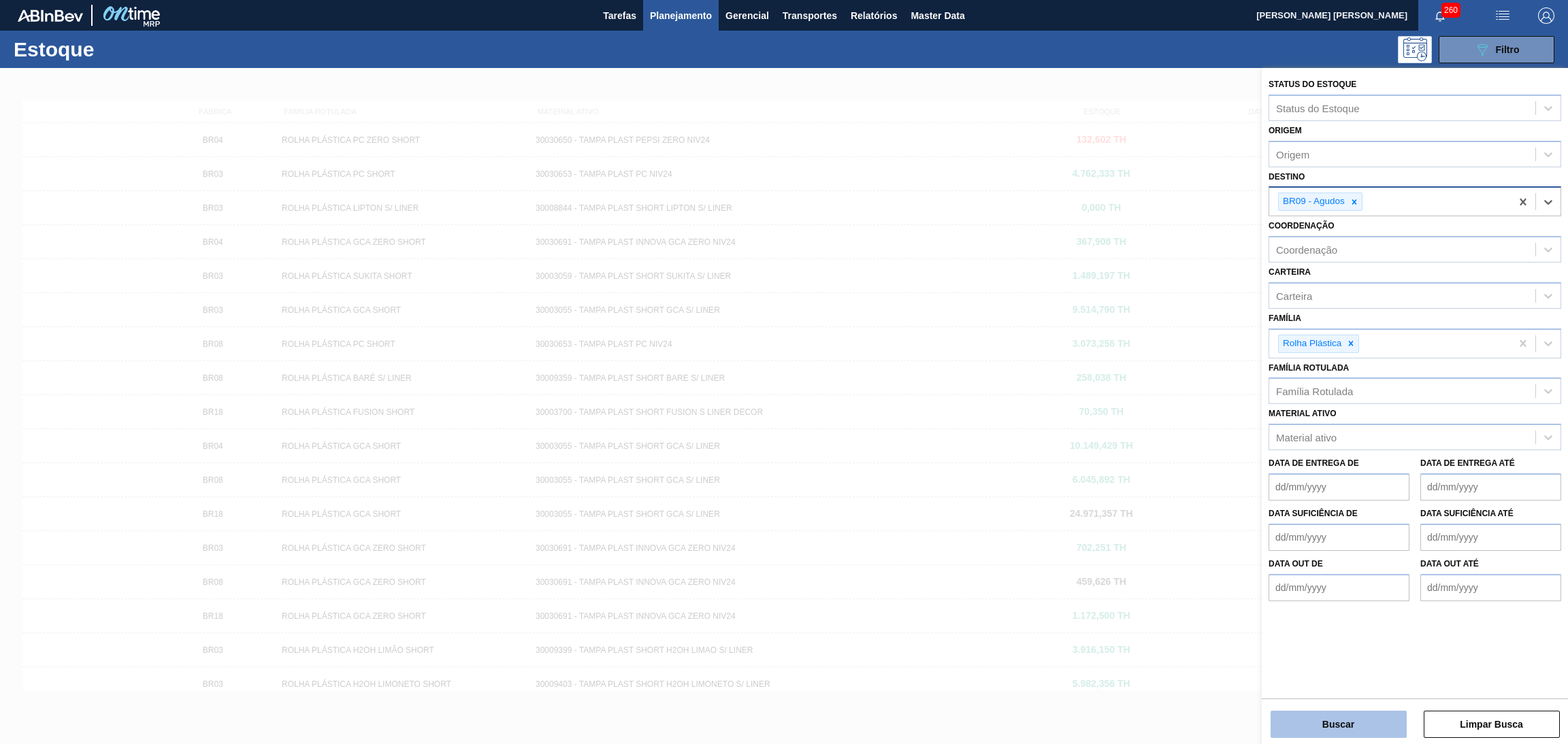
click at [1303, 714] on button "Buscar" at bounding box center [1338, 724] width 136 height 27
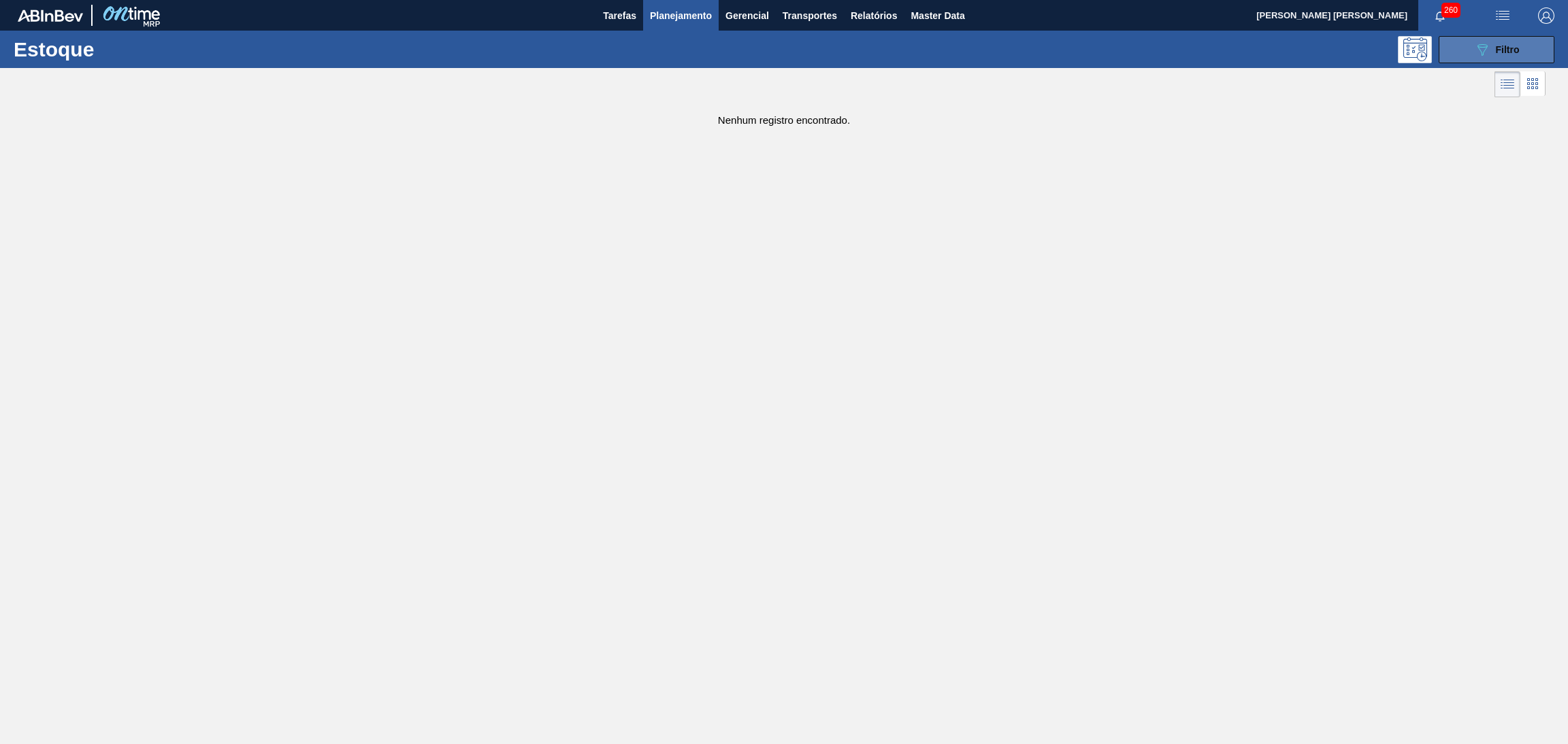
click at [1512, 47] on span "Filtro" at bounding box center [1508, 49] width 24 height 11
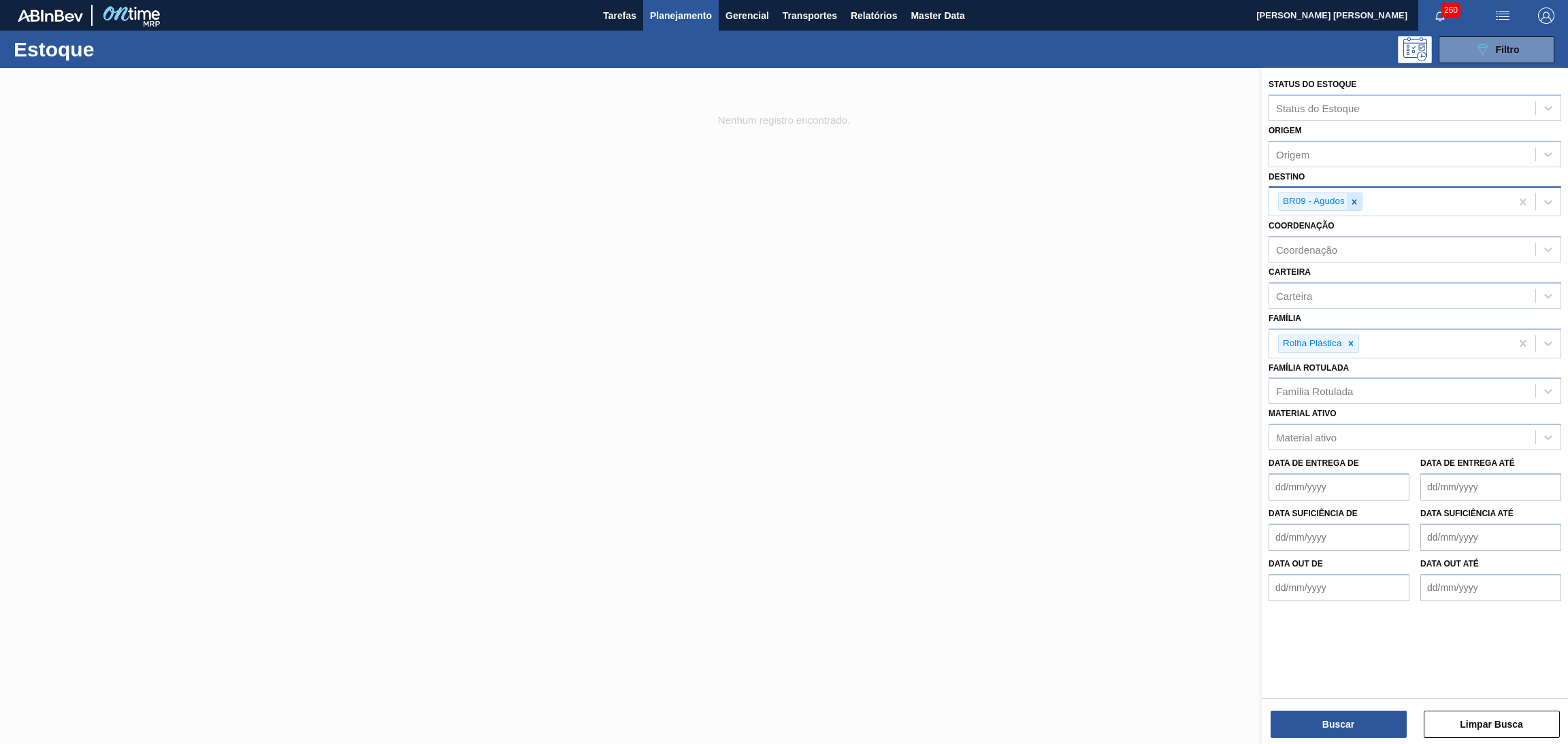
click at [1353, 200] on icon at bounding box center [1354, 202] width 9 height 9
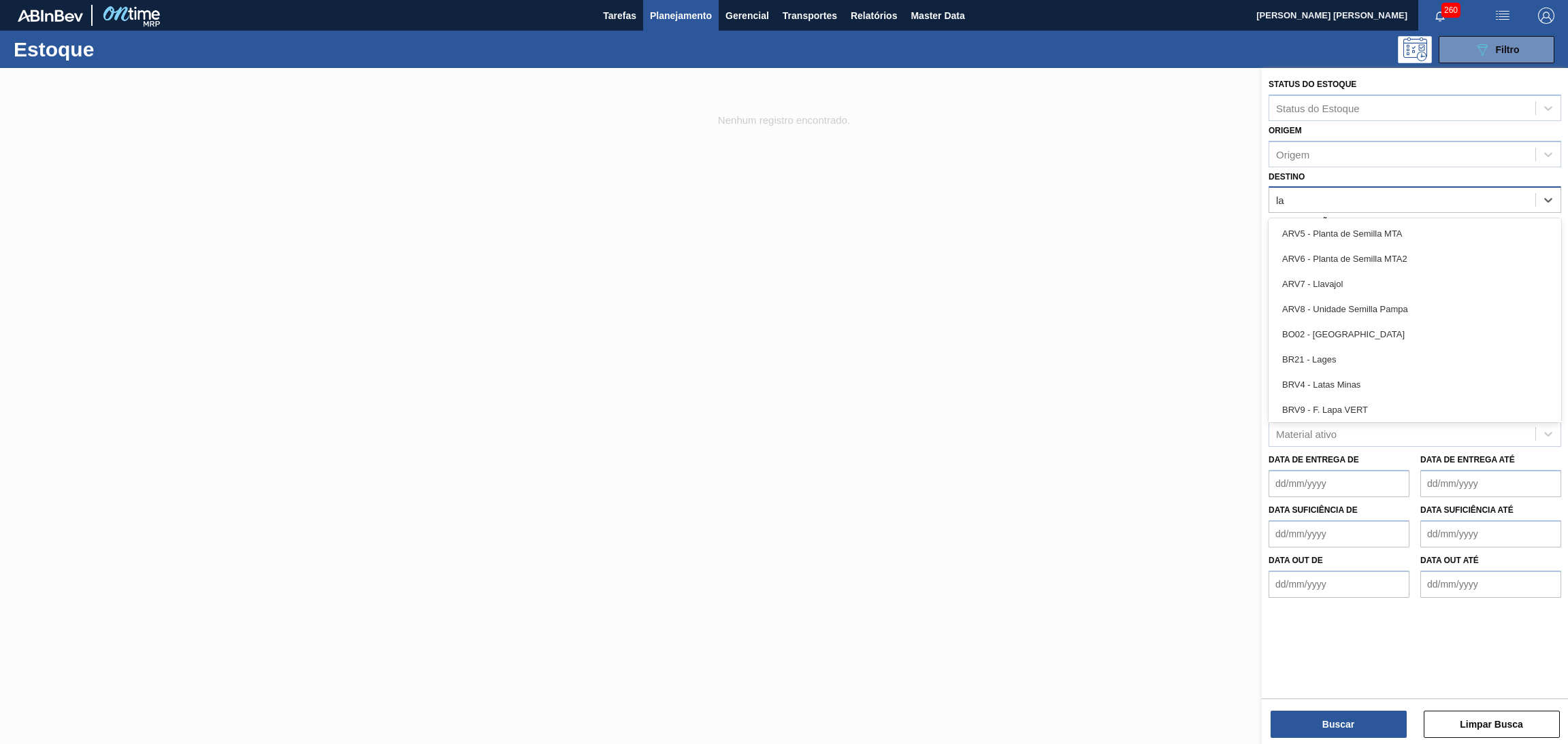
type input "lag"
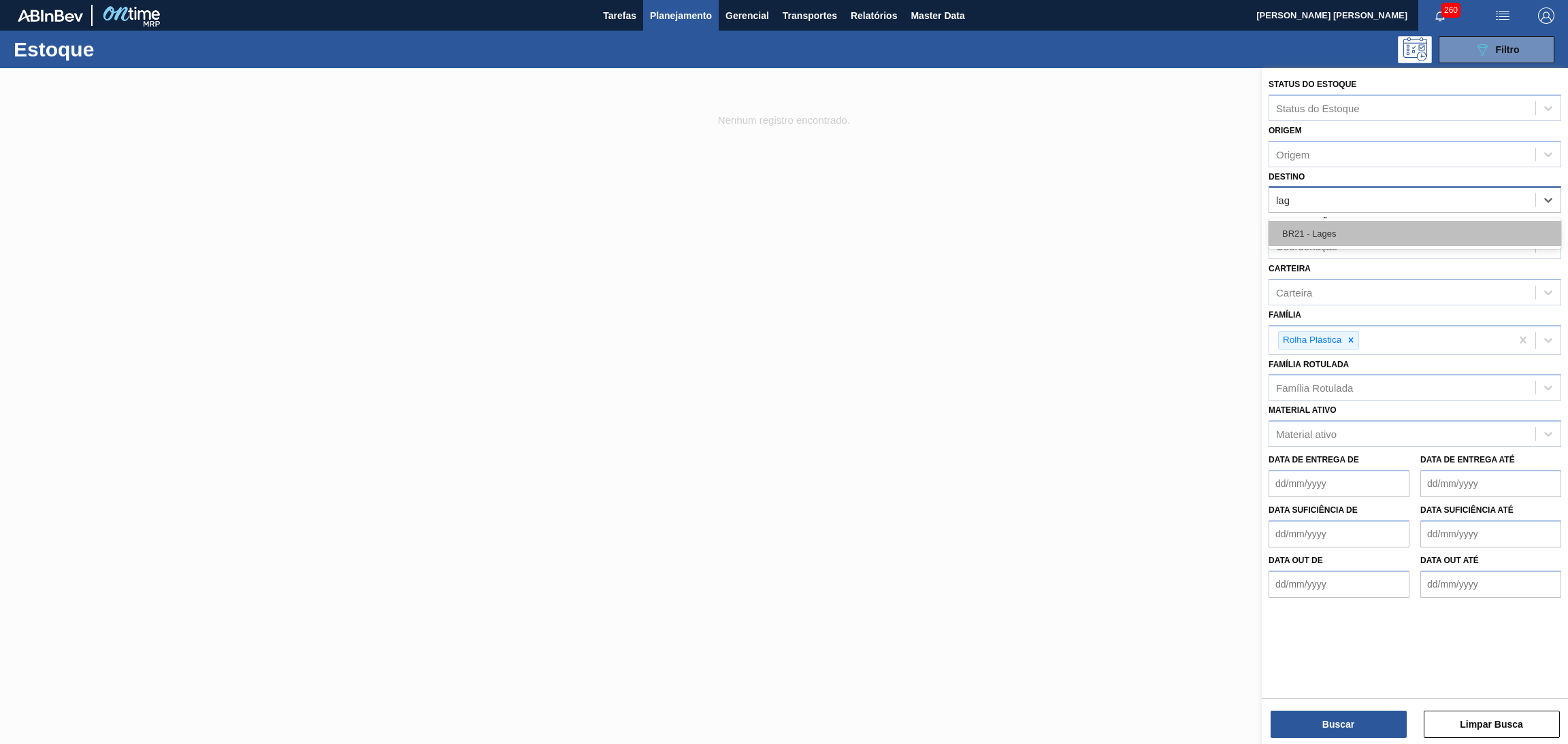
click at [1336, 228] on div "BR21 - Lages" at bounding box center [1415, 234] width 292 height 26
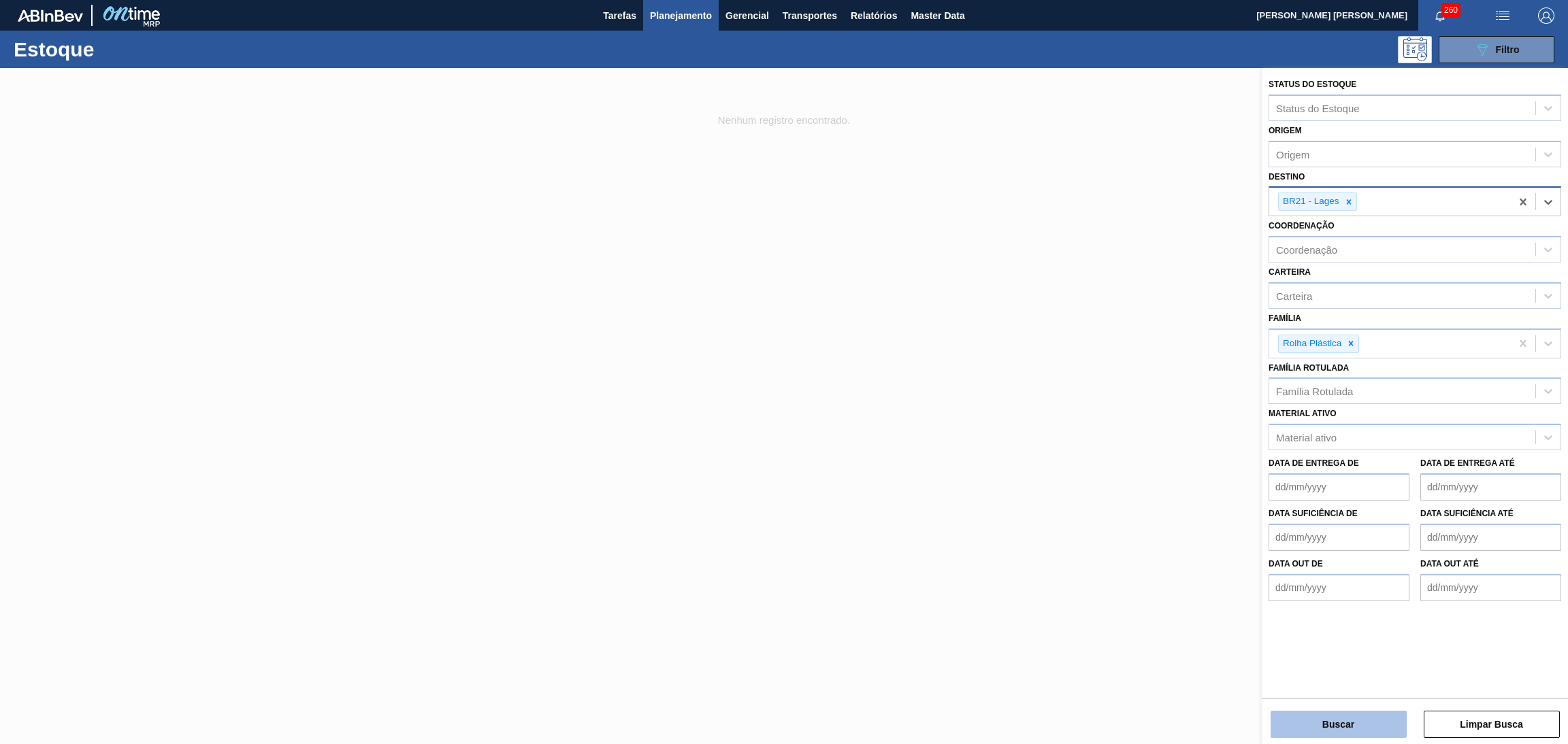
click at [1336, 719] on button "Buscar" at bounding box center [1338, 724] width 136 height 27
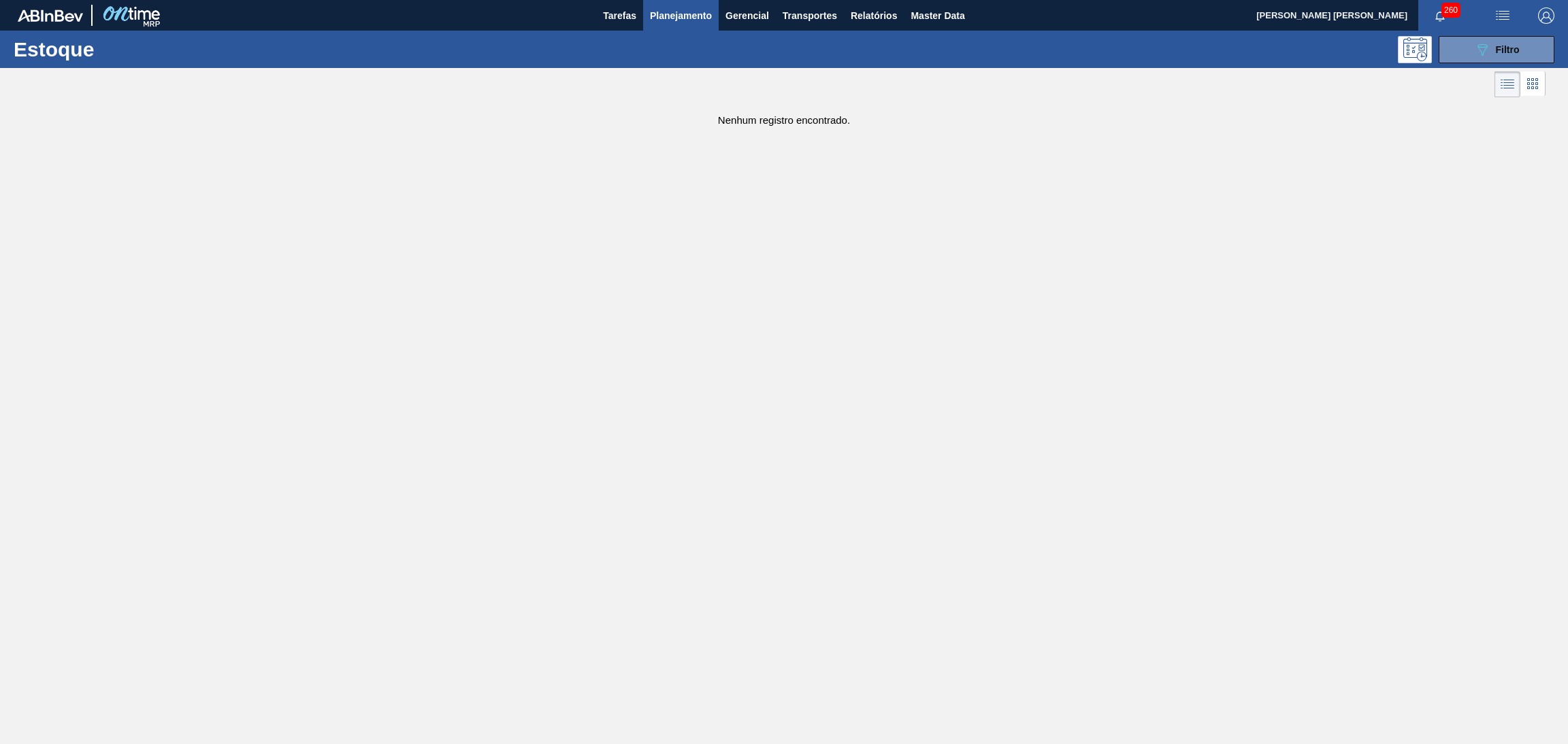
click at [1289, 589] on main "Tarefas Planejamento Gerencial Transportes Relatórios Master Data Aline Apareci…" at bounding box center [784, 372] width 1568 height 744
click at [883, 20] on span "Relatórios" at bounding box center [874, 15] width 46 height 16
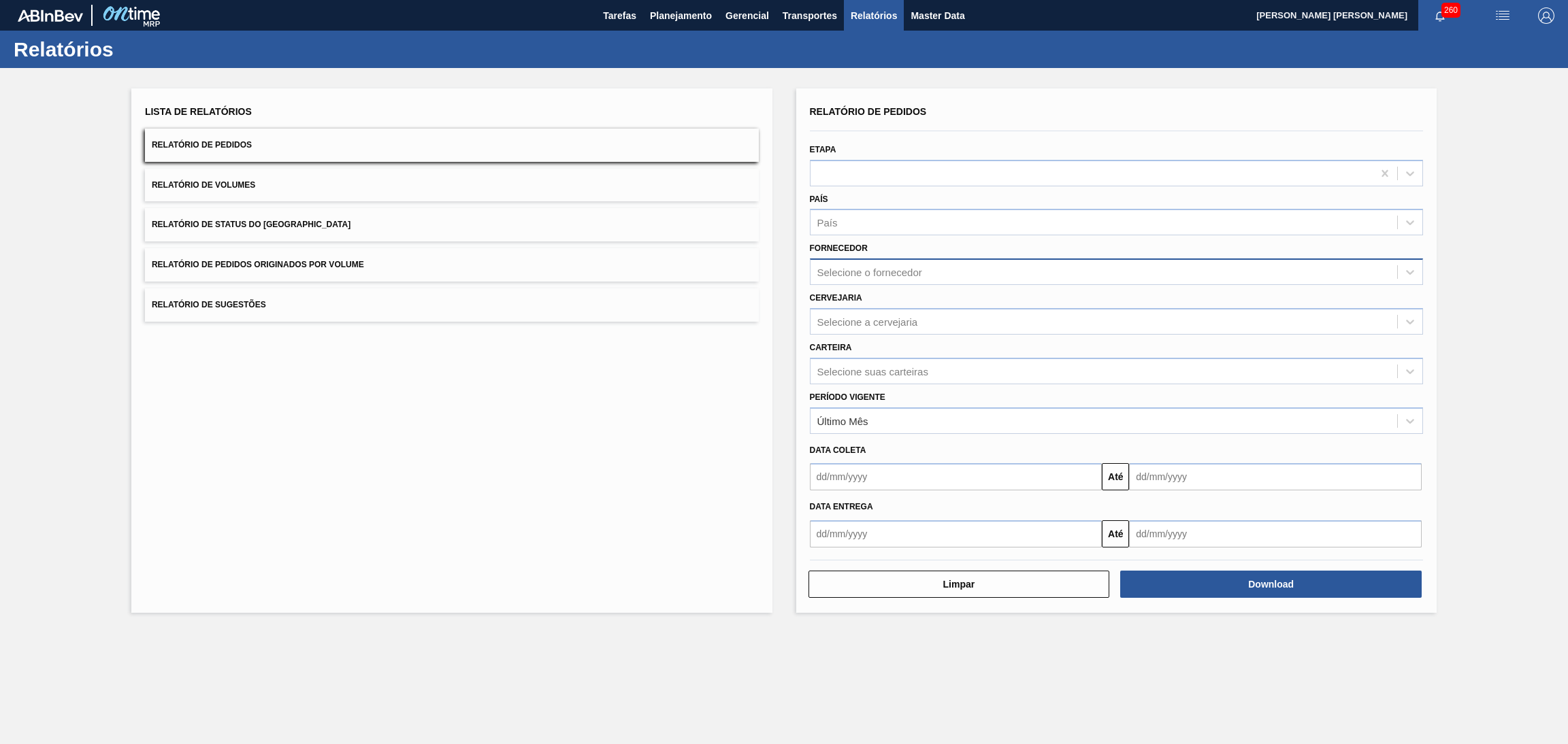
click at [856, 277] on div "Selecione o fornecedor" at bounding box center [1104, 273] width 587 height 20
type input "valfilm"
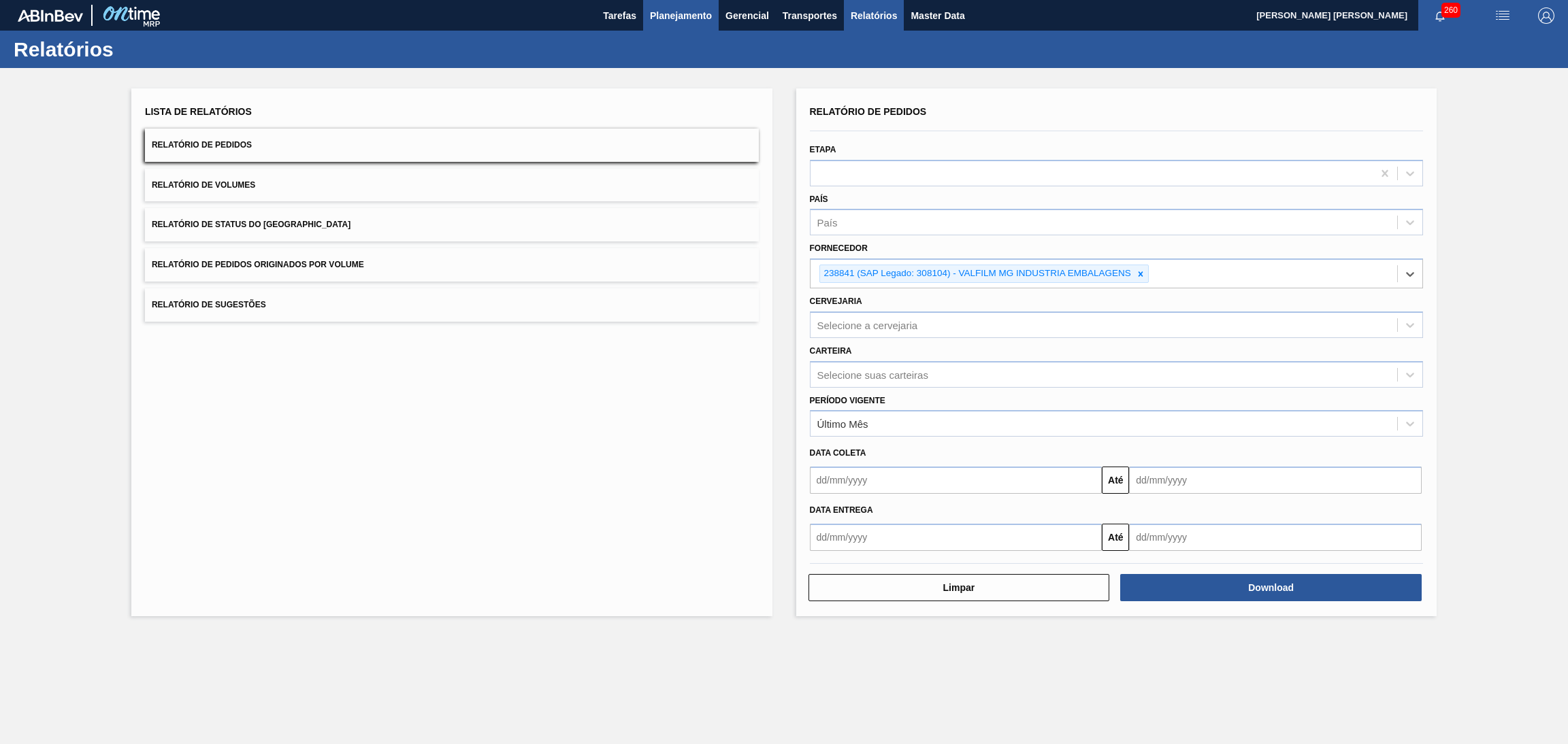
click at [661, 2] on button "Planejamento" at bounding box center [681, 15] width 76 height 31
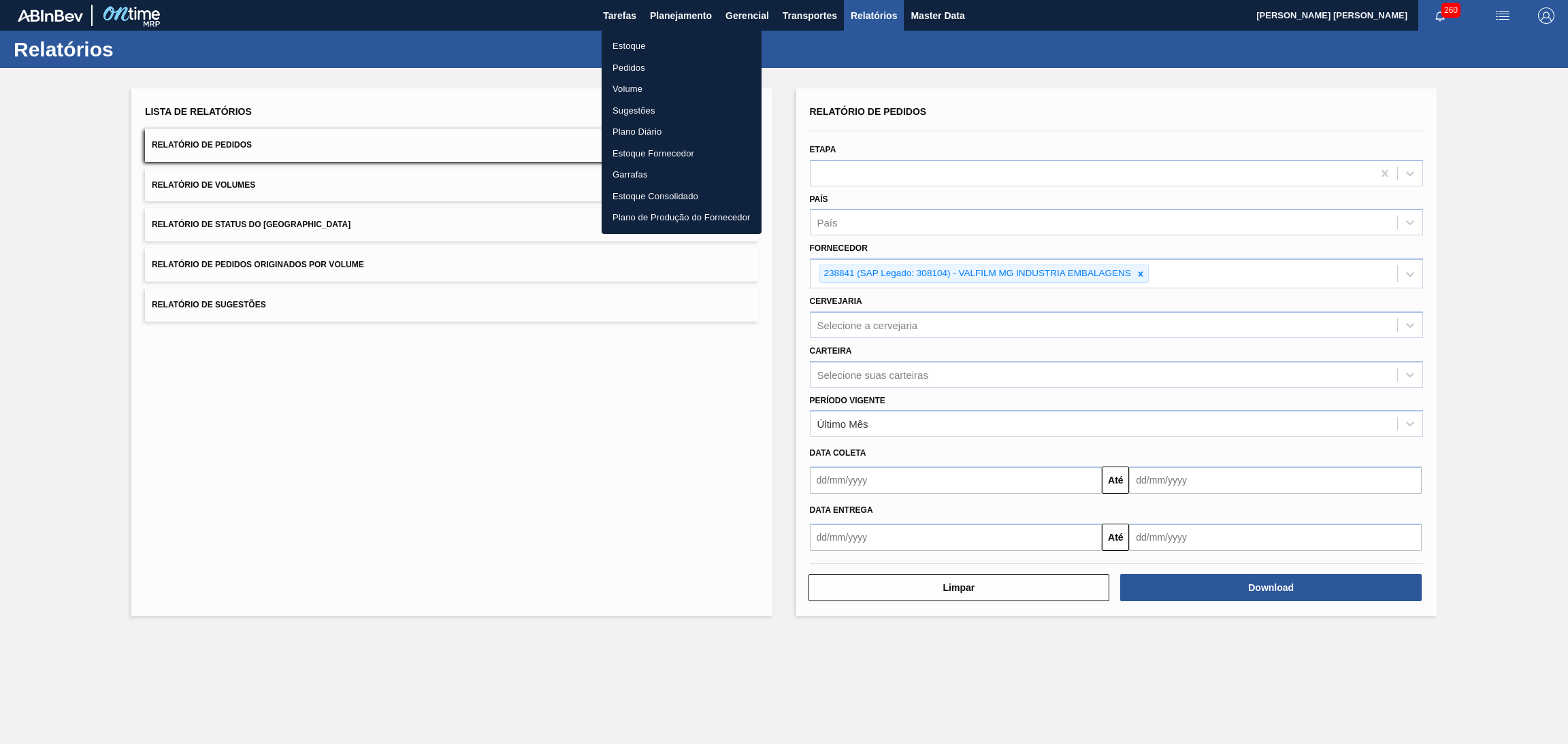
click at [615, 46] on li "Estoque" at bounding box center [682, 46] width 160 height 22
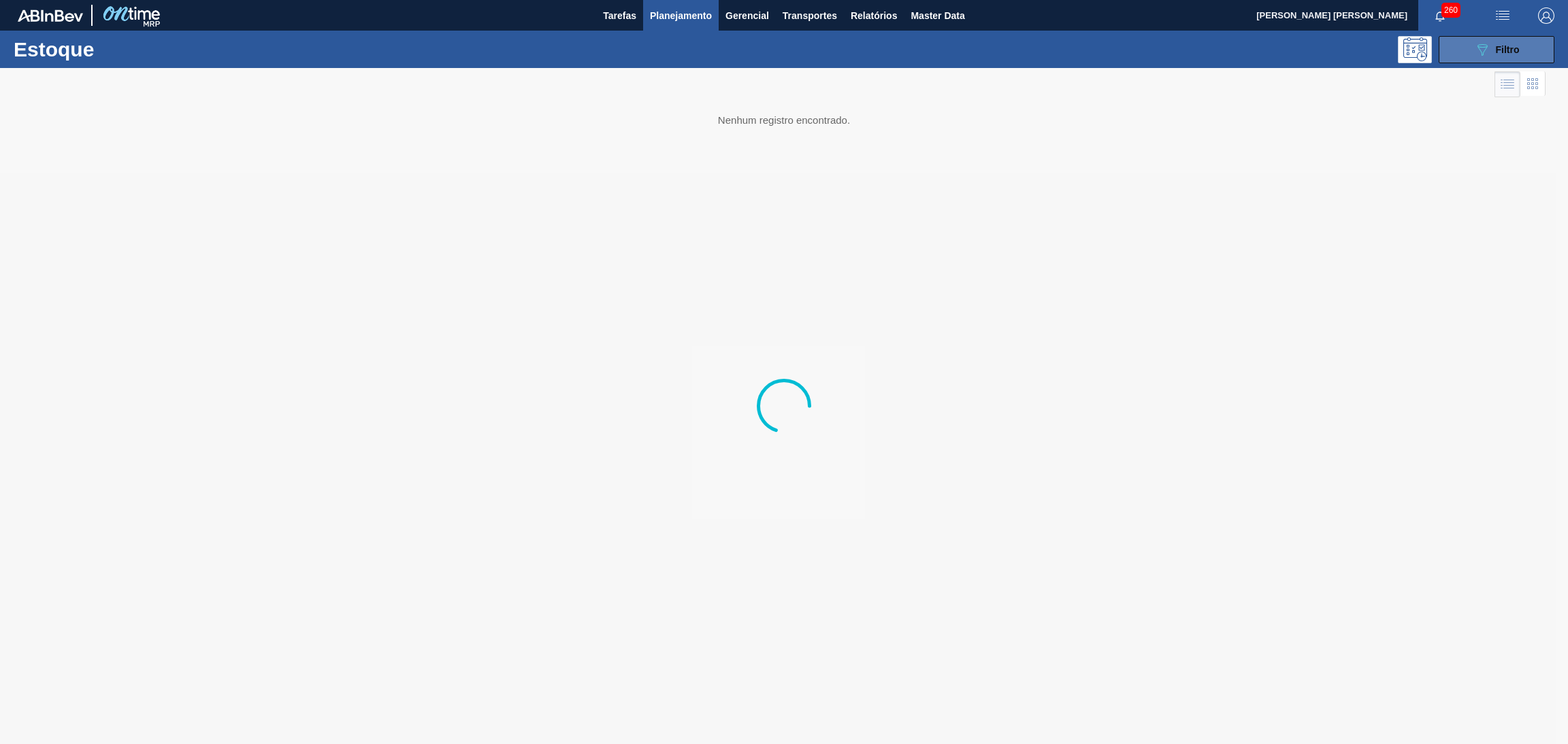
click at [1460, 50] on button "089F7B8B-B2A5-4AFE-B5C0-19BA573D28AC Filtro" at bounding box center [1497, 49] width 116 height 27
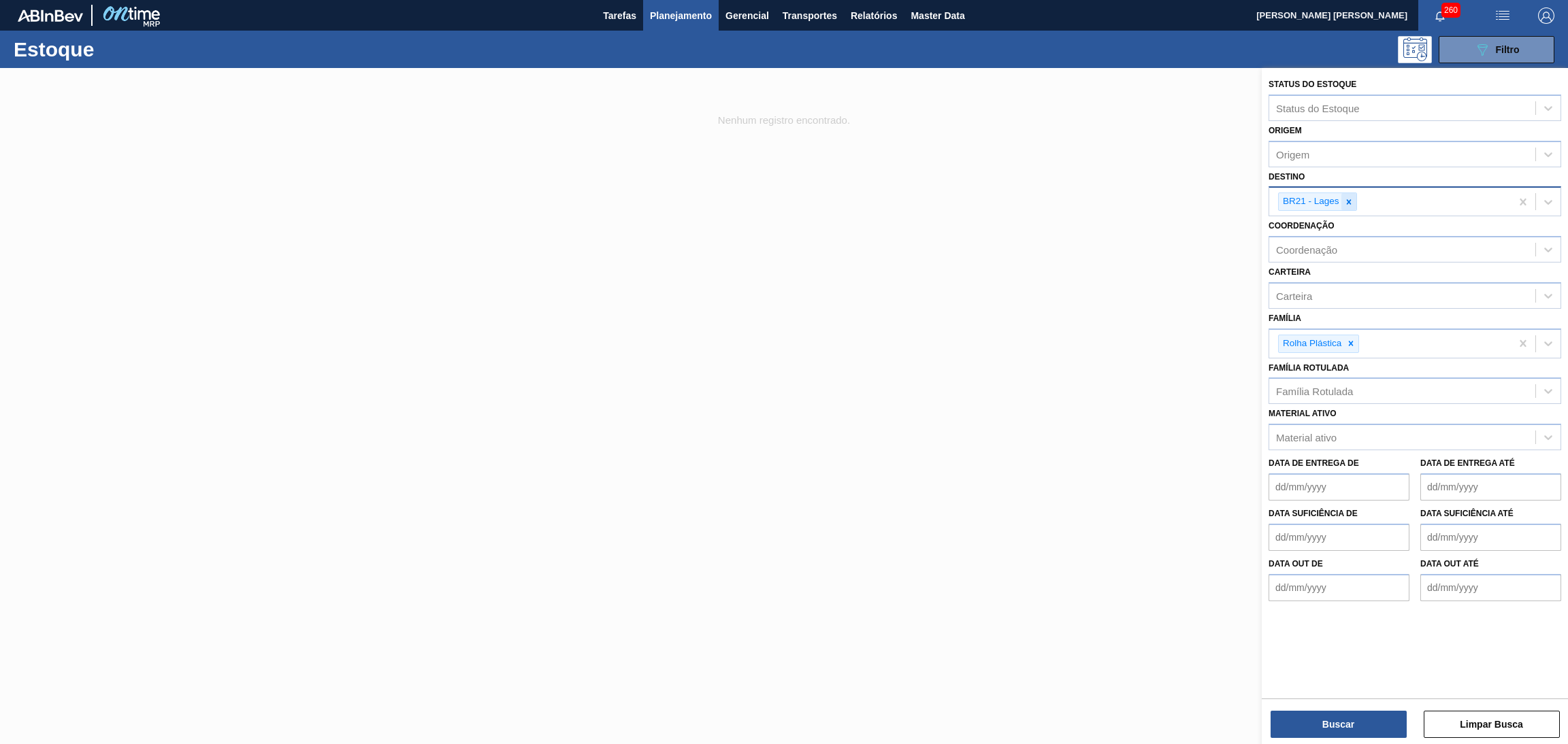
click at [1351, 197] on icon at bounding box center [1348, 202] width 9 height 9
type input "br12"
click at [1327, 727] on button "Buscar" at bounding box center [1338, 724] width 136 height 27
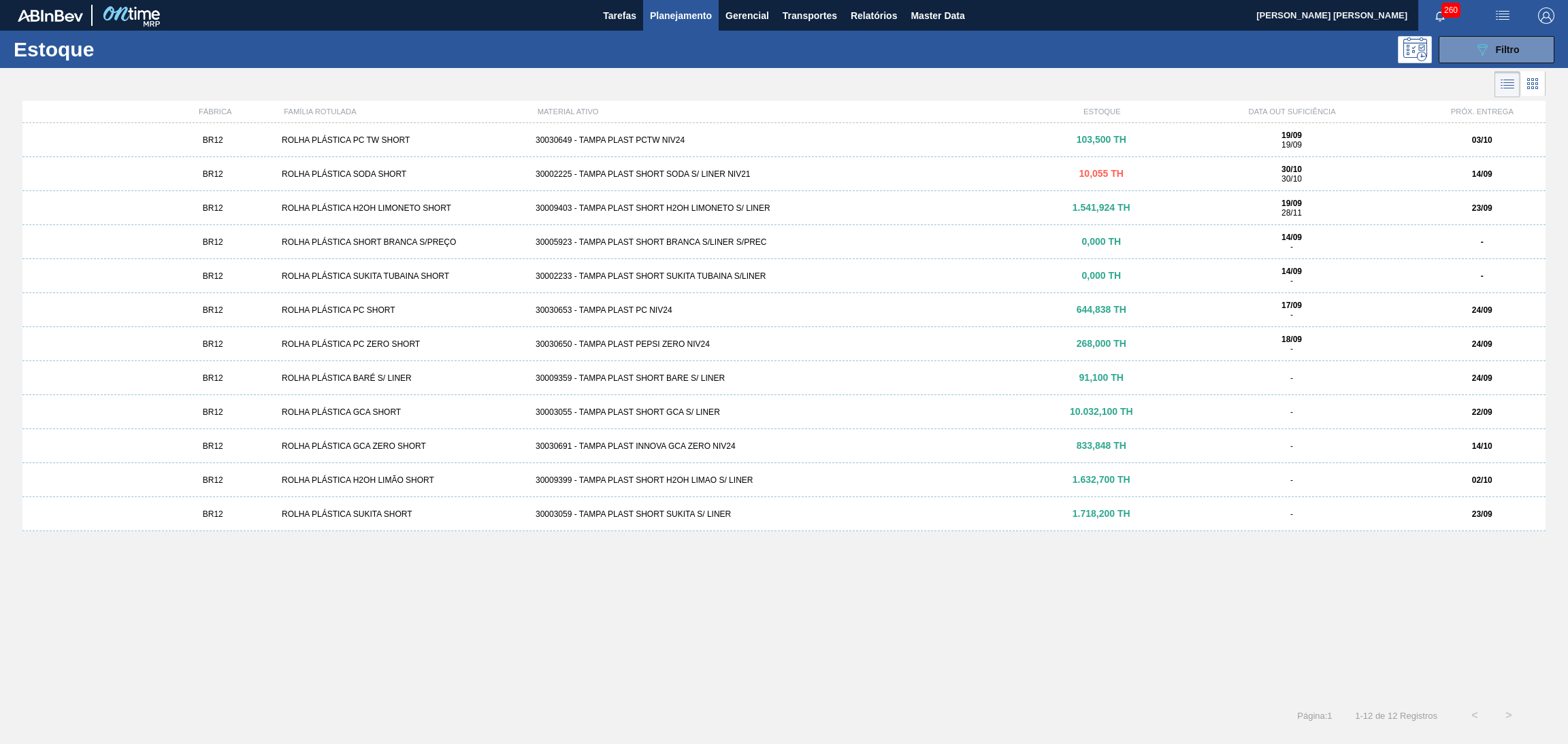
click at [651, 347] on div "30030650 - TAMPA PLAST PEPSI ZERO NIV24" at bounding box center [784, 344] width 507 height 9
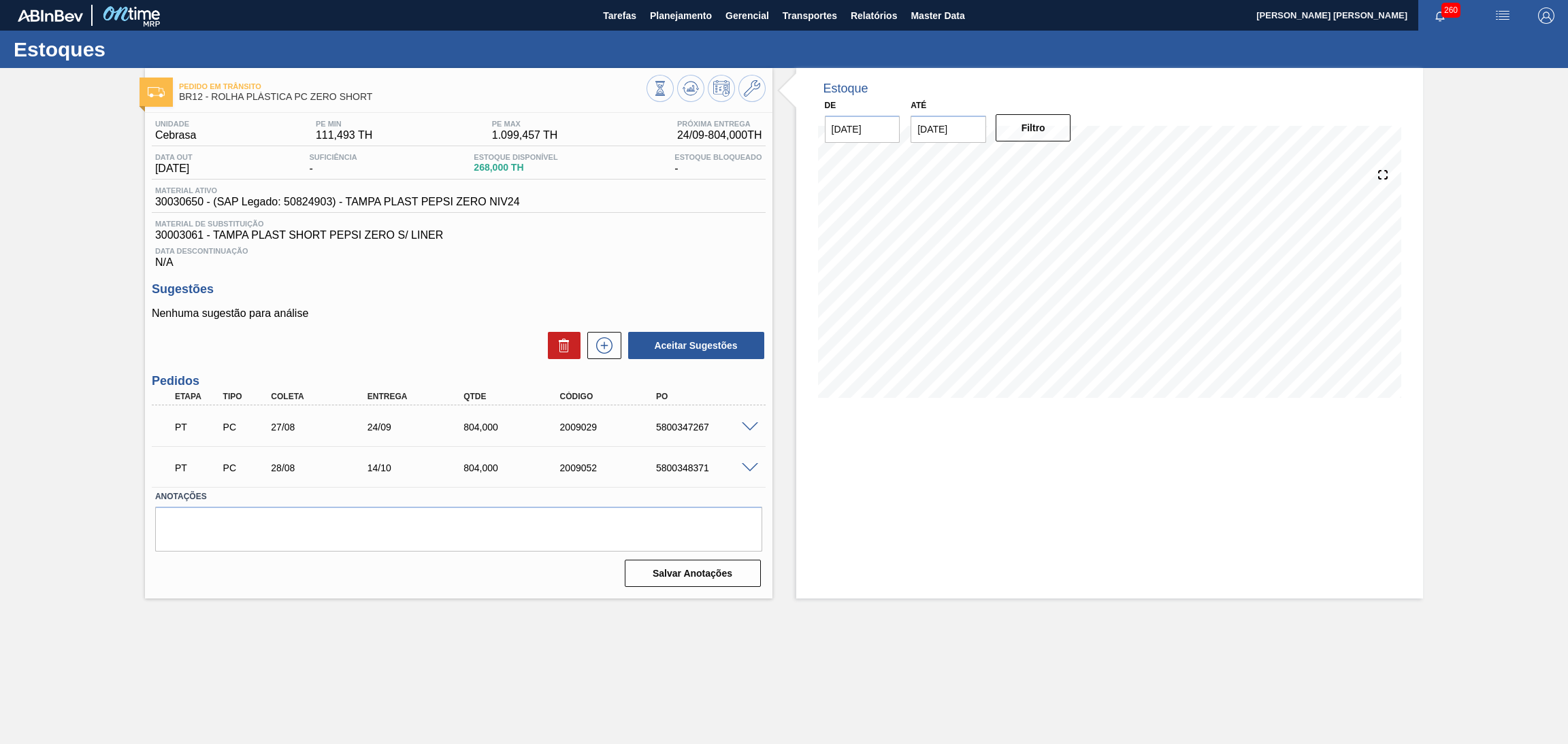
click at [748, 425] on span at bounding box center [750, 427] width 16 height 10
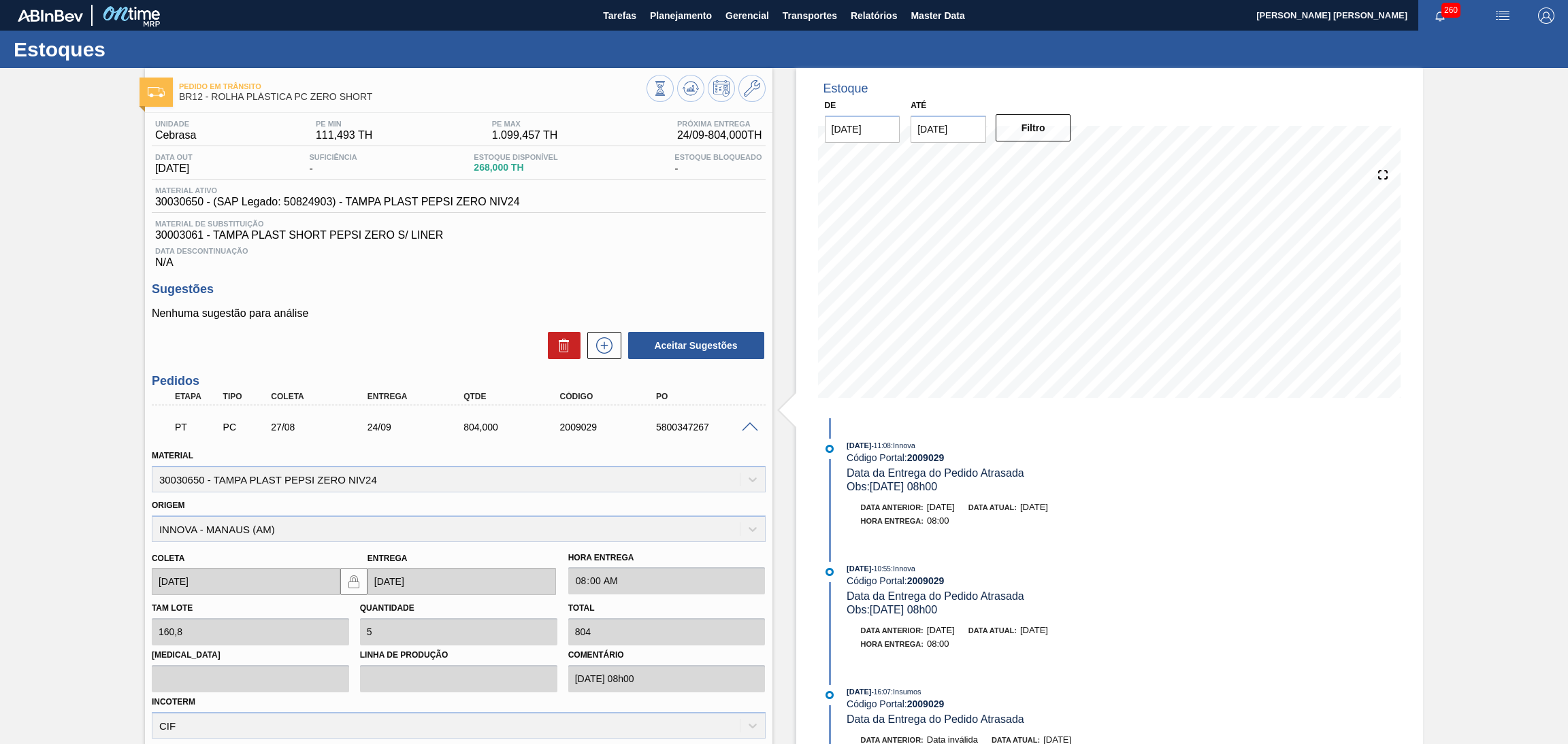
click at [748, 425] on span at bounding box center [750, 427] width 16 height 10
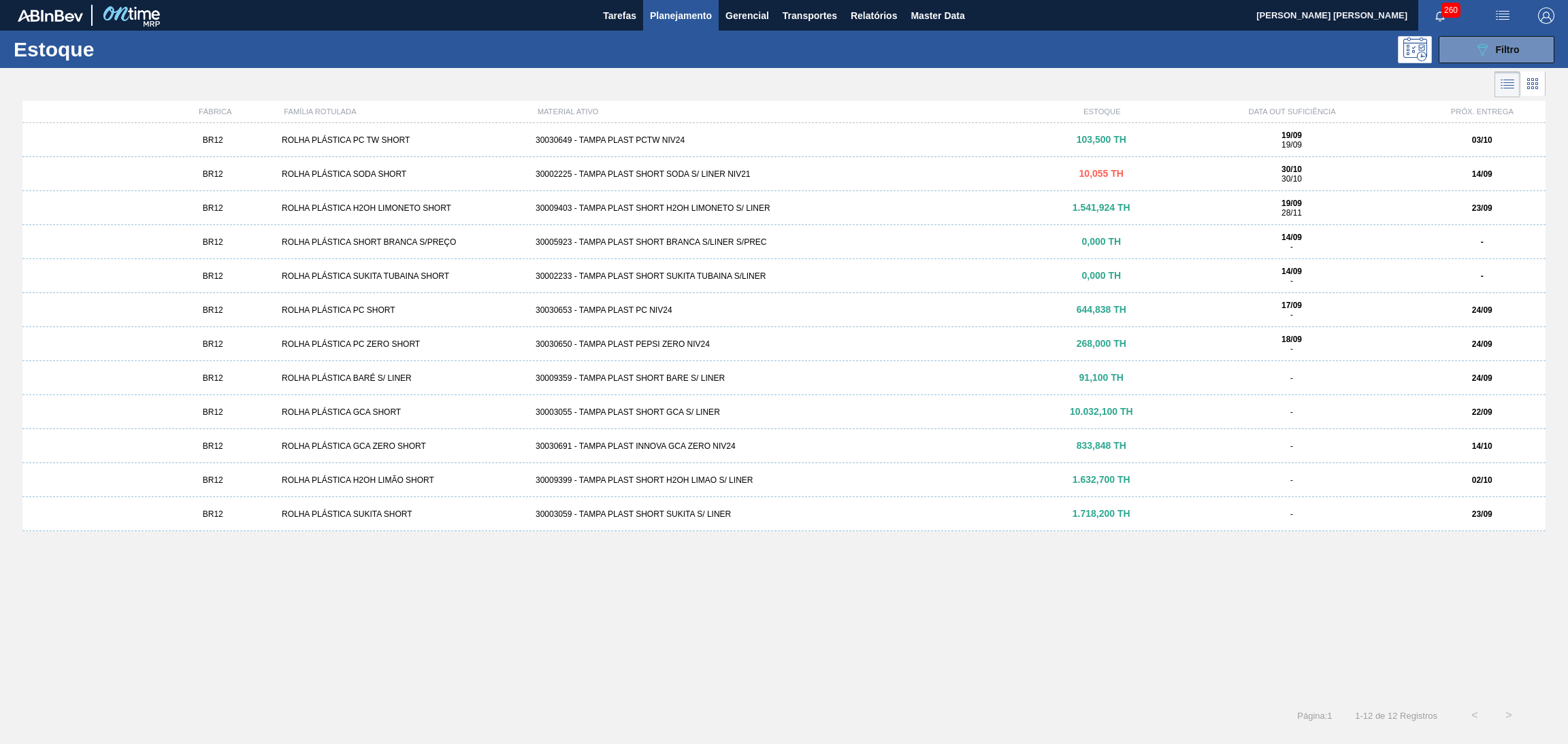
click at [699, 230] on div "BR12 ROLHA PLÁSTICA SHORT BRANCA S/PREÇO 30005923 - TAMPA PLAST SHORT BRANCA S/…" at bounding box center [784, 242] width 1523 height 34
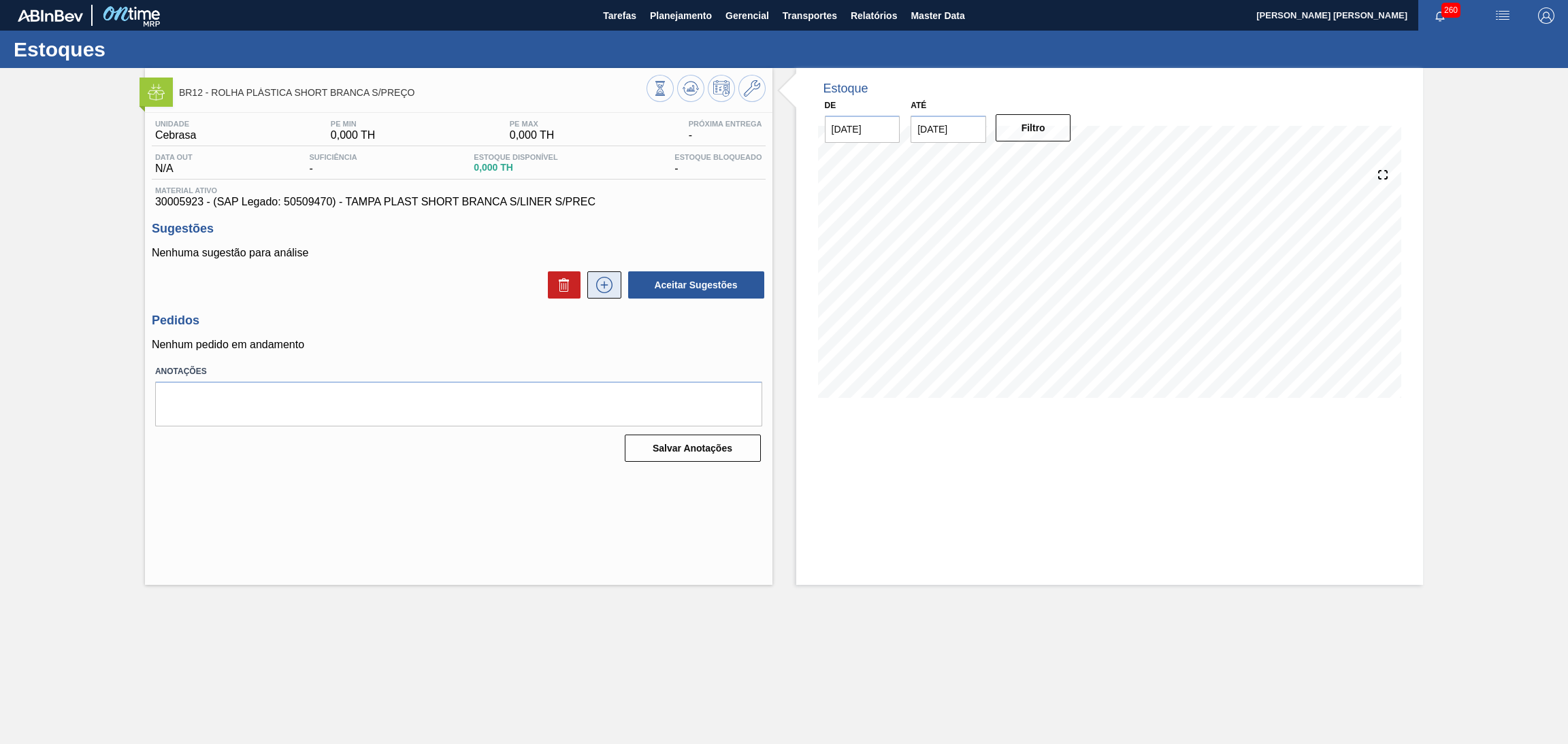
click at [591, 296] on button at bounding box center [604, 285] width 34 height 27
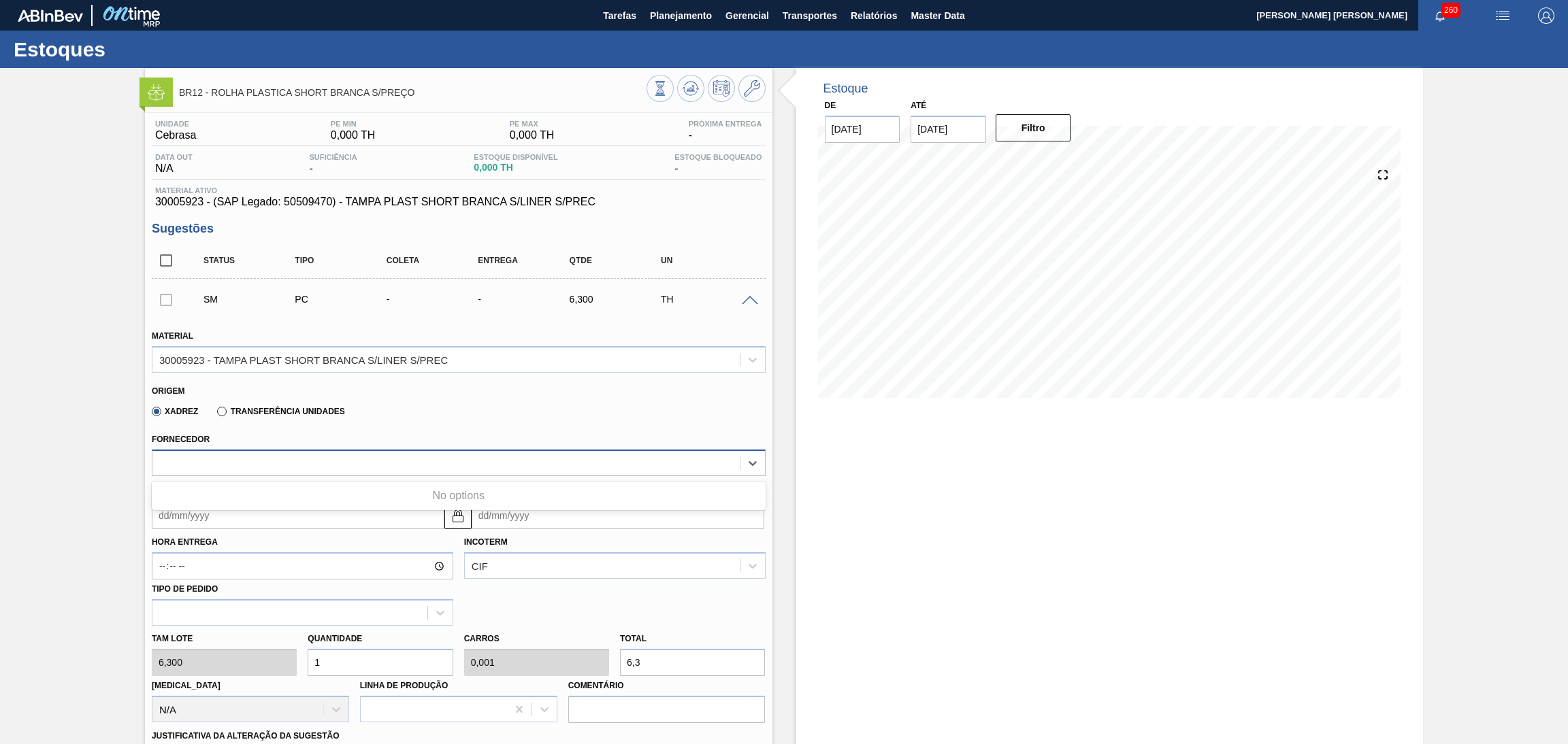
click at [235, 462] on div at bounding box center [446, 463] width 587 height 20
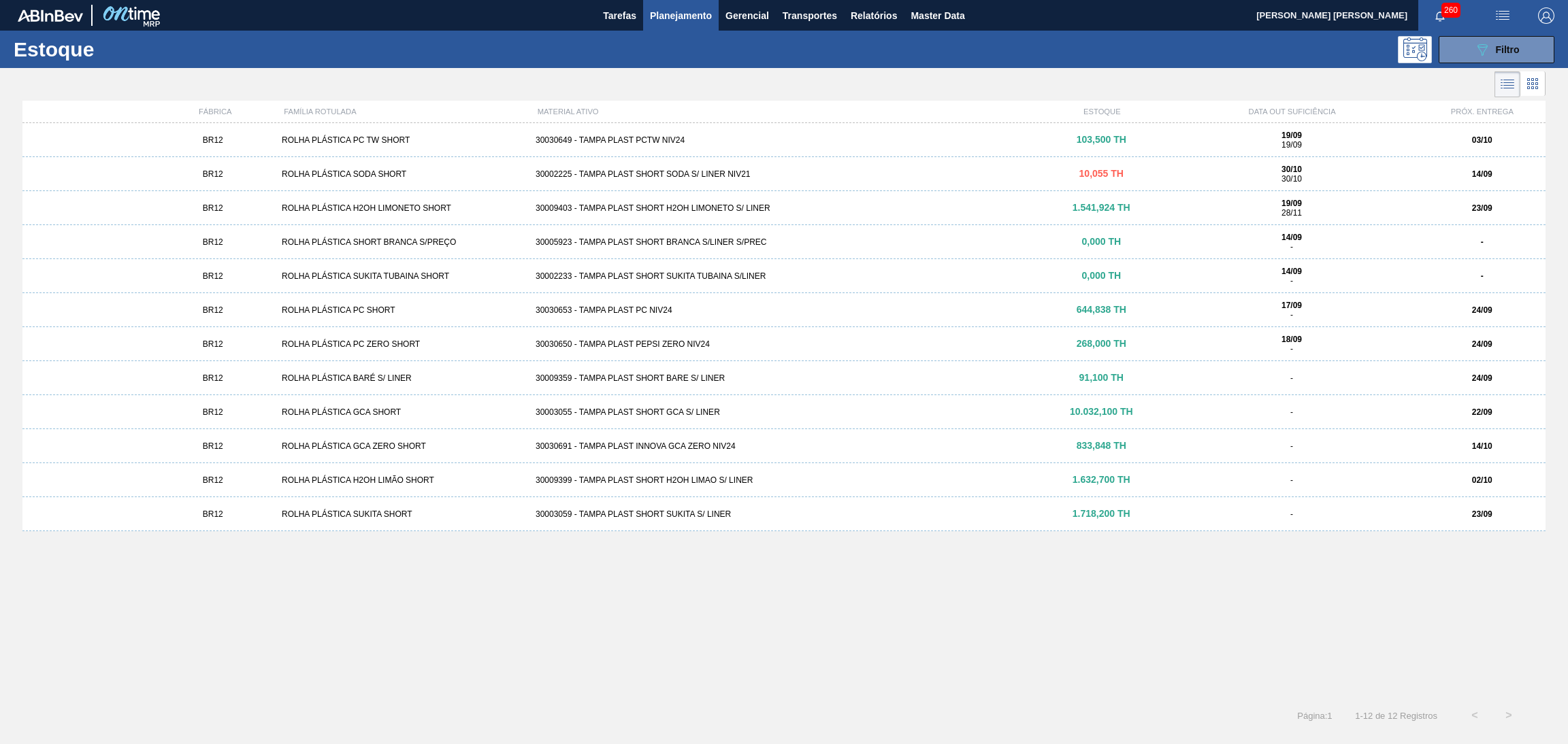
click at [648, 134] on div "BR12 ROLHA PLÁSTICA PC TW SHORT 30030649 - TAMPA PLAST PCTW NIV24 103,500 TH 19…" at bounding box center [784, 140] width 1523 height 34
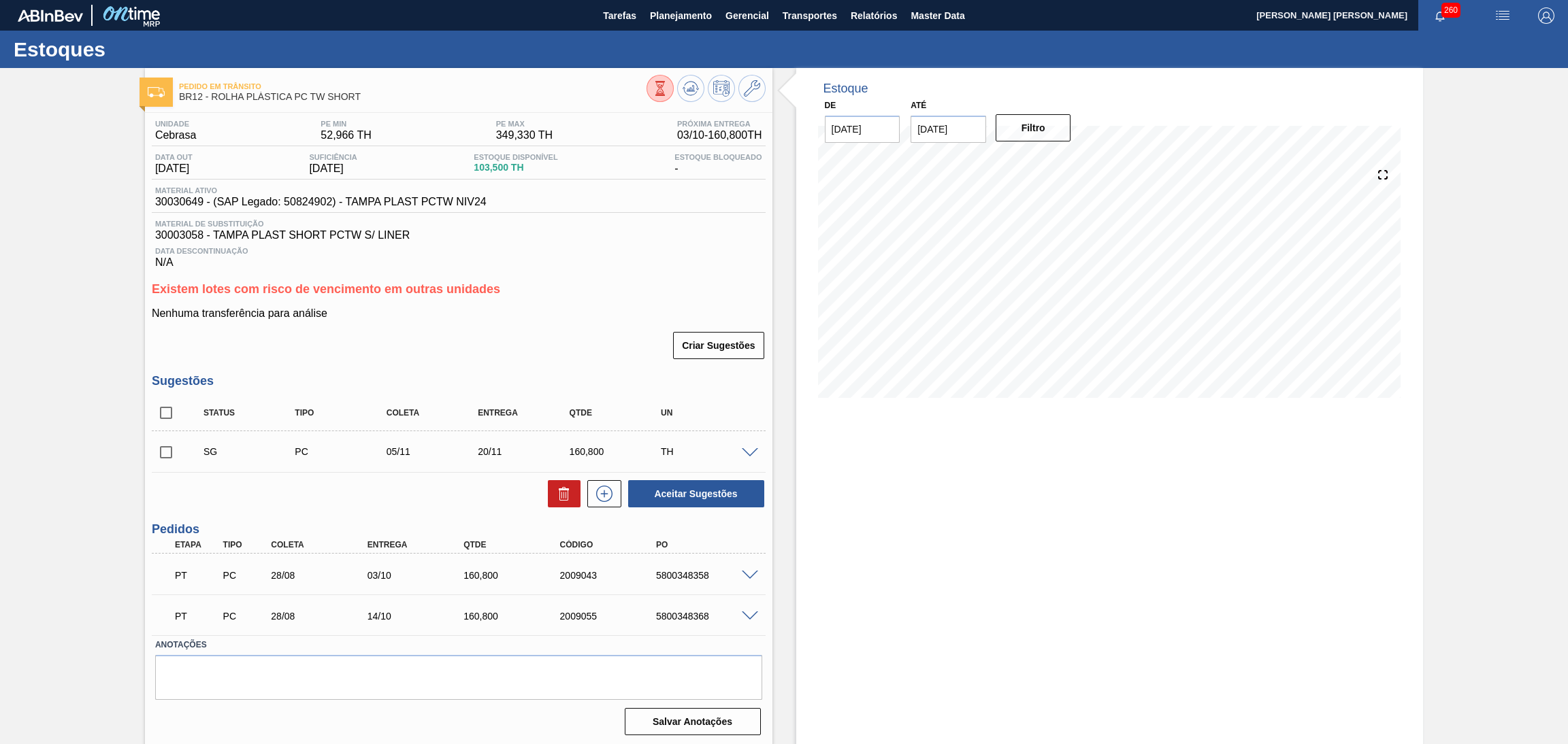
click at [487, 583] on div "PT PC 28/08 03/10 160,800 2009043 5800348358" at bounding box center [455, 574] width 578 height 27
click at [742, 577] on span at bounding box center [750, 575] width 16 height 10
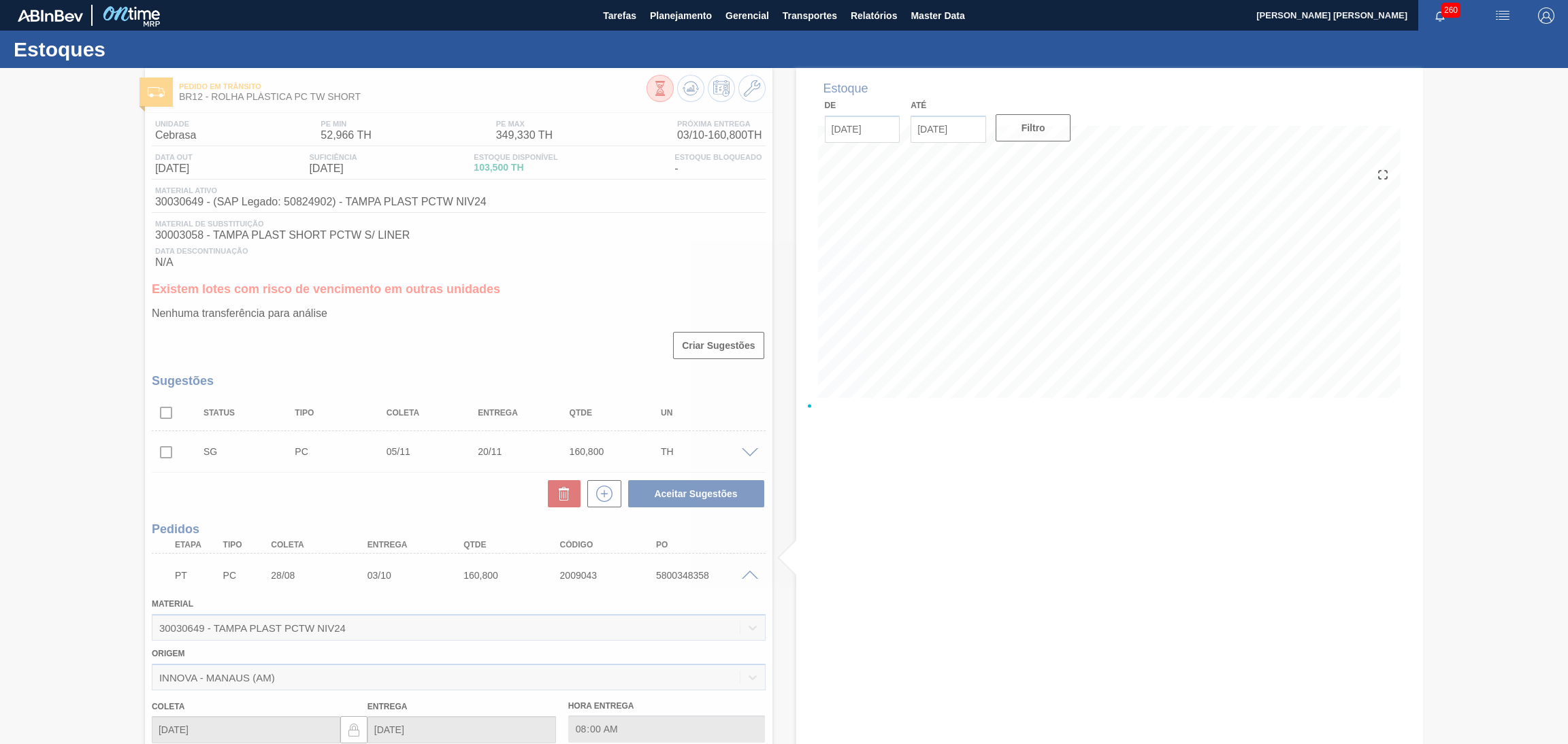
click at [748, 568] on div at bounding box center [784, 406] width 1568 height 676
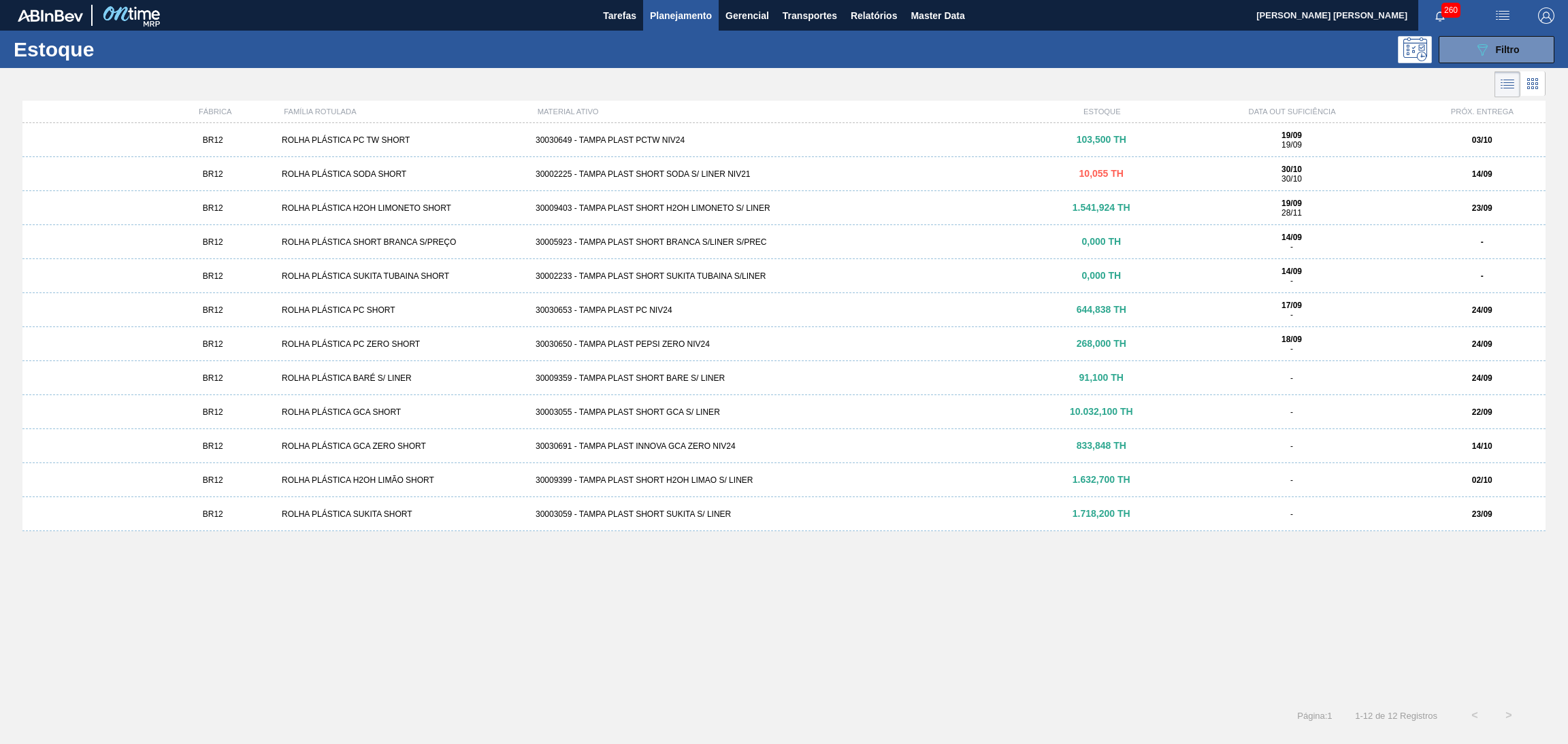
click at [695, 476] on div "30009399 - TAMPA PLAST SHORT H2OH LIMAO S/ LINER" at bounding box center [784, 480] width 507 height 9
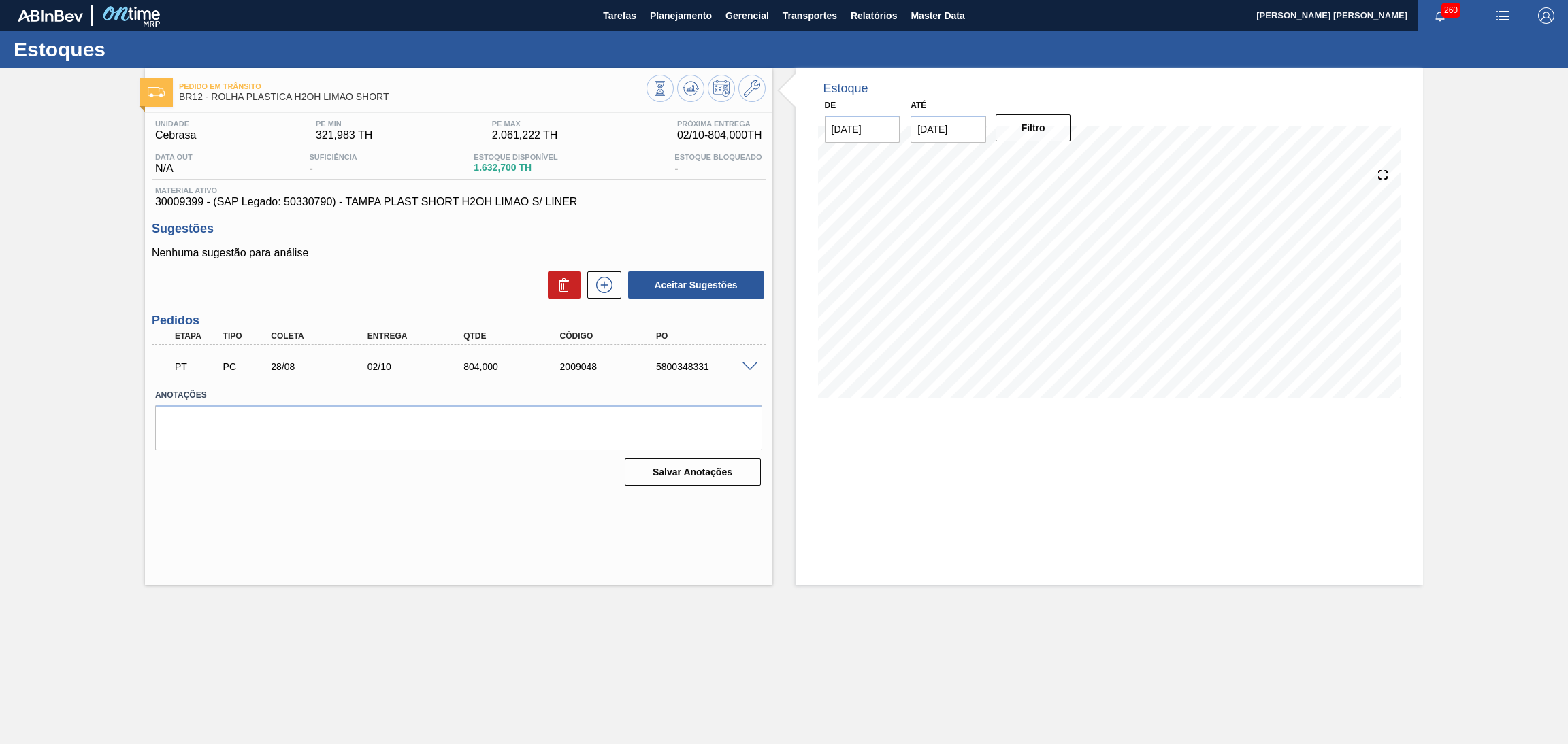
click at [742, 365] on span at bounding box center [750, 367] width 16 height 10
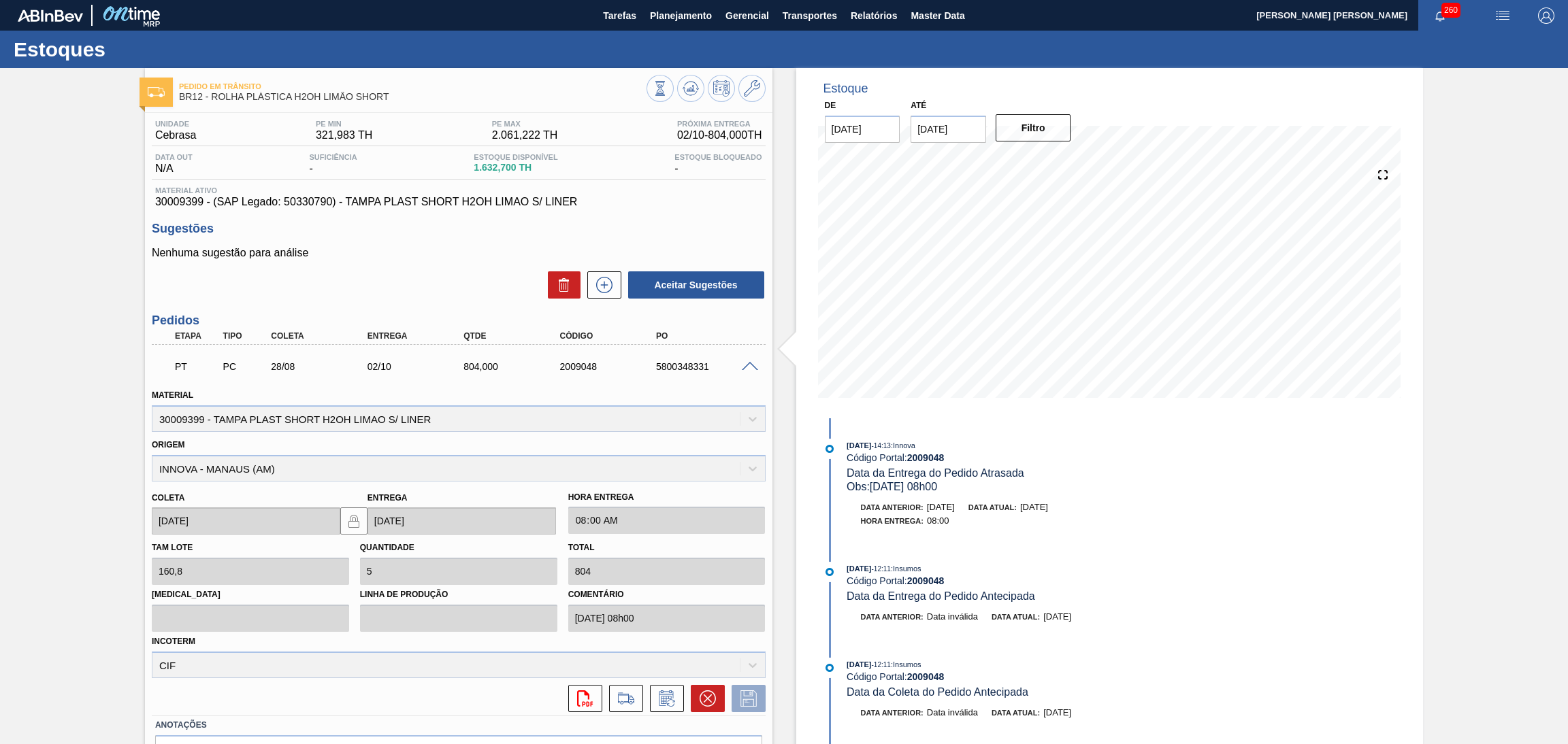
click at [743, 365] on span at bounding box center [750, 367] width 16 height 10
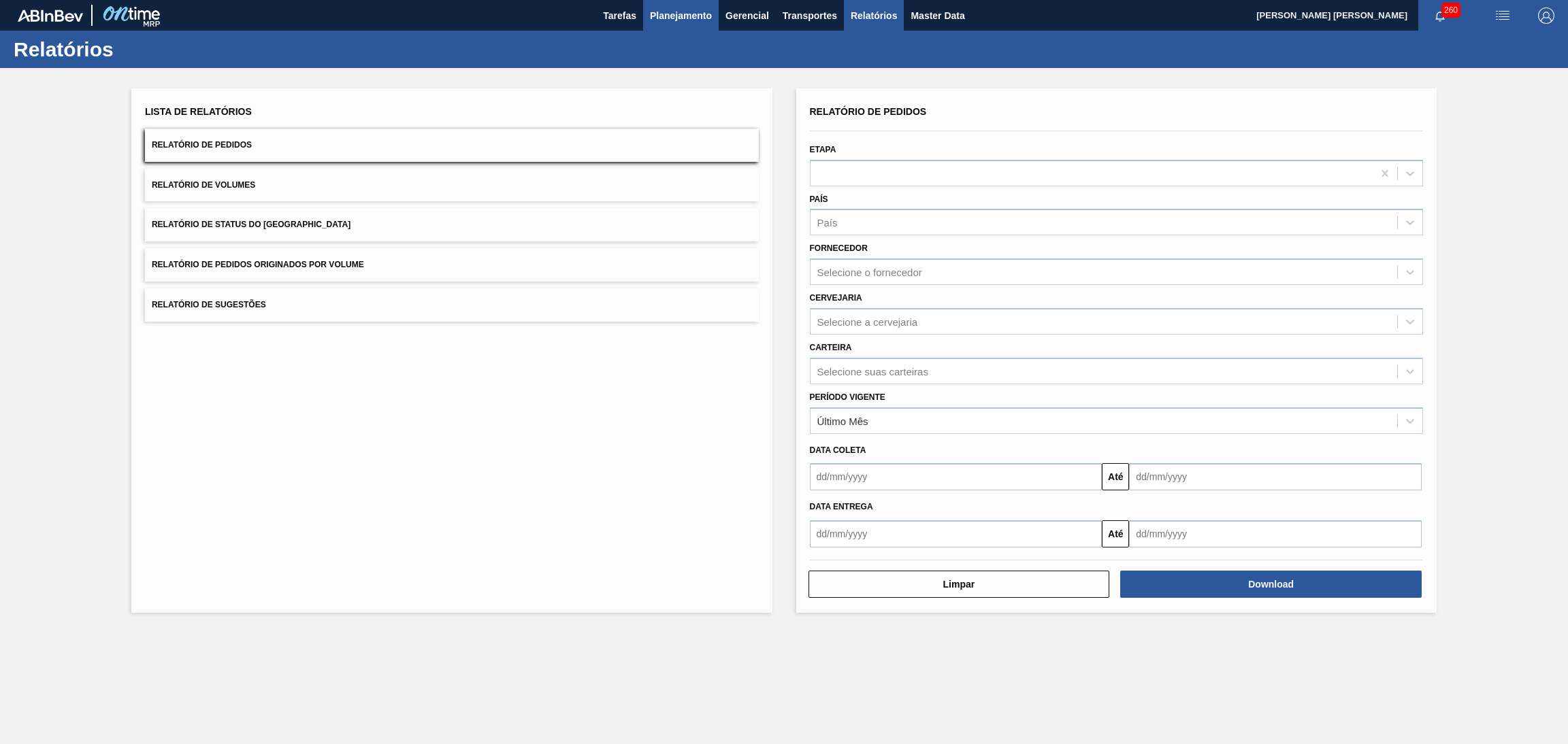
drag, startPoint x: 628, startPoint y: 26, endPoint x: 652, endPoint y: 22, distance: 24.3
click at [628, 26] on button "Tarefas" at bounding box center [620, 15] width 47 height 31
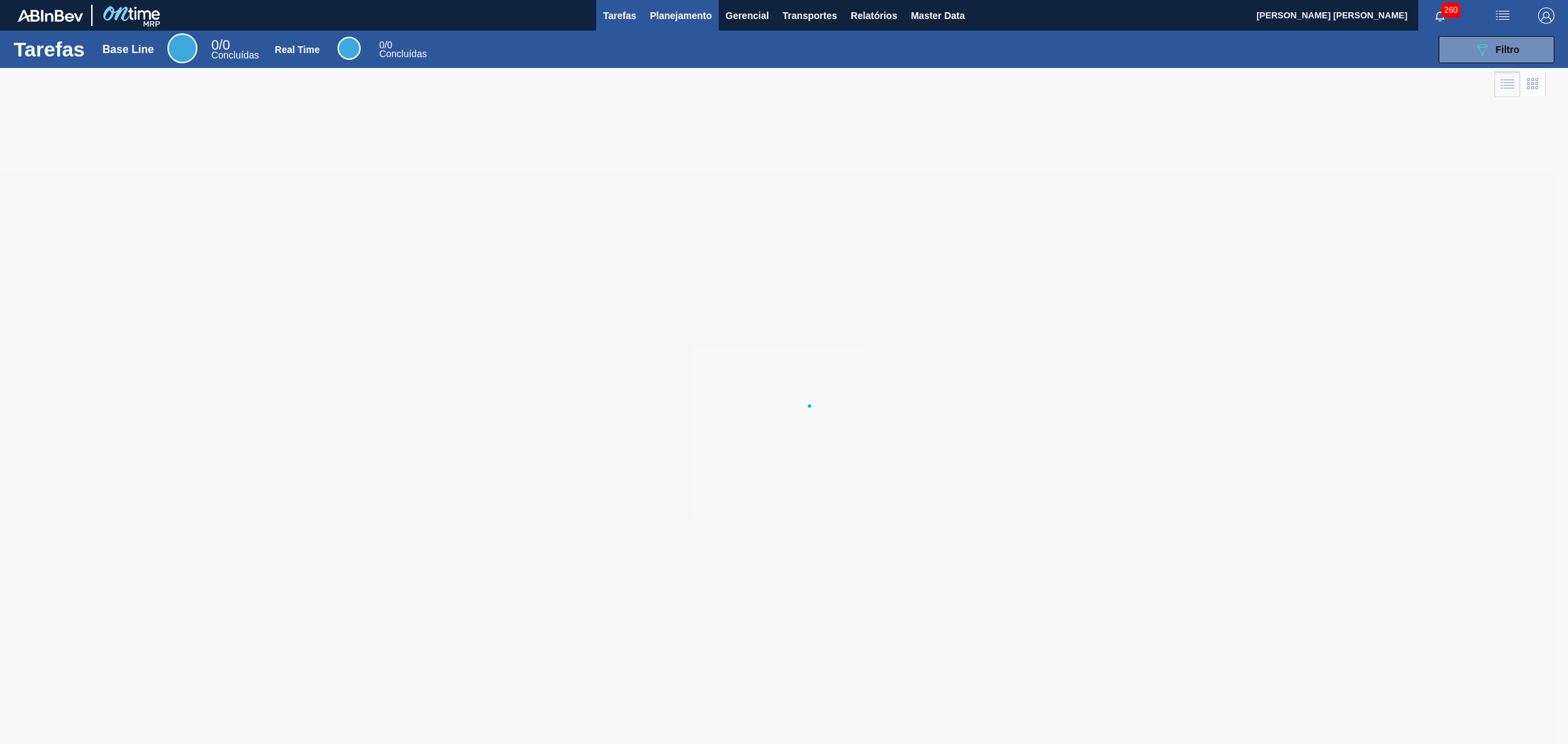
click at [657, 21] on span "Planejamento" at bounding box center [681, 15] width 62 height 16
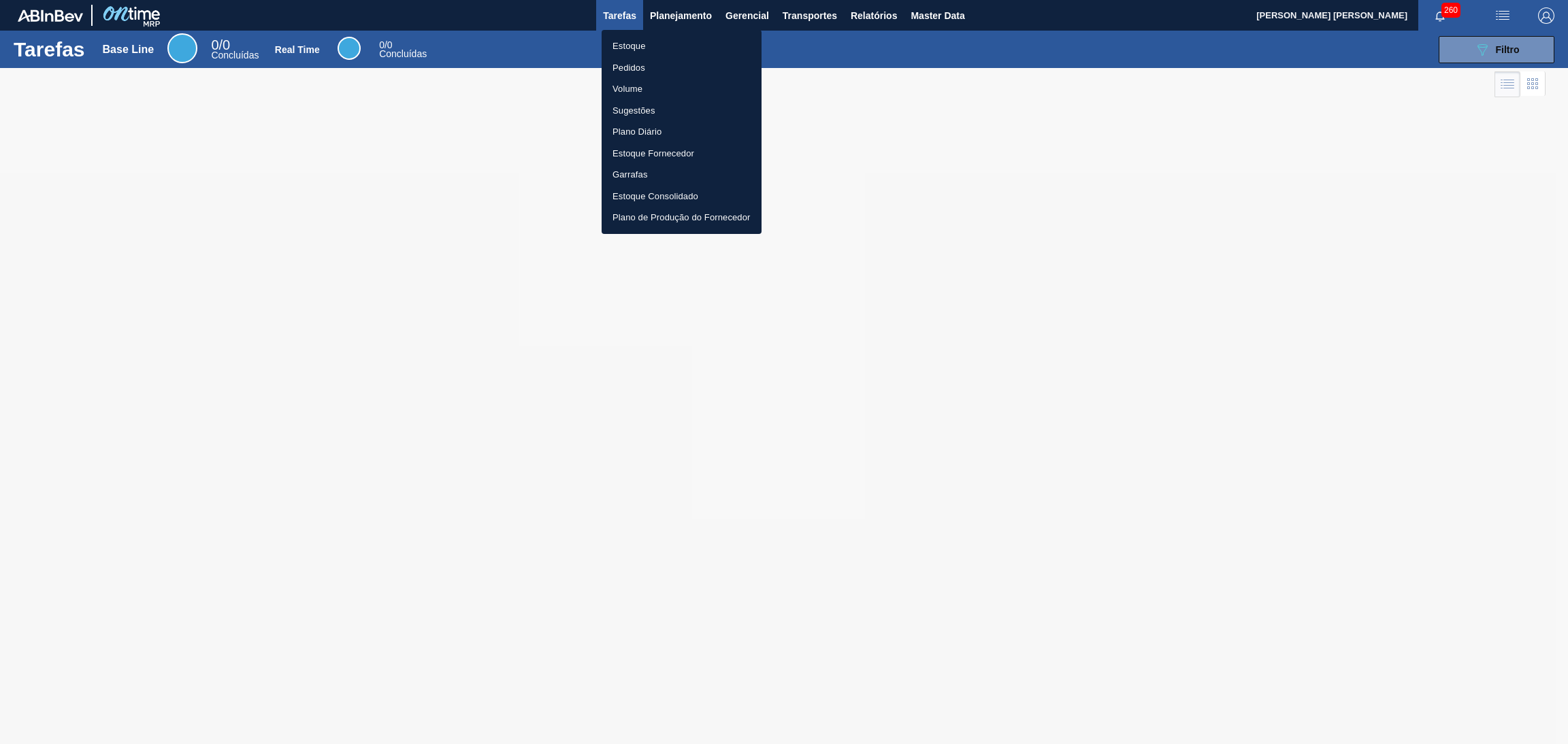
click at [639, 48] on li "Estoque" at bounding box center [682, 46] width 160 height 22
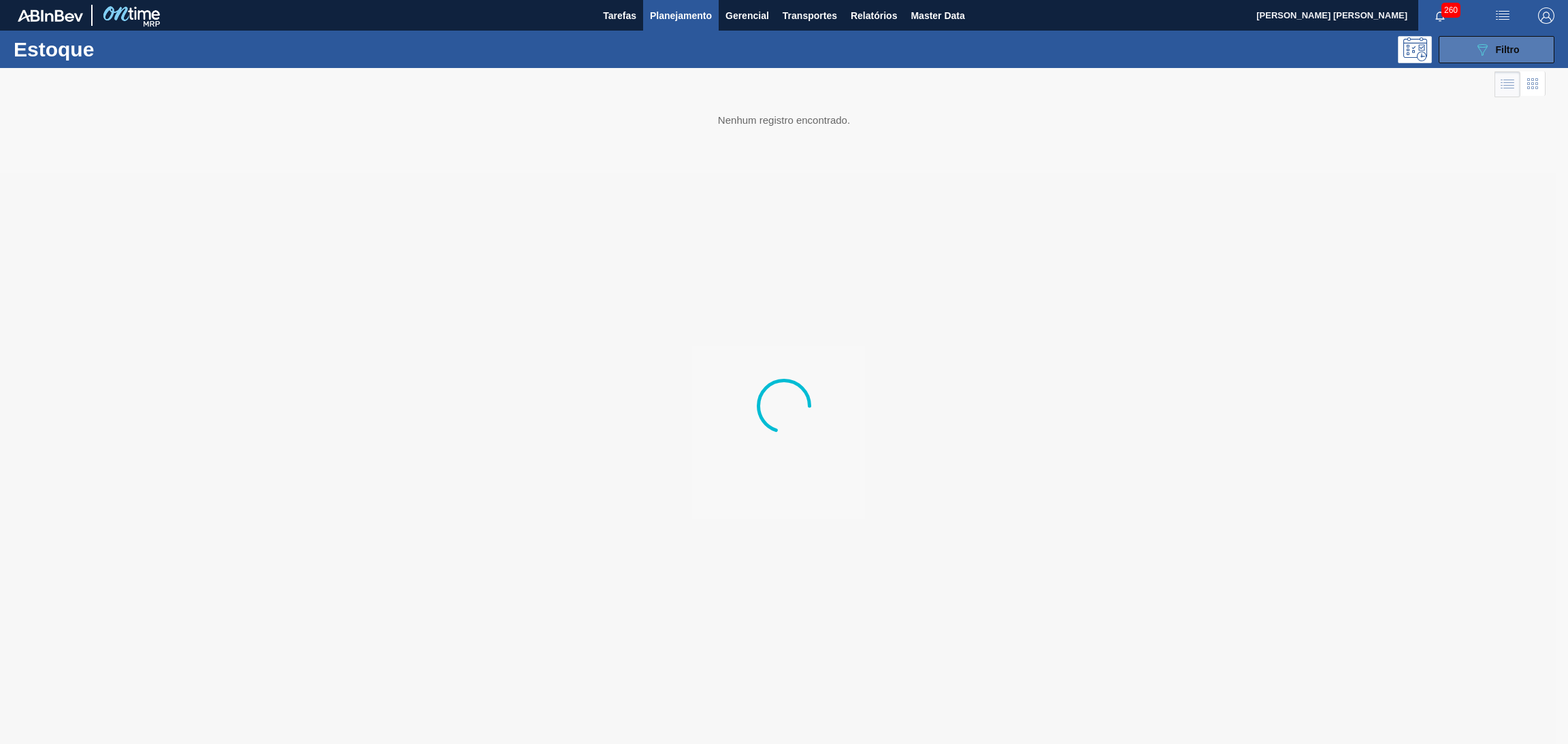
click at [1480, 60] on button "089F7B8B-B2A5-4AFE-B5C0-19BA573D28AC Filtro" at bounding box center [1497, 49] width 116 height 27
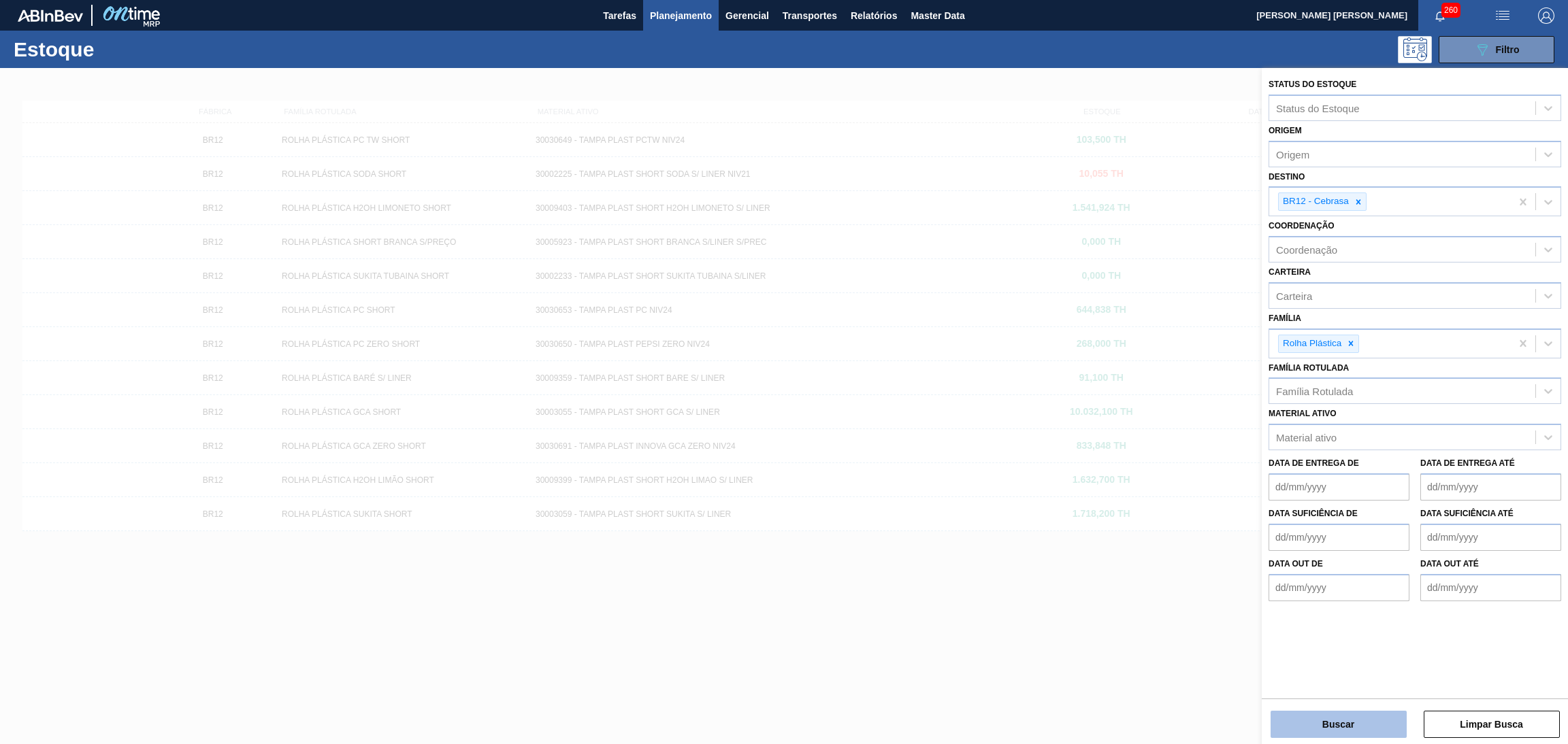
click at [1334, 722] on button "Buscar" at bounding box center [1338, 724] width 136 height 27
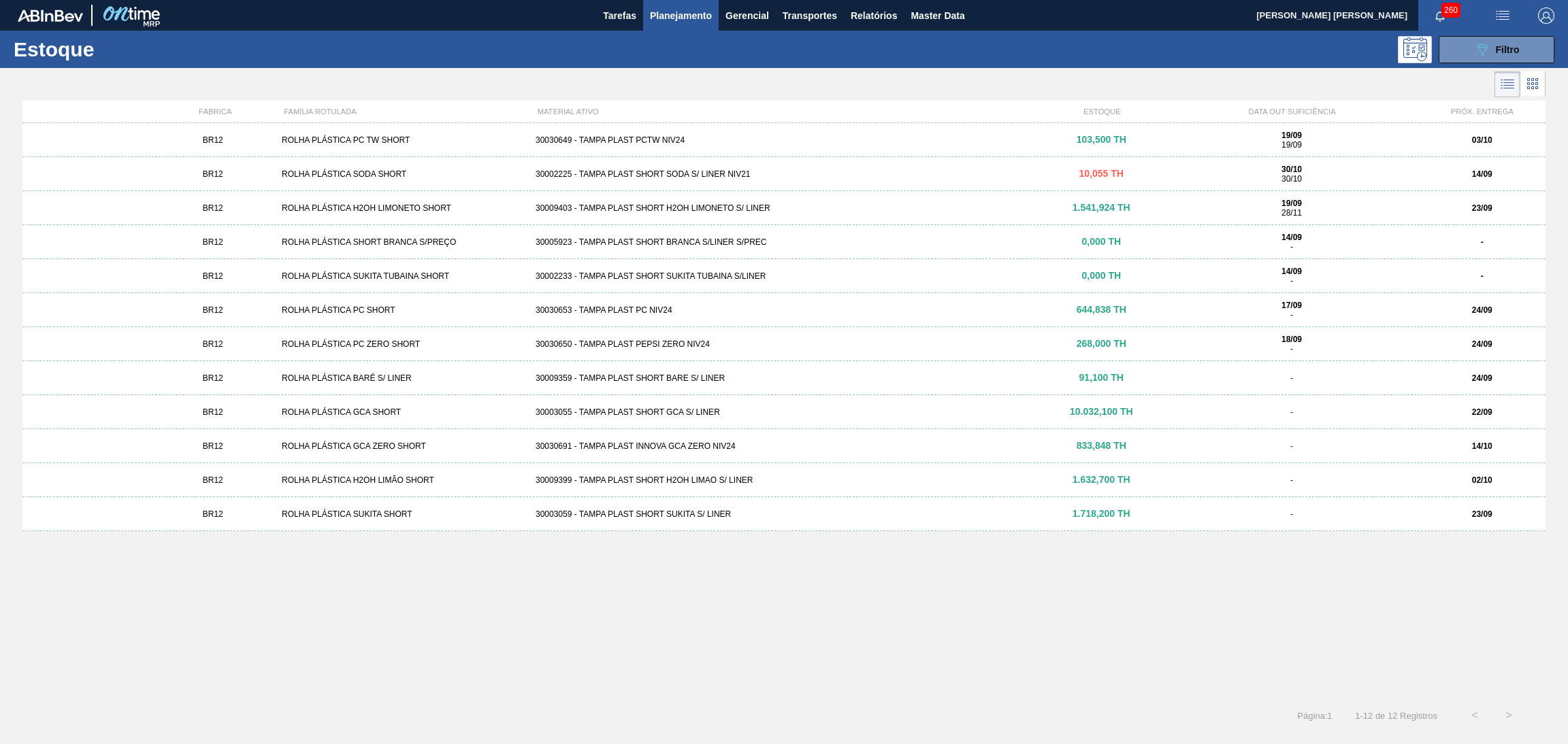
click at [873, 624] on div "BR12 ROLHA PLÁSTICA PC TW SHORT 30030649 - TAMPA PLAST PCTW NIV24 103,500 TH 19…" at bounding box center [784, 407] width 1523 height 568
click at [1544, 87] on li at bounding box center [1532, 84] width 26 height 25
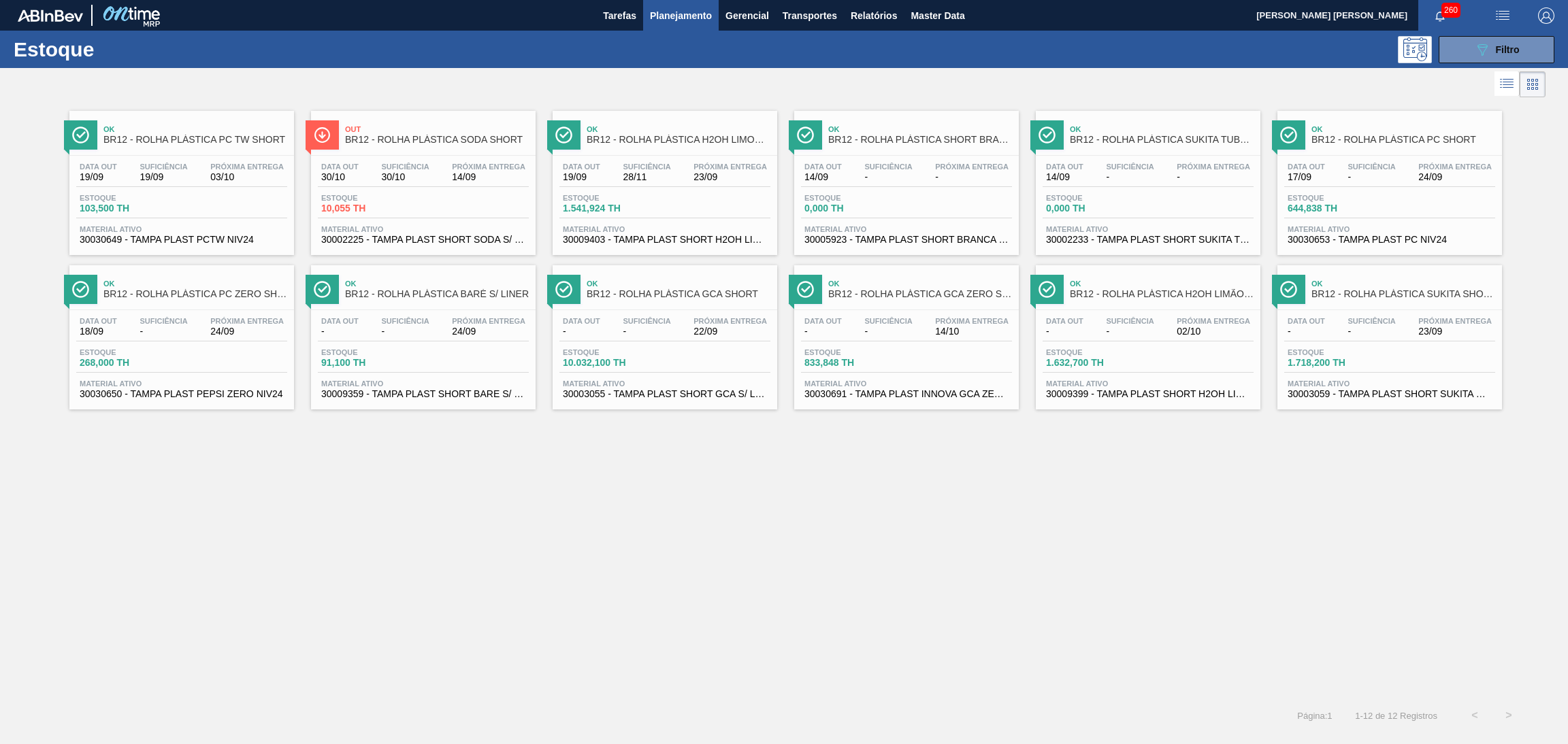
click at [428, 241] on span "30002225 - TAMPA PLAST SHORT SODA S/ LINER NIV21" at bounding box center [423, 239] width 204 height 10
click at [990, 340] on div "Data out - Suficiência - Próxima Entrega 14/10" at bounding box center [906, 329] width 211 height 25
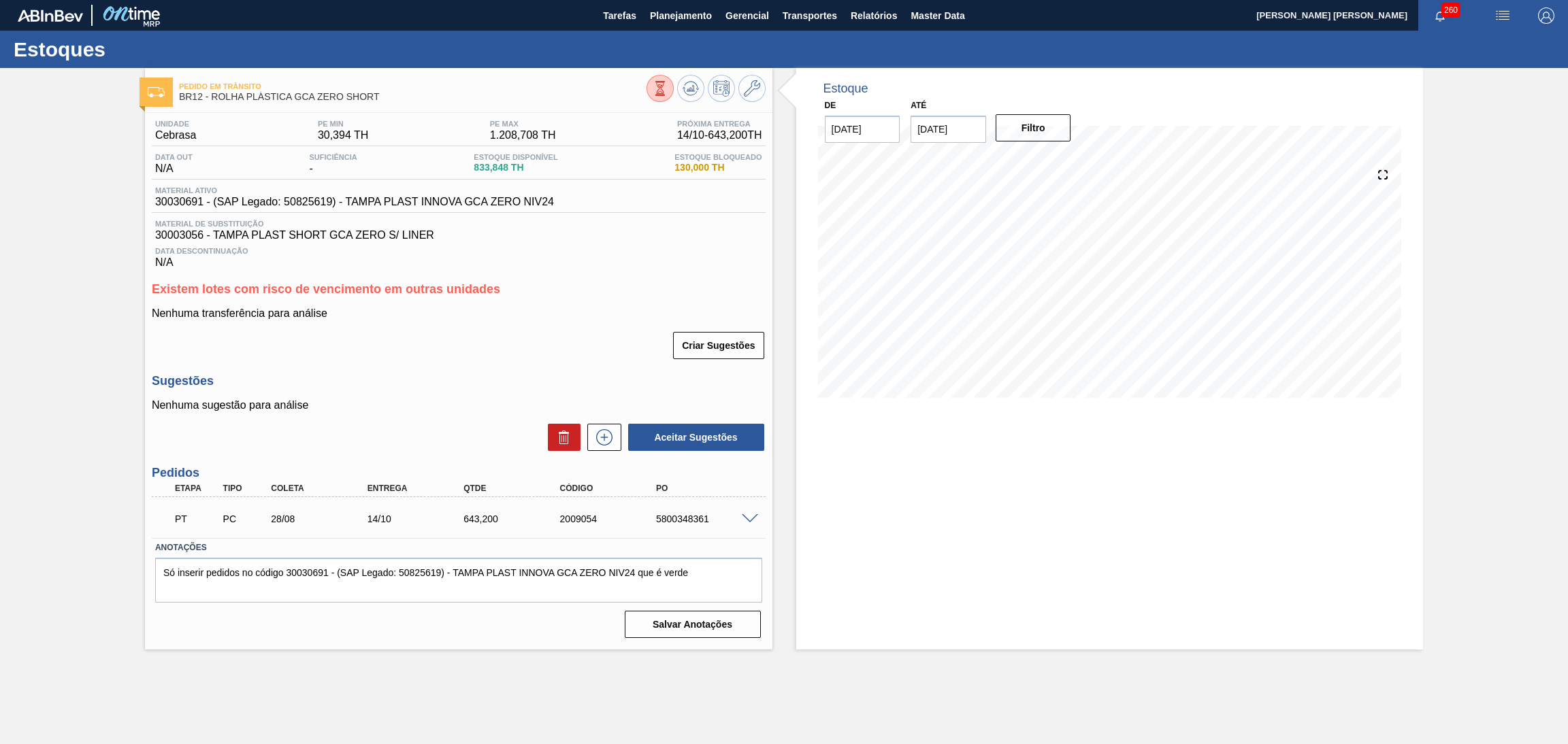
click at [743, 517] on span at bounding box center [750, 519] width 16 height 10
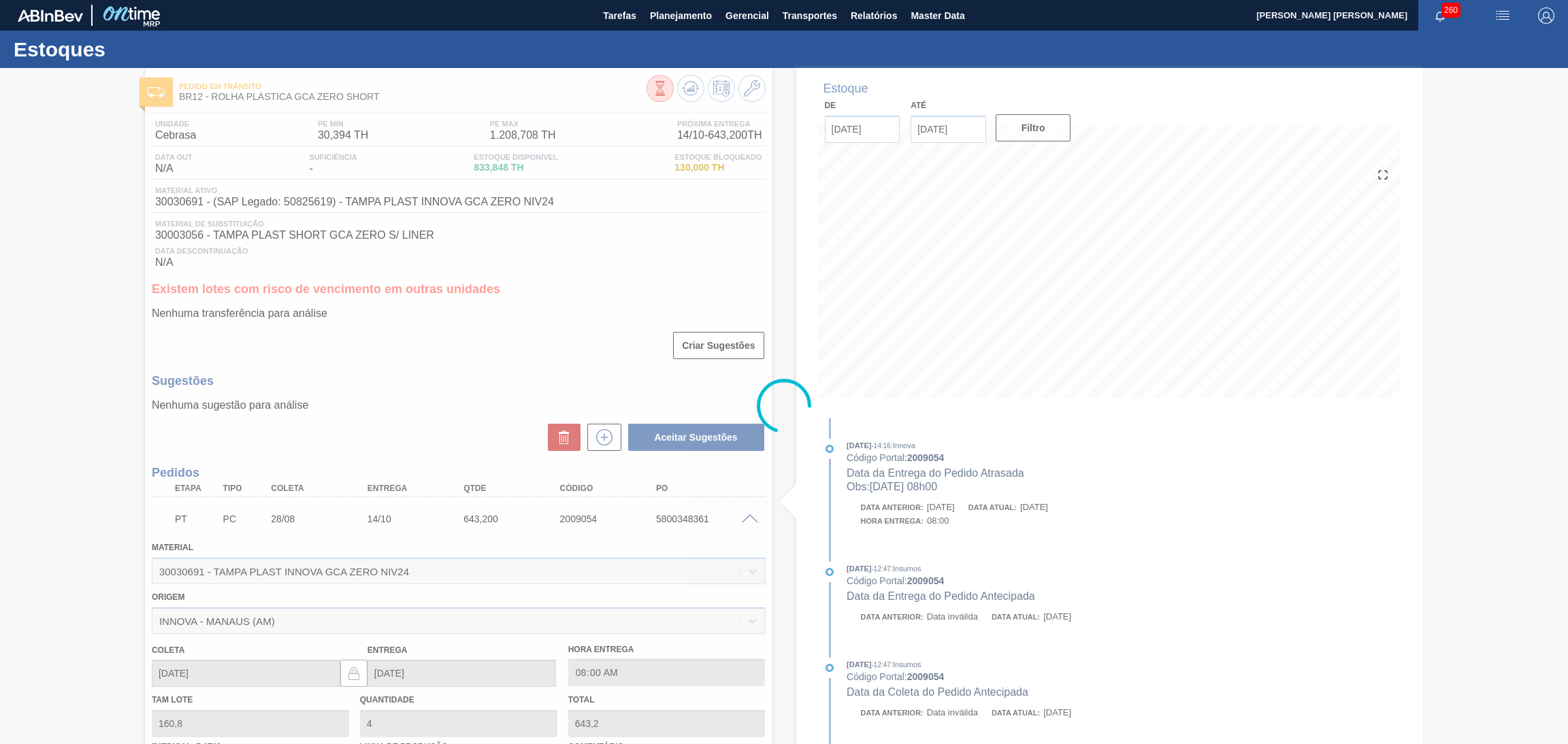
click at [743, 517] on span at bounding box center [750, 519] width 16 height 10
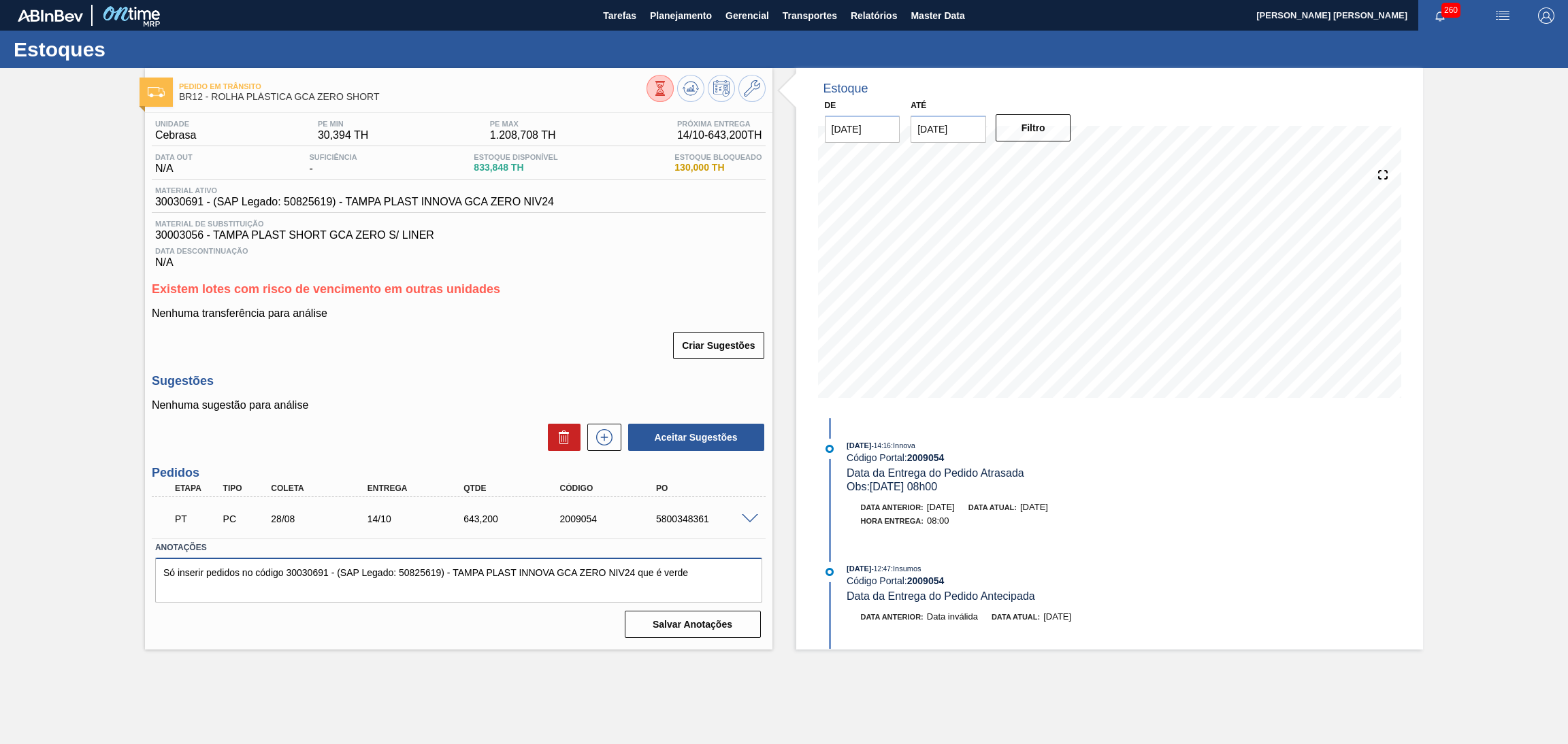
click at [743, 571] on textarea "Só inserir pedidos no código 30030691 - (SAP Legado: 50825619) - TAMPA PLAST IN…" at bounding box center [459, 580] width 607 height 45
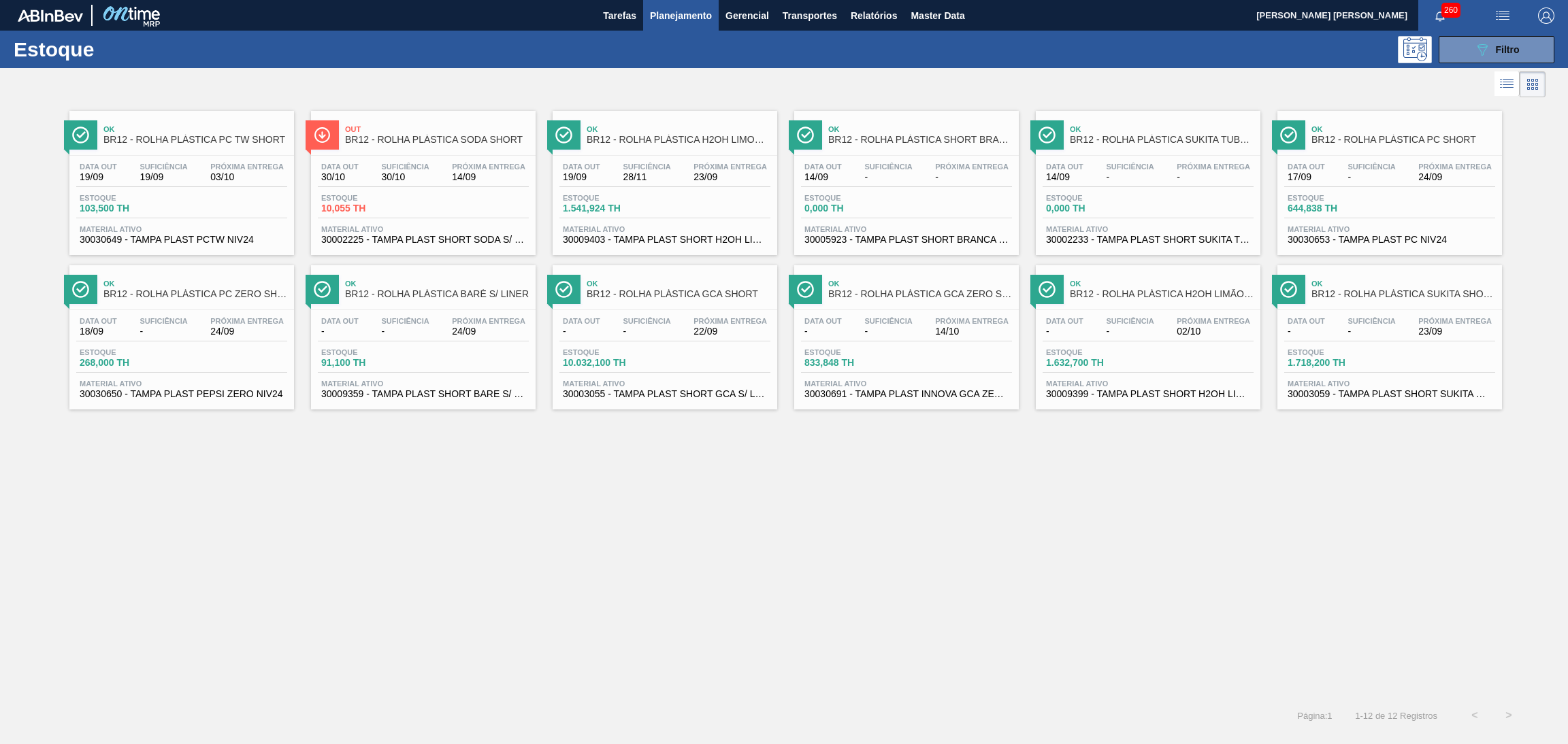
click at [1325, 299] on span "BR12 - ROLHA PLÁSTICA SUKITA SHORT" at bounding box center [1403, 294] width 184 height 10
click at [932, 472] on div "Ok BR12 - ROLHA PLÁSTICA PC TW SHORT Data out 19/09 Suficiência 19/09 Próxima E…" at bounding box center [784, 399] width 1568 height 598
click at [1530, 46] on button "089F7B8B-B2A5-4AFE-B5C0-19BA573D28AC Filtro" at bounding box center [1497, 49] width 116 height 27
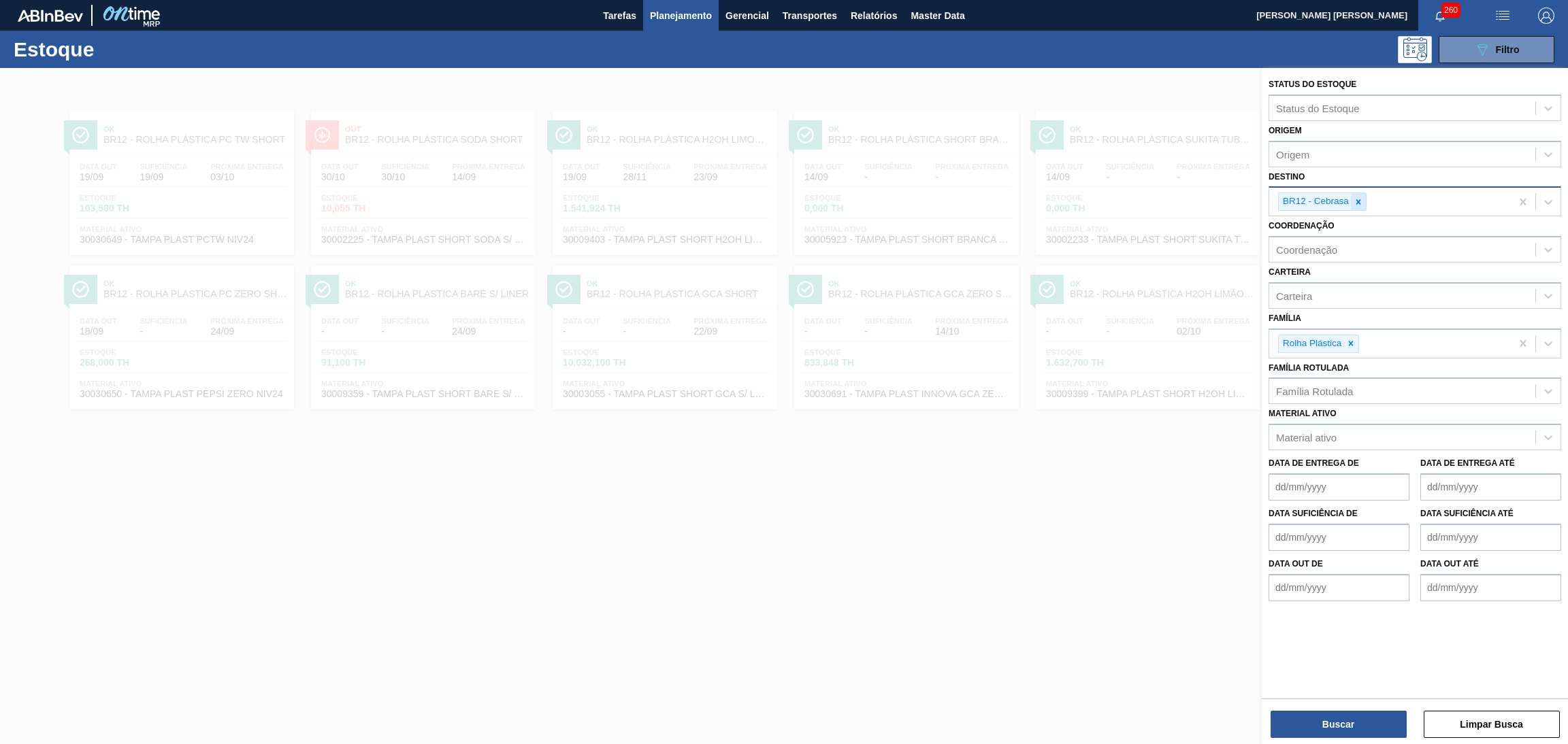
click at [1362, 200] on icon at bounding box center [1358, 202] width 9 height 9
click at [1362, 200] on div "Destino" at bounding box center [1402, 200] width 266 height 20
type input "br13"
type input "br19"
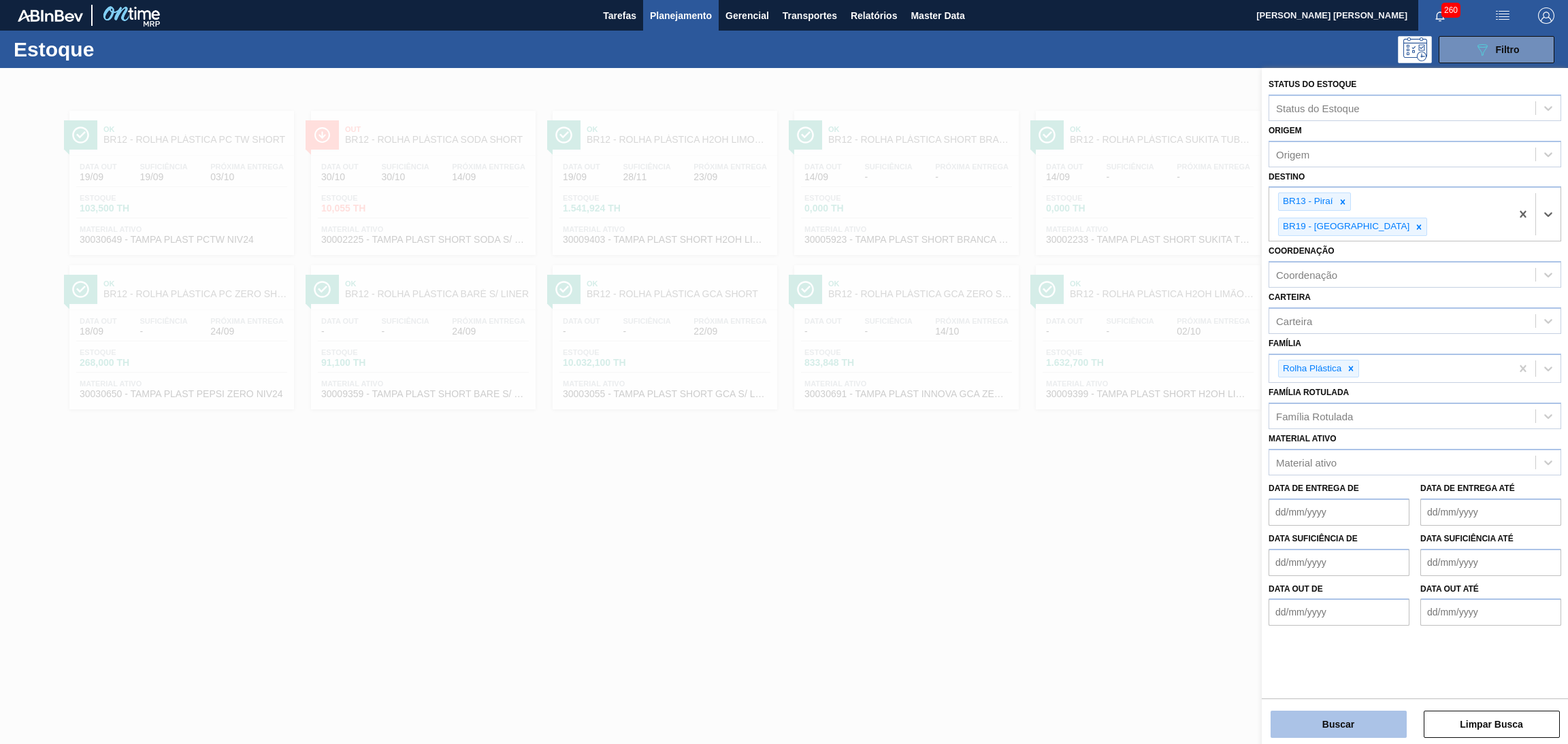
click at [1342, 731] on button "Buscar" at bounding box center [1338, 724] width 136 height 27
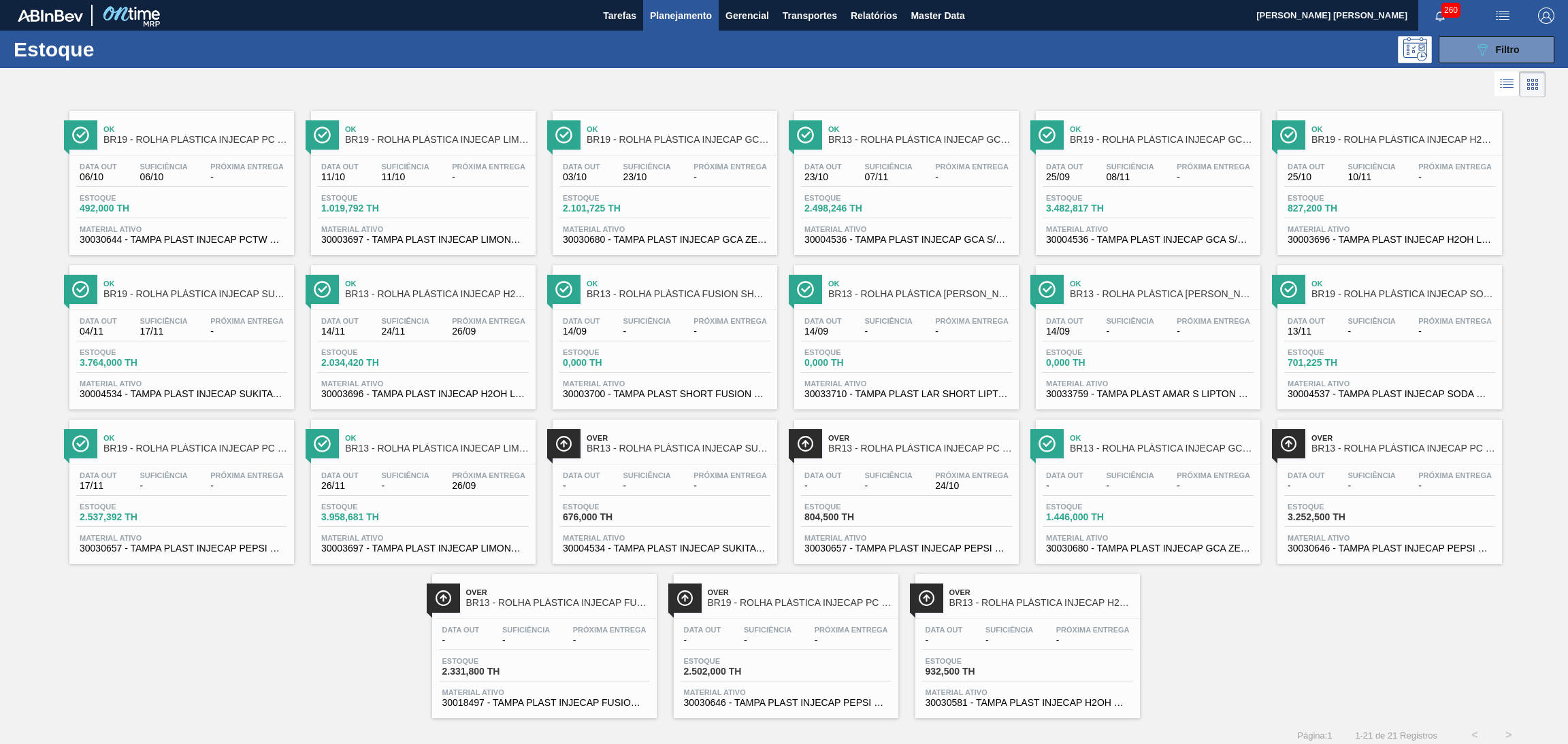
click at [461, 357] on div "Estoque 2.034,420 TH" at bounding box center [423, 360] width 211 height 25
click at [155, 308] on div "Ok BR19 - ROLHA PLÁSTICA INJECAP SUKITA SHORT Data out 04/11 Suficiência 17/11 …" at bounding box center [182, 337] width 224 height 144
click at [314, 636] on div "Ok BR19 - ROLHA PLÁSTICA INJECAP PC TW SHORT Data out 06/10 Suficiência 06/10 P…" at bounding box center [784, 409] width 1568 height 618
click at [1048, 667] on div "Estoque 932,500 TH" at bounding box center [1027, 670] width 211 height 25
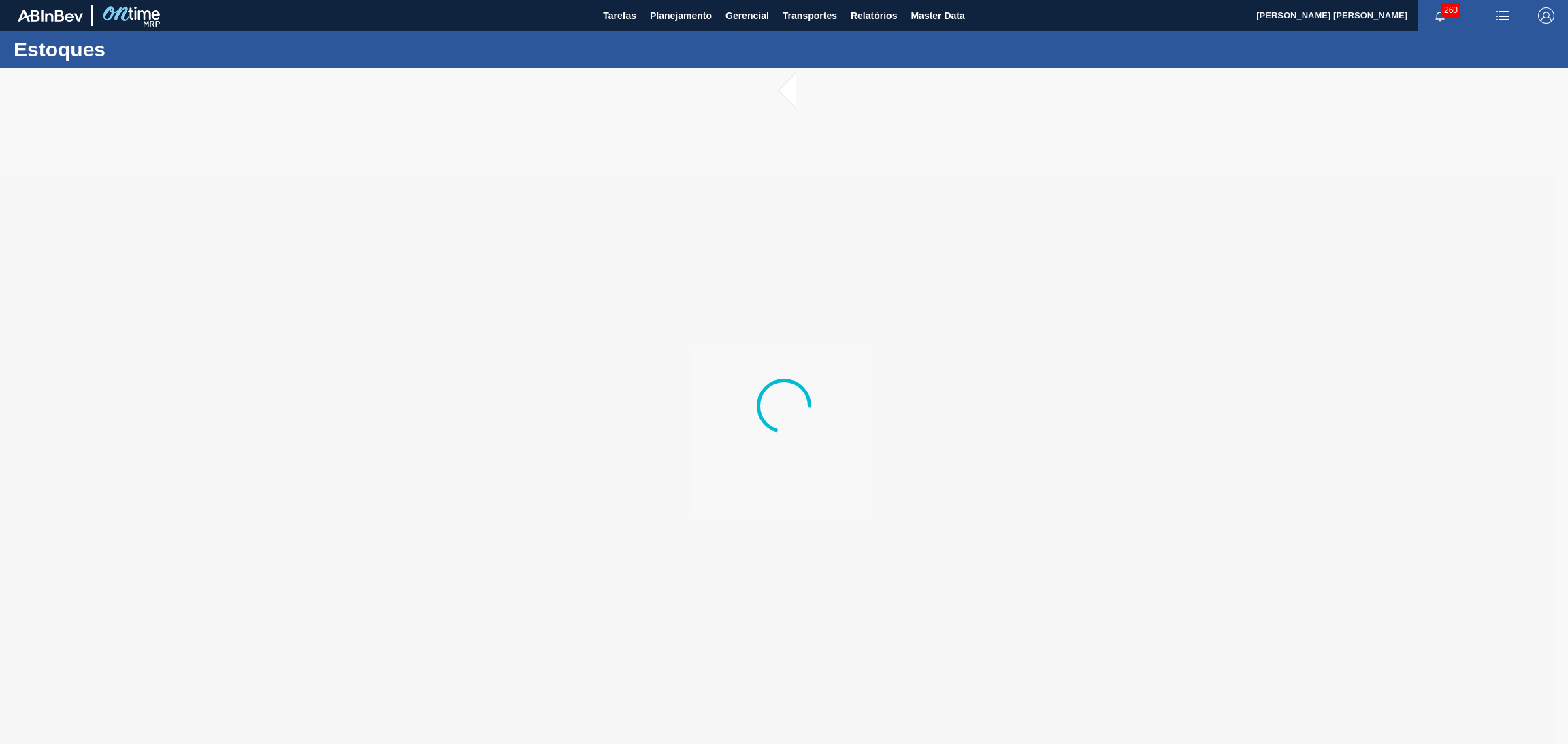
click at [1146, 577] on div at bounding box center [784, 406] width 1568 height 676
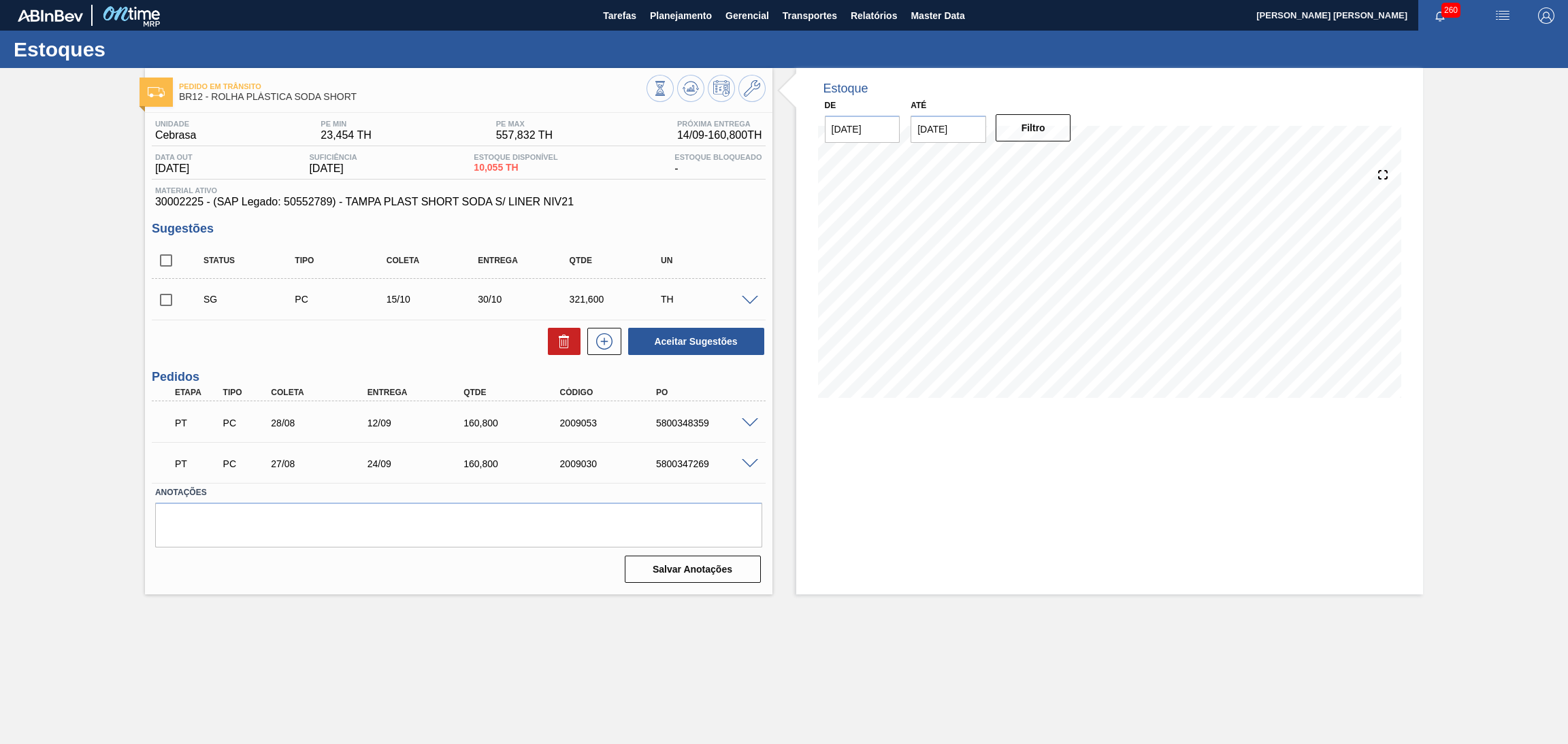
click at [746, 418] on span at bounding box center [750, 423] width 16 height 10
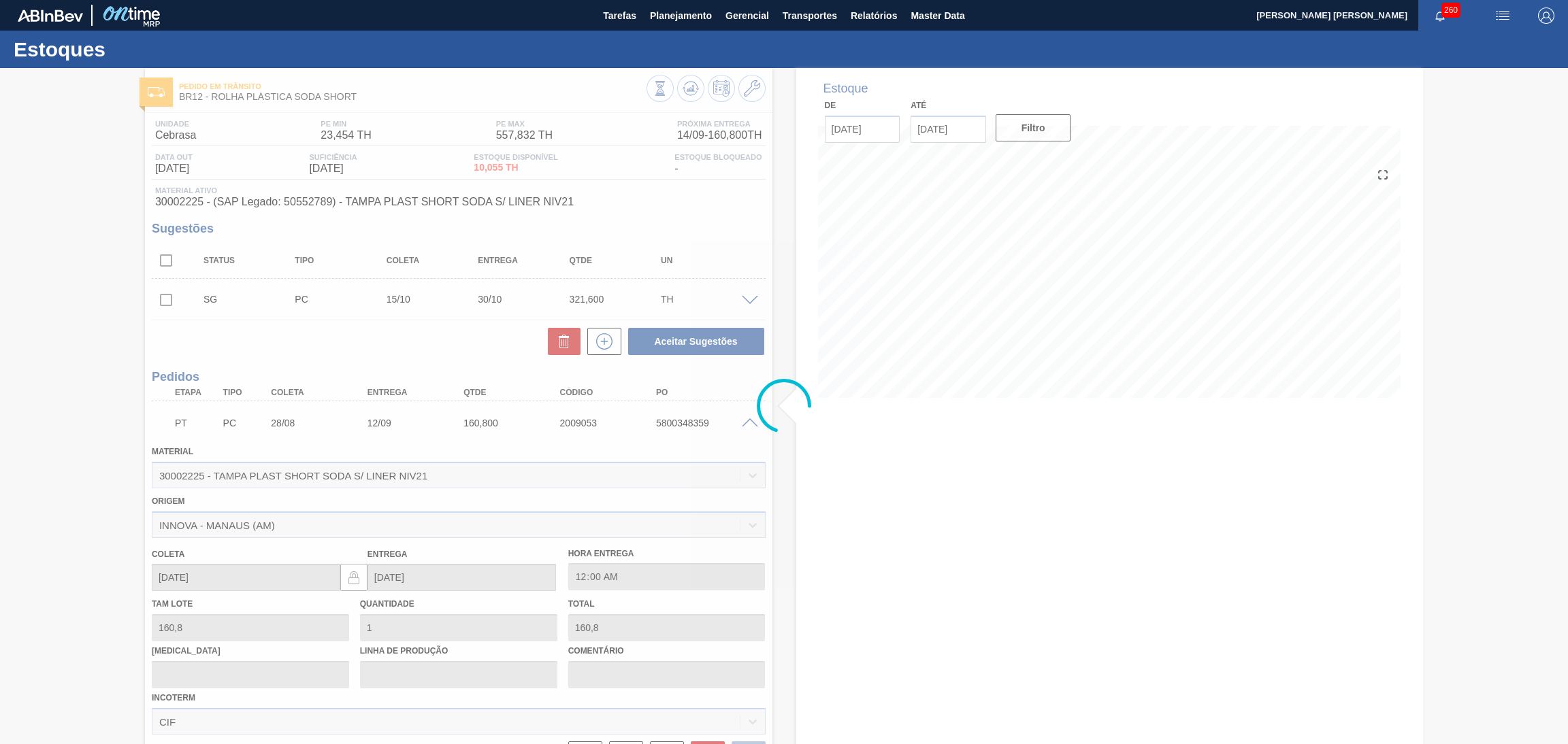
click at [746, 416] on div at bounding box center [784, 406] width 1568 height 676
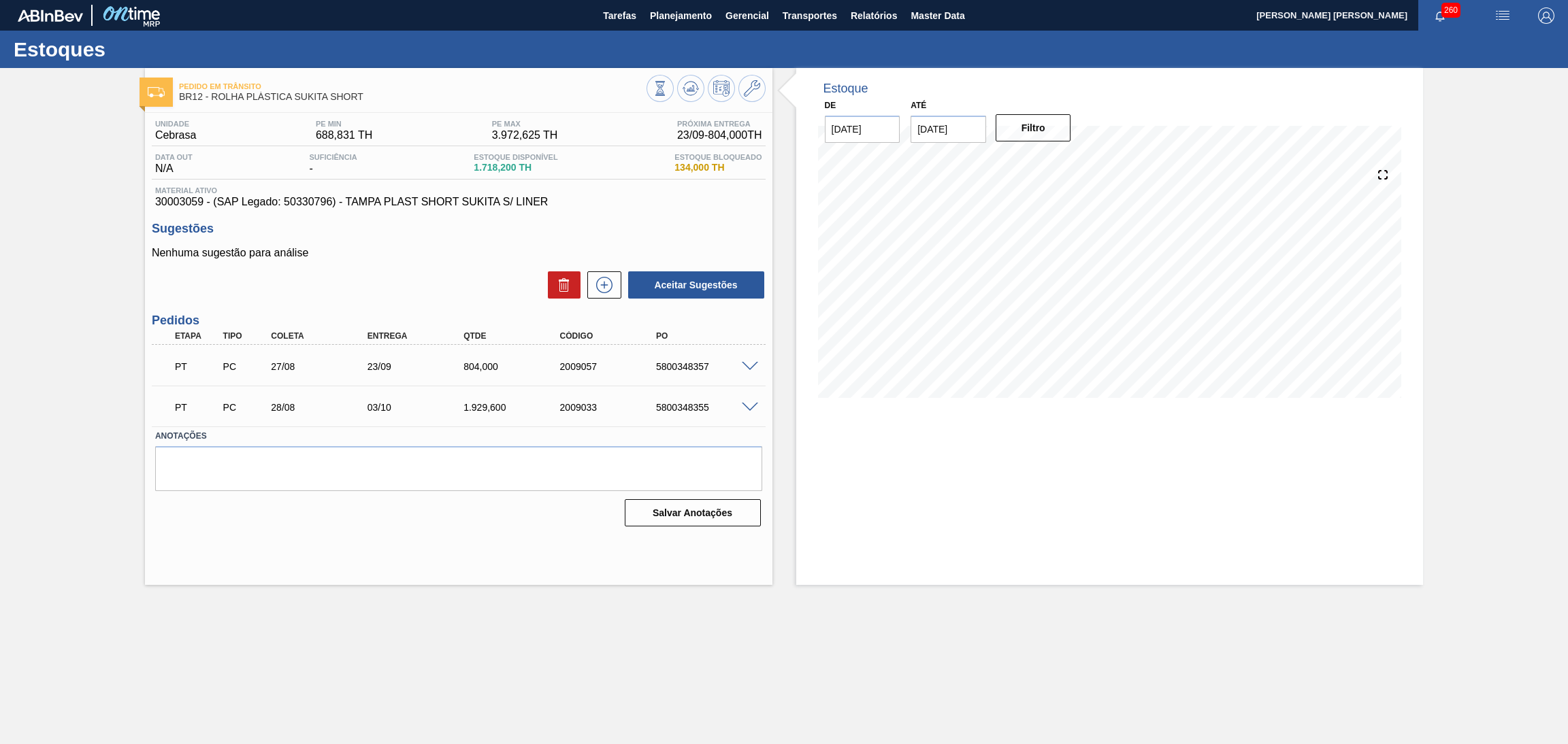
click at [752, 365] on span at bounding box center [750, 367] width 16 height 10
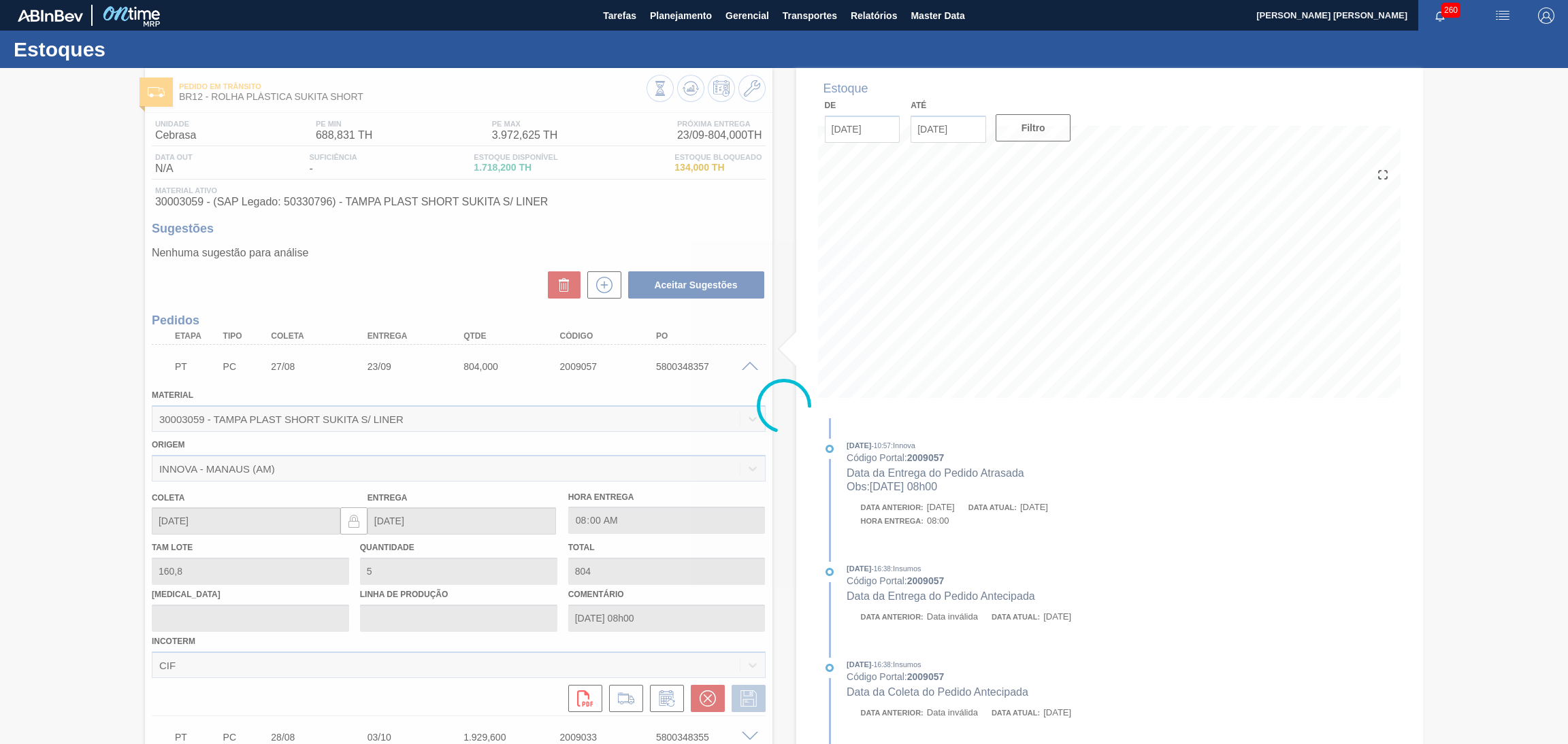
click at [752, 365] on div at bounding box center [784, 406] width 1568 height 676
click at [746, 367] on div at bounding box center [784, 406] width 1568 height 676
click at [746, 367] on div at bounding box center [784, 406] width 1568 height 676
click at [746, 367] on span at bounding box center [750, 367] width 16 height 10
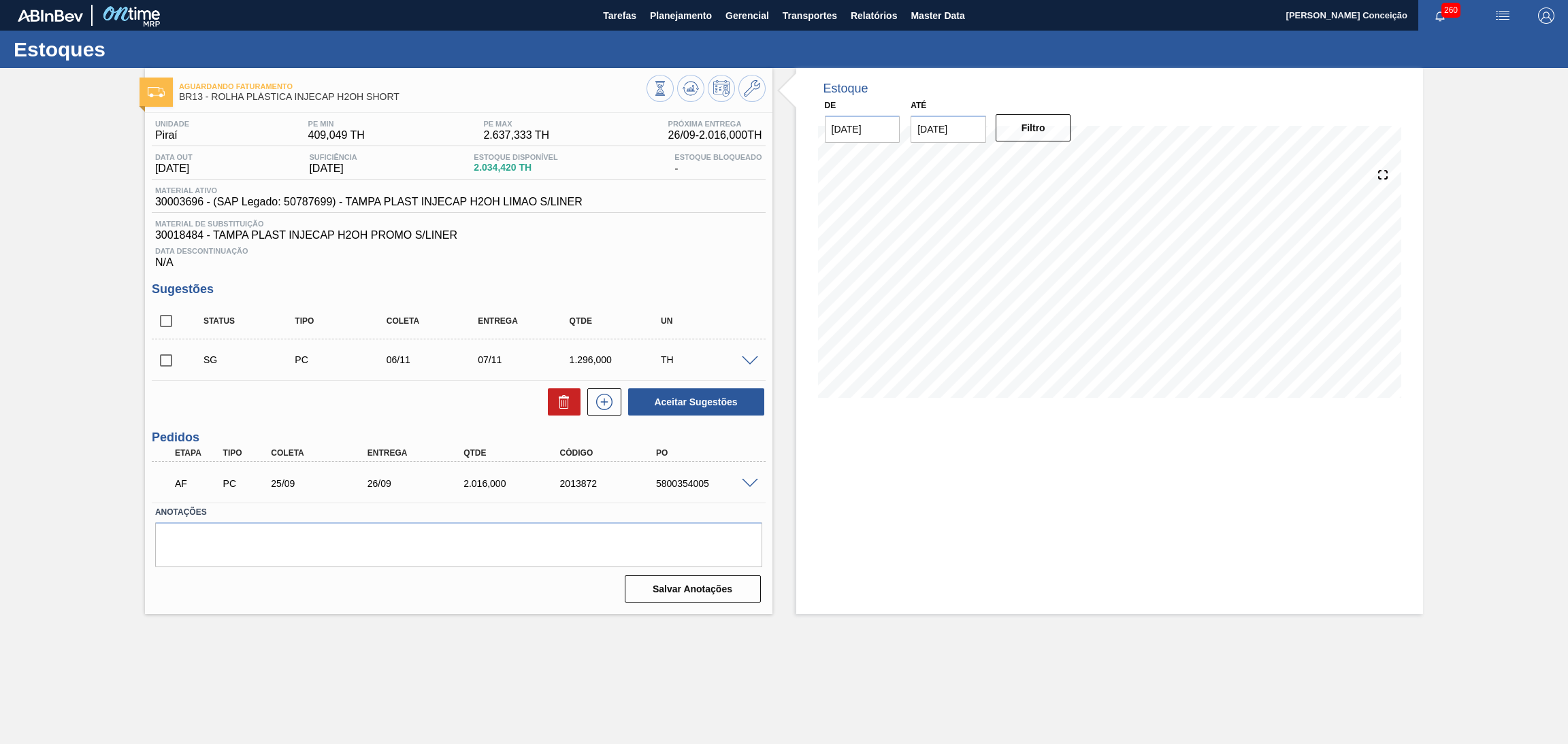
click at [813, 619] on main "Tarefas Planejamento Gerencial Transportes Relatórios Master Data Aline Apareci…" at bounding box center [784, 372] width 1568 height 744
click at [743, 480] on span at bounding box center [750, 483] width 16 height 10
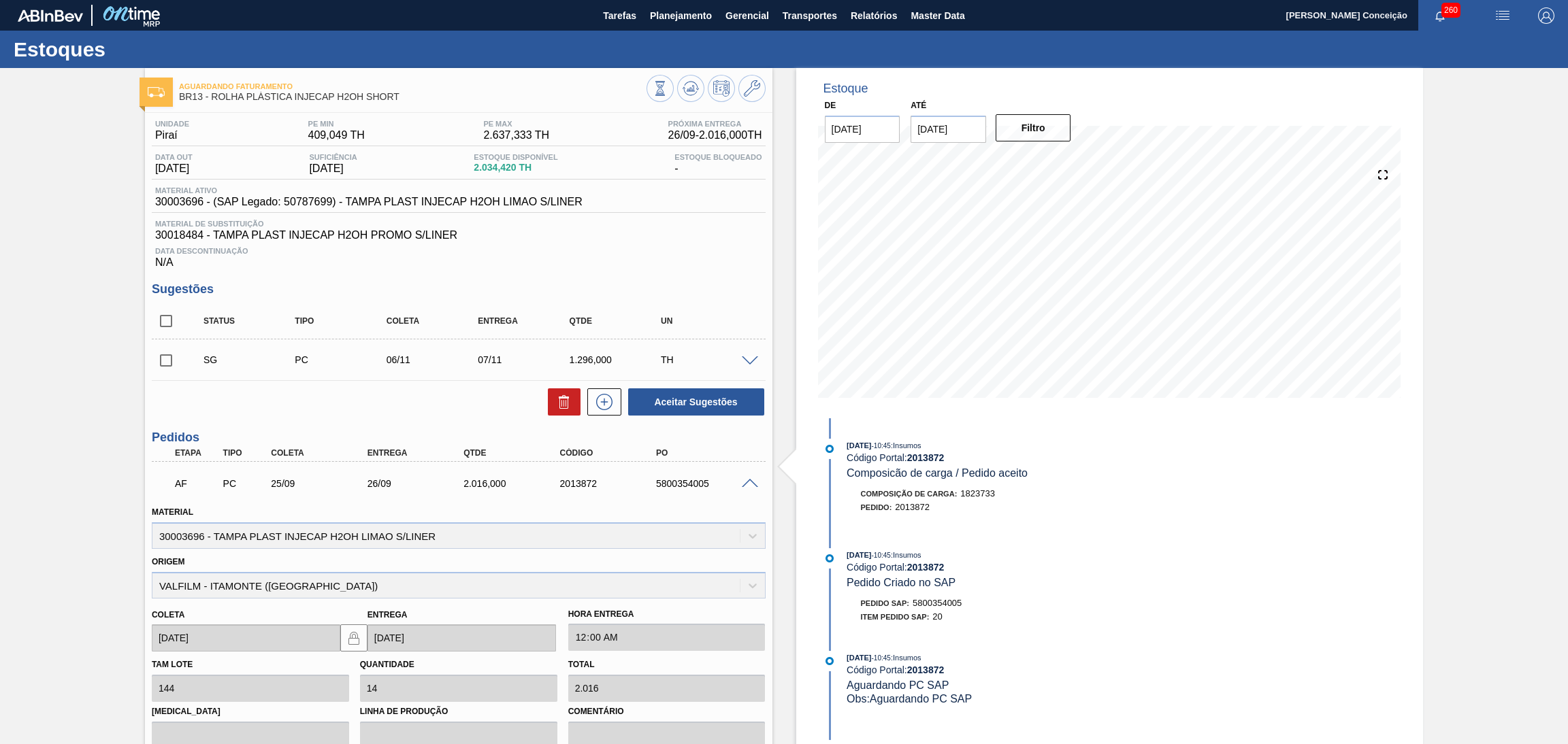
click at [744, 481] on span at bounding box center [750, 483] width 16 height 10
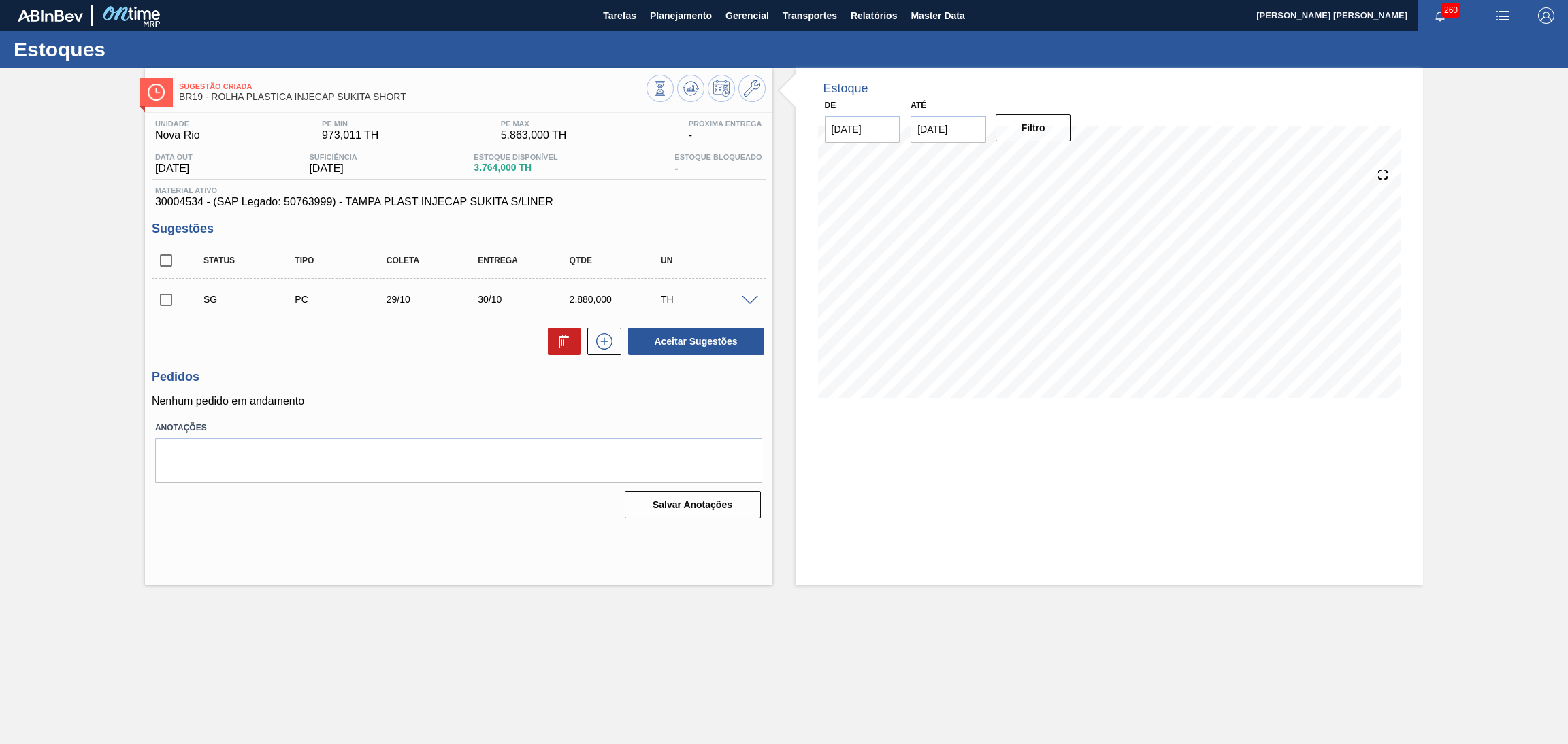
click at [743, 302] on span at bounding box center [750, 301] width 16 height 10
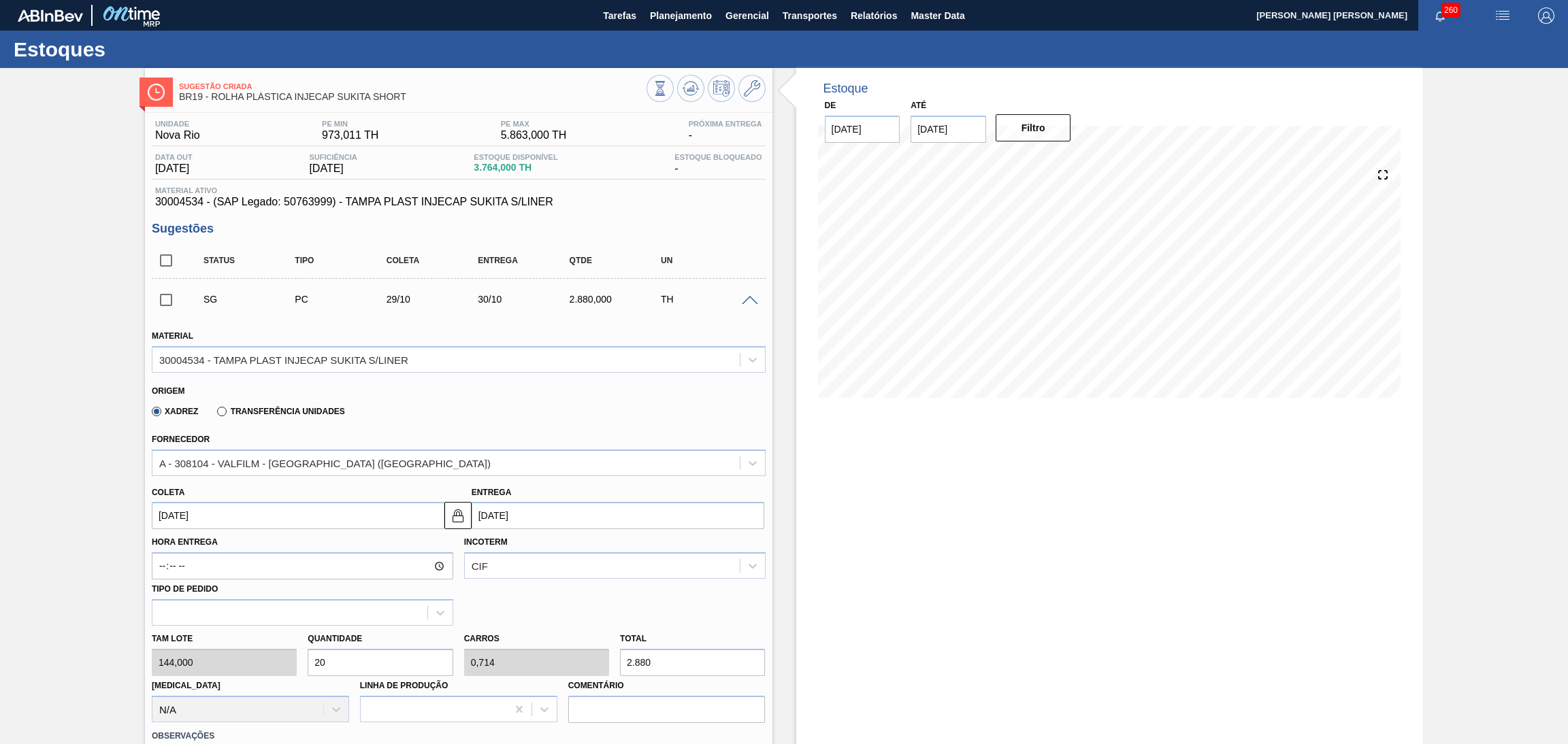
click at [743, 302] on span at bounding box center [750, 301] width 16 height 10
